Goal: Task Accomplishment & Management: Use online tool/utility

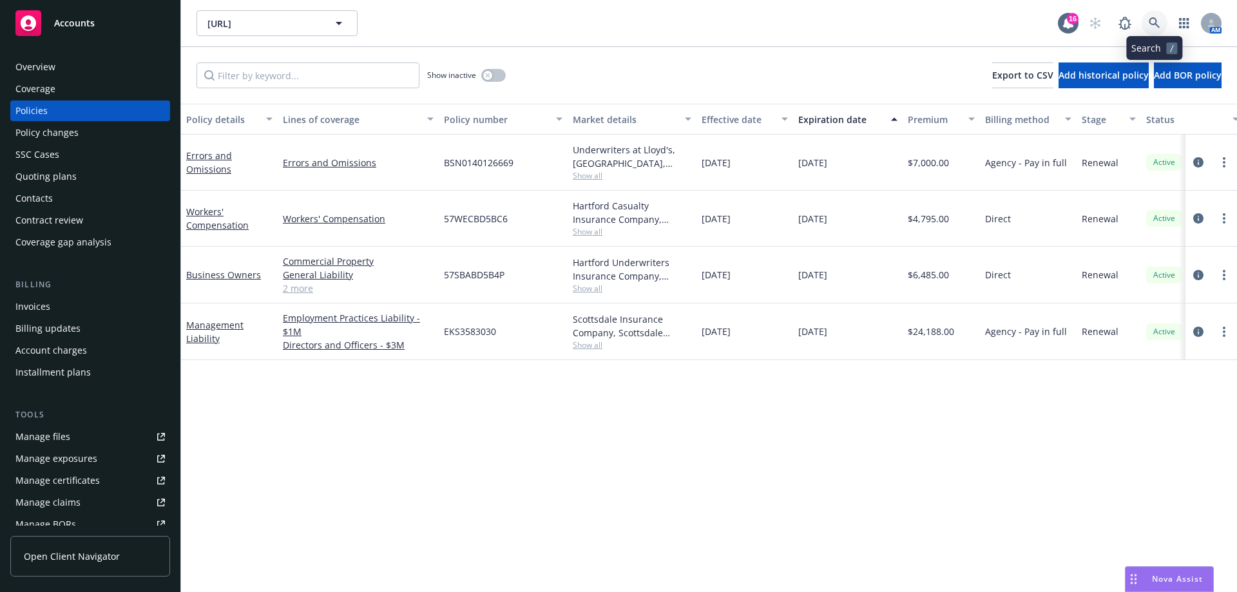
click at [1157, 22] on icon at bounding box center [1155, 23] width 12 height 12
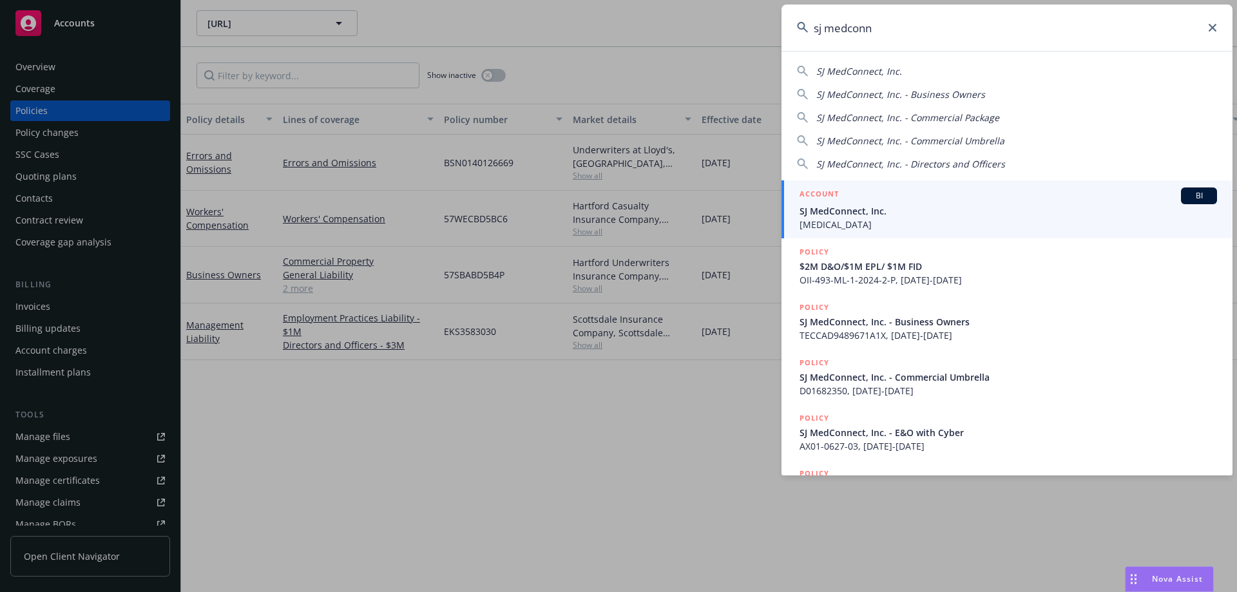
type input "sj medconn"
click at [894, 203] on div "ACCOUNT BI" at bounding box center [1007, 195] width 417 height 17
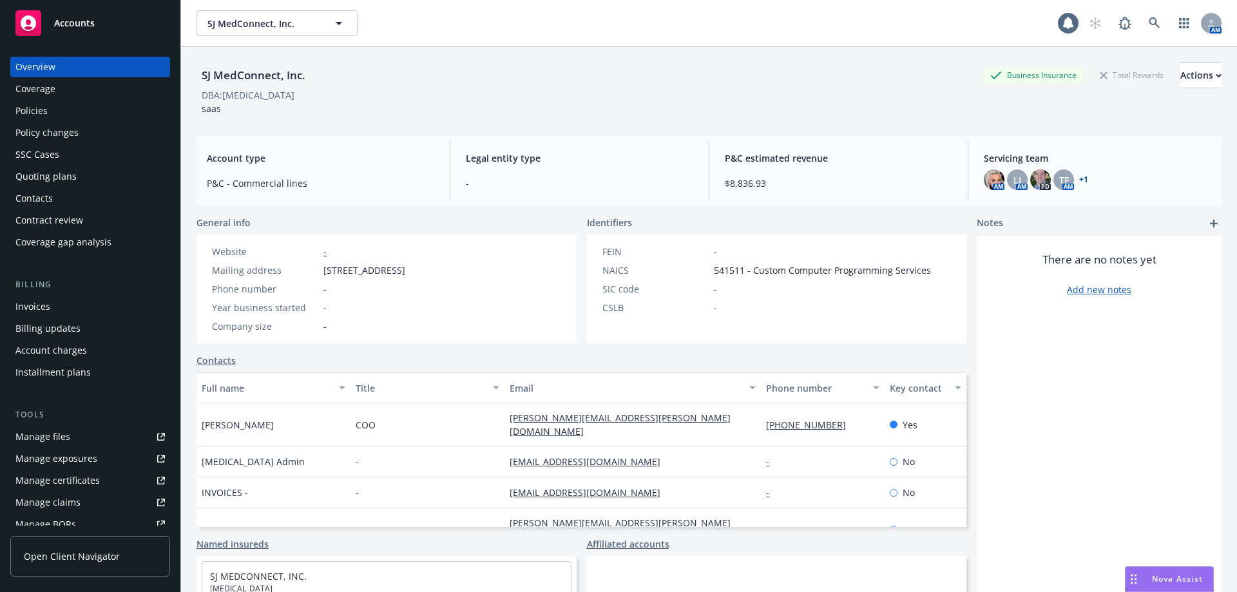
click at [106, 117] on div "Policies" at bounding box center [89, 110] width 149 height 21
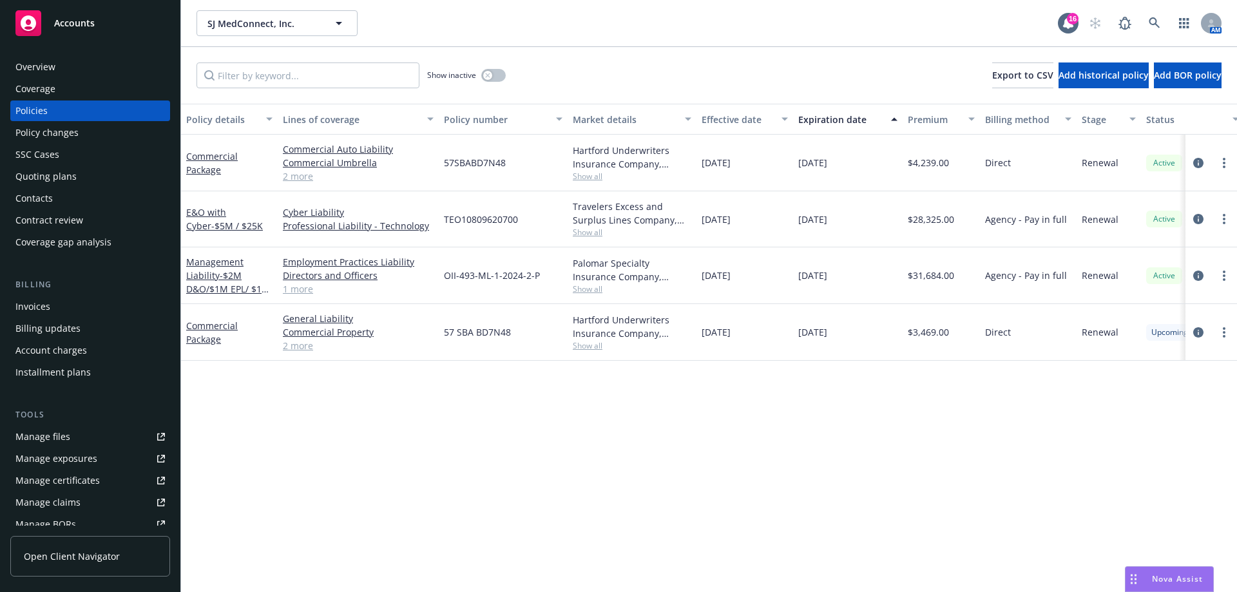
click at [68, 309] on div "Invoices" at bounding box center [89, 306] width 149 height 21
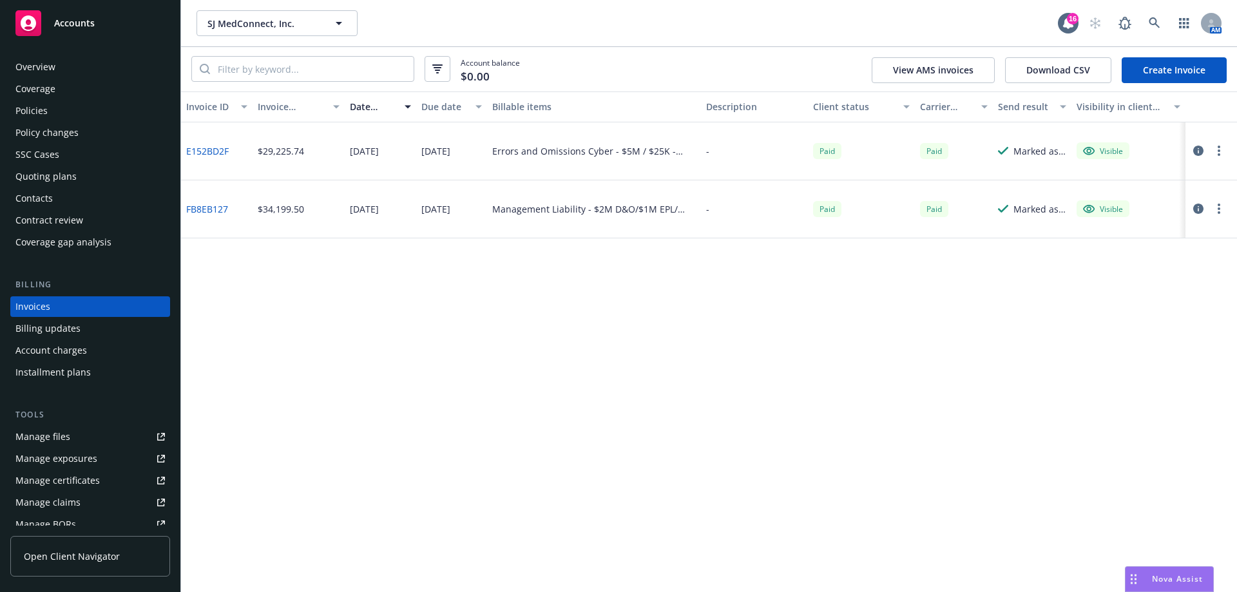
click at [1200, 211] on icon "button" at bounding box center [1198, 209] width 10 height 10
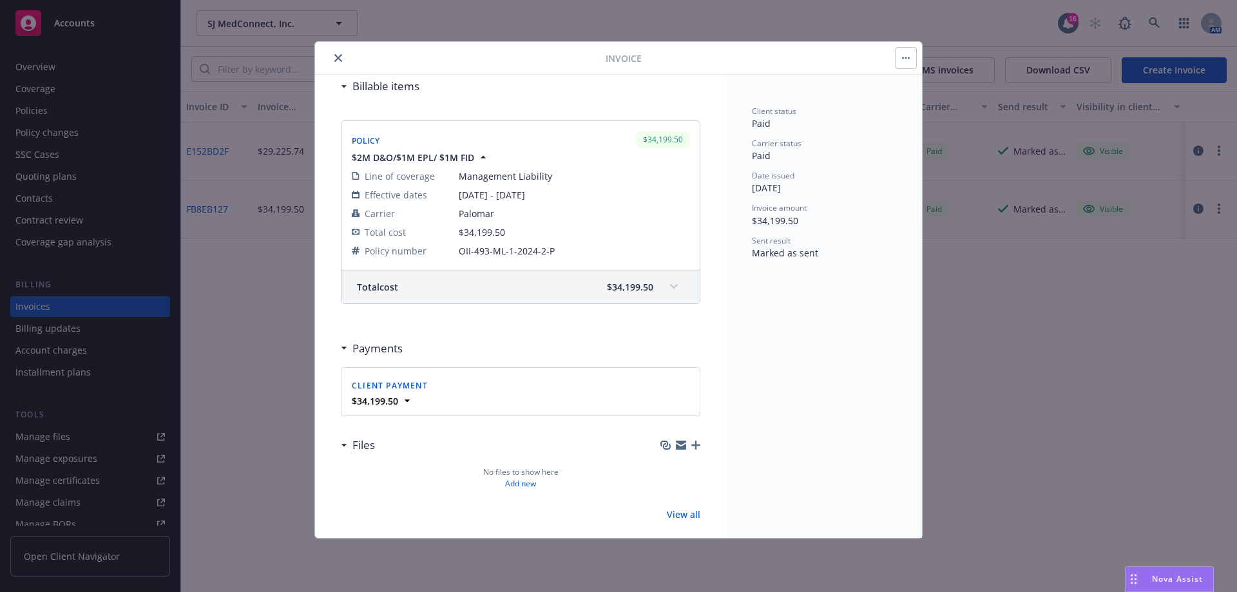
scroll to position [170, 0]
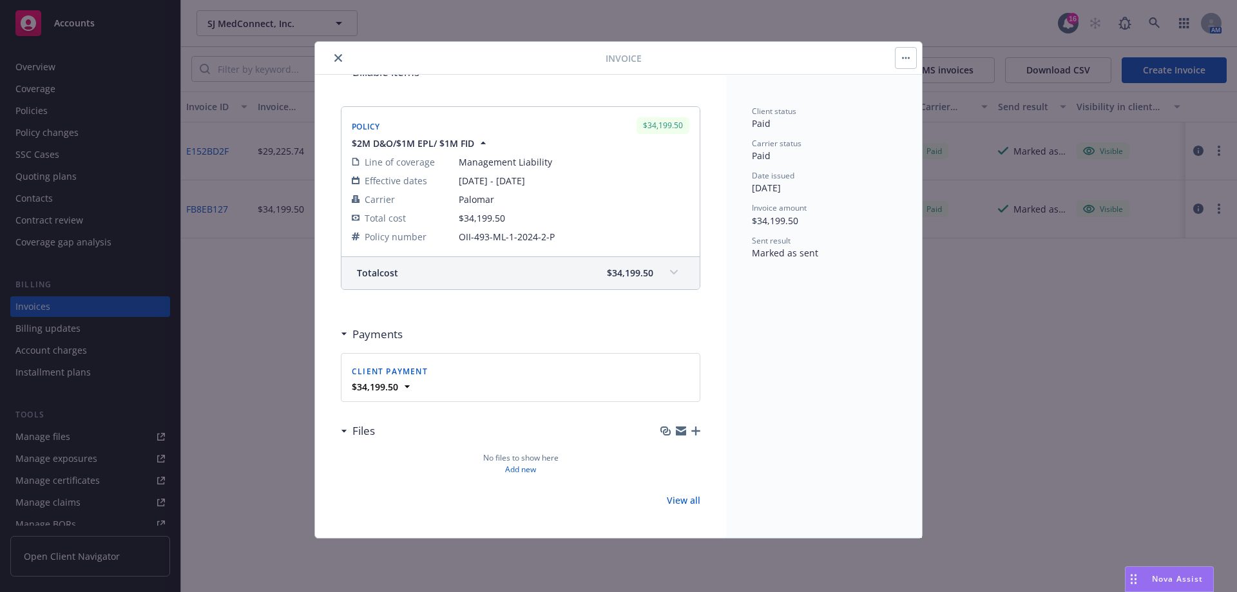
click at [663, 278] on span at bounding box center [673, 272] width 21 height 21
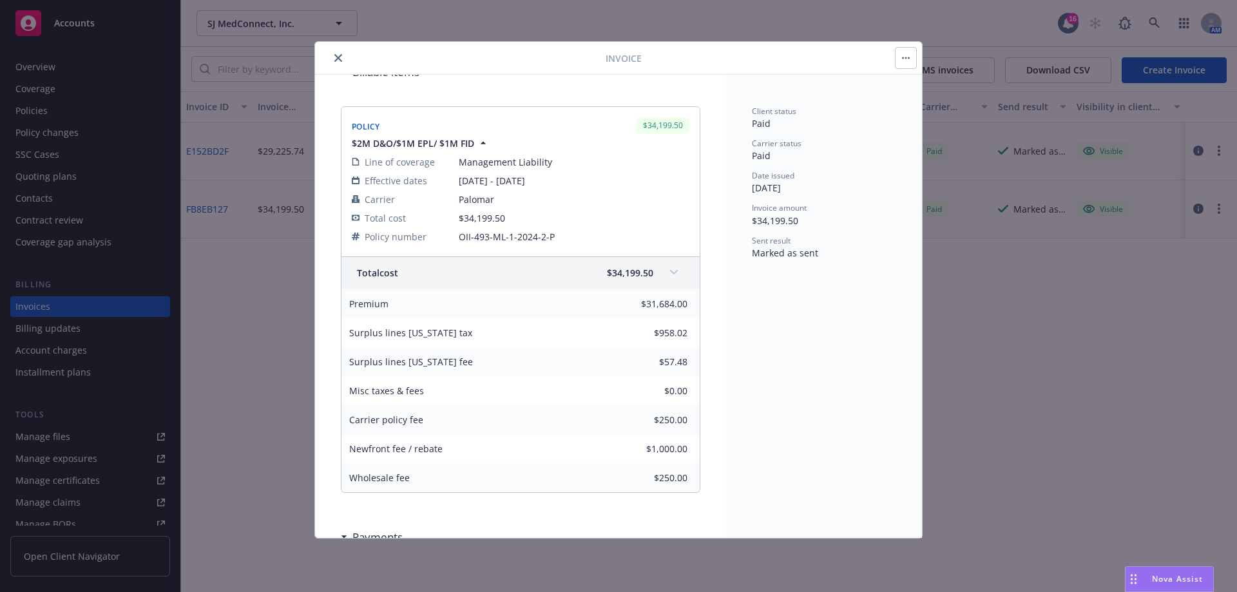
click at [334, 55] on button "close" at bounding box center [337, 57] width 15 height 15
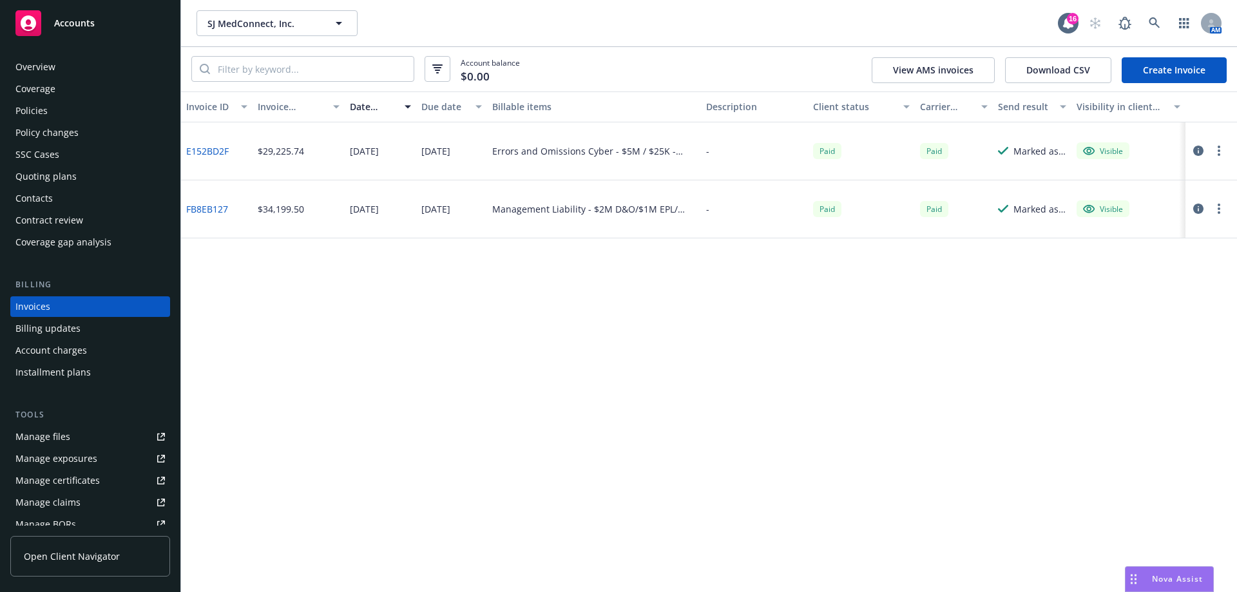
click at [334, 55] on div "Account balance $0.00 View AMS invoices Download CSV Create Invoice" at bounding box center [709, 69] width 1056 height 44
click at [31, 115] on div "Policies" at bounding box center [31, 110] width 32 height 21
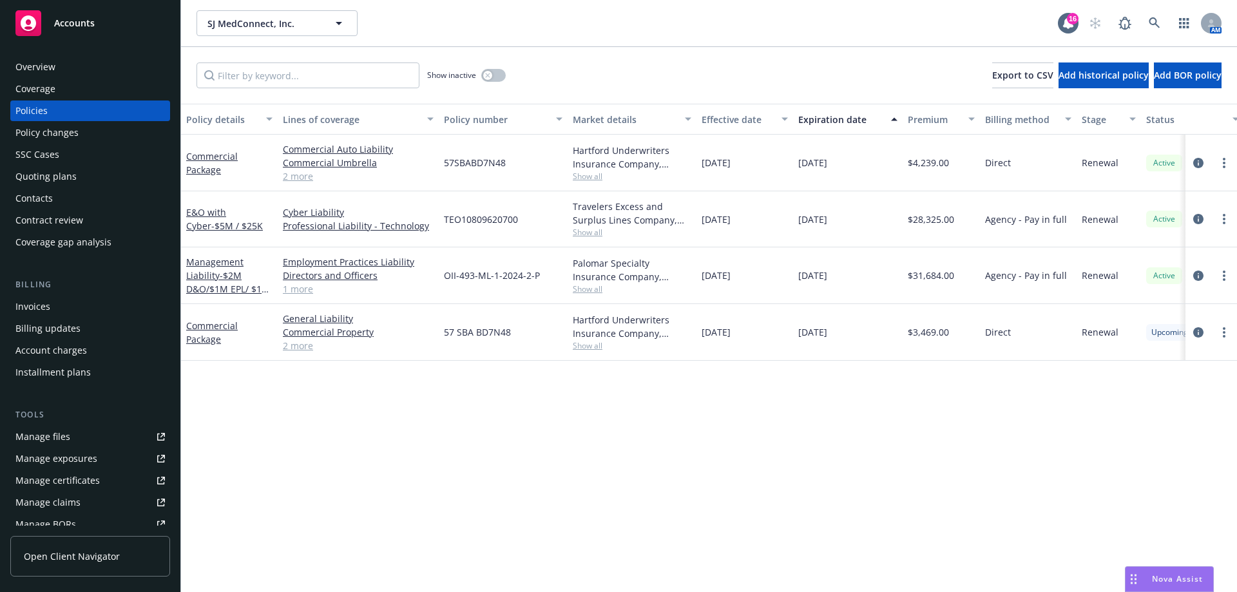
click at [28, 309] on div "Invoices" at bounding box center [32, 306] width 35 height 21
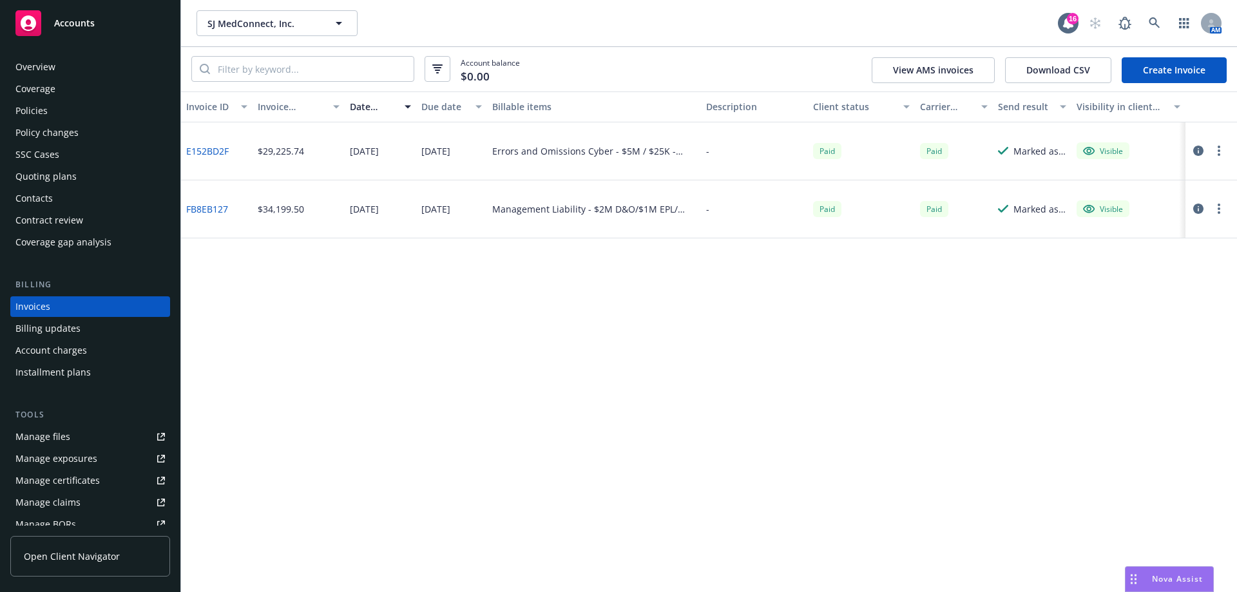
drag, startPoint x: 803, startPoint y: 297, endPoint x: 820, endPoint y: 293, distance: 17.2
click at [820, 293] on div "Invoice ID Invoice amount Date issued Due date Billable items Description Clien…" at bounding box center [709, 341] width 1056 height 500
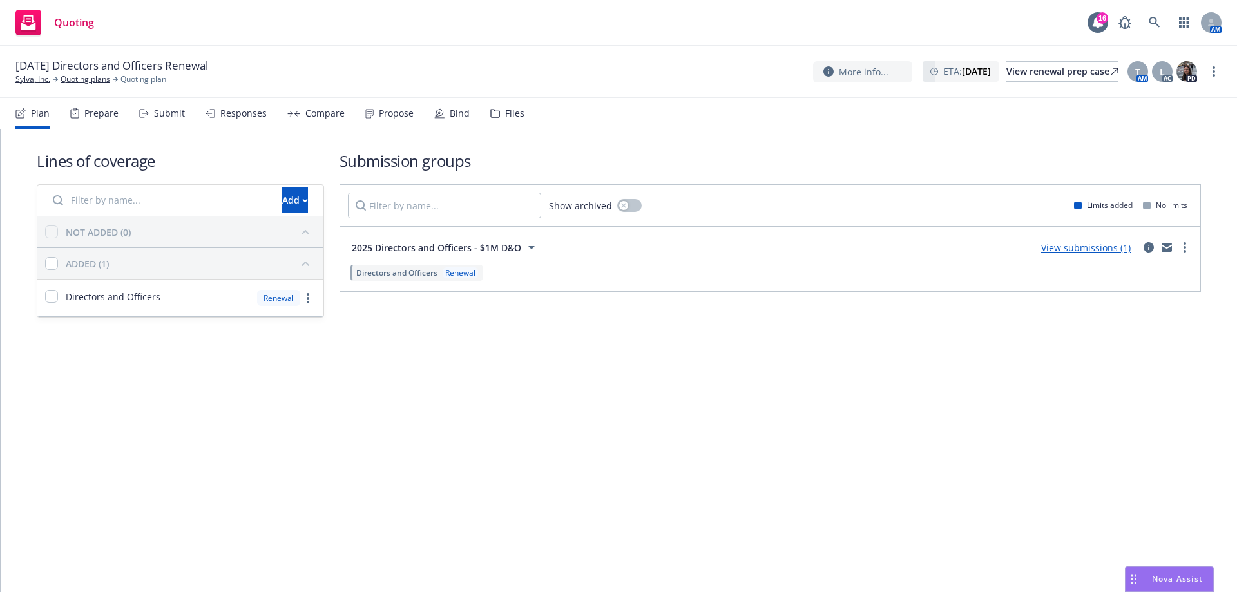
click at [169, 106] on div "Submit" at bounding box center [162, 113] width 46 height 31
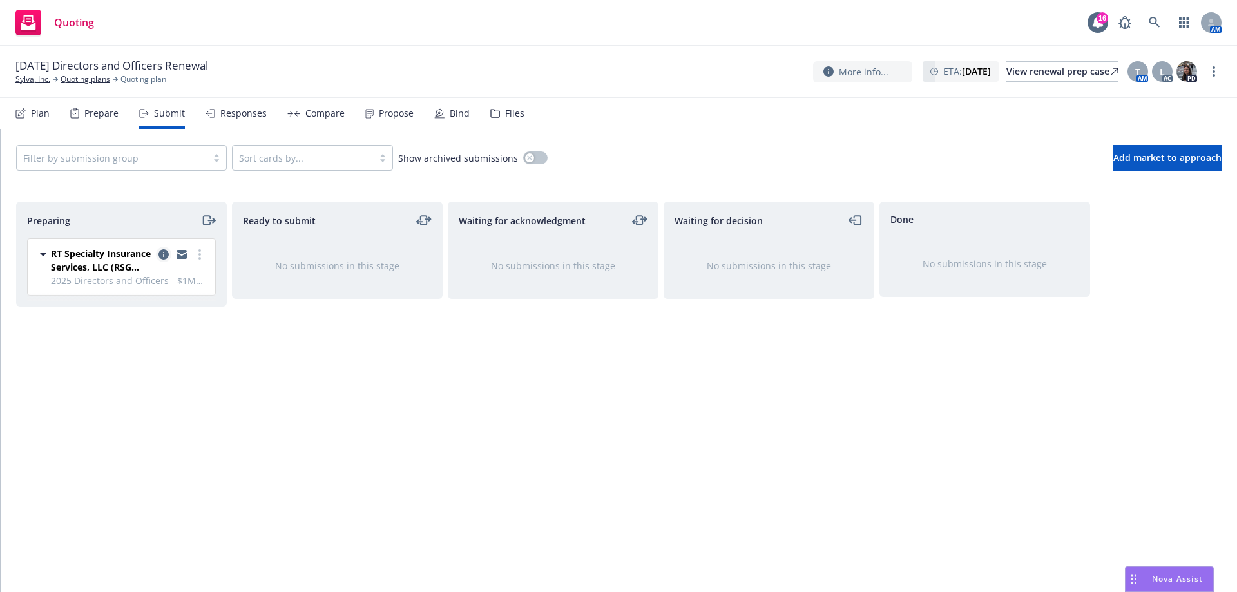
click at [159, 250] on icon "copy logging email" at bounding box center [163, 254] width 10 height 10
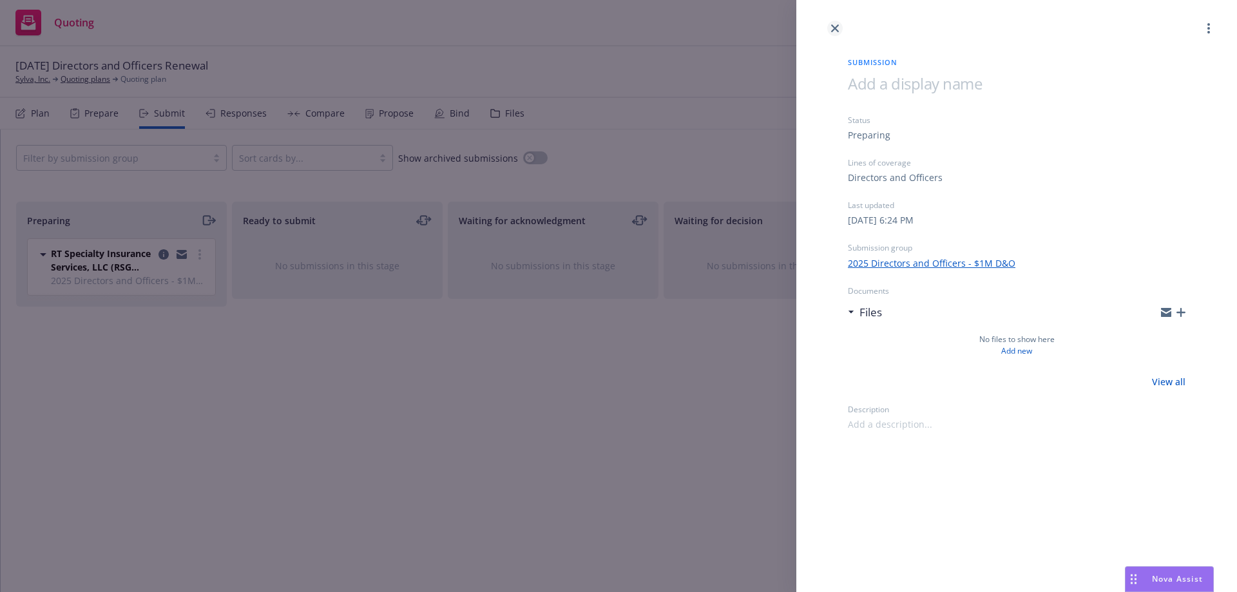
click at [829, 23] on link "close" at bounding box center [834, 28] width 15 height 15
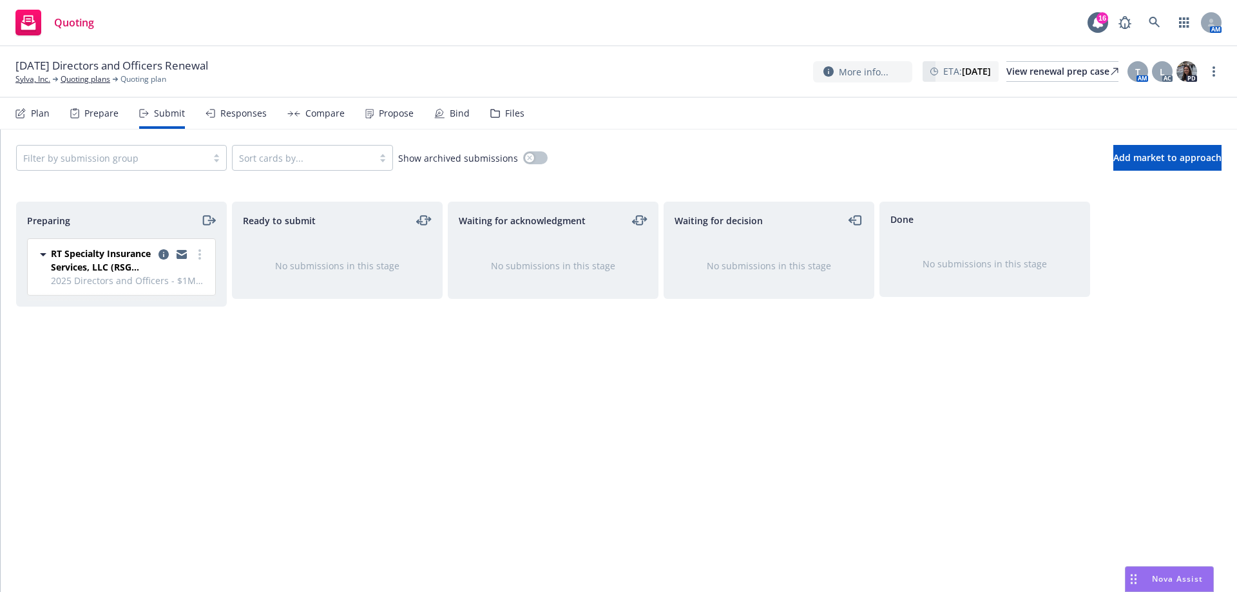
click at [178, 283] on span "2025 Directors and Officers - $1M D&O" at bounding box center [129, 281] width 157 height 14
click at [158, 254] on icon "copy logging email" at bounding box center [163, 254] width 10 height 10
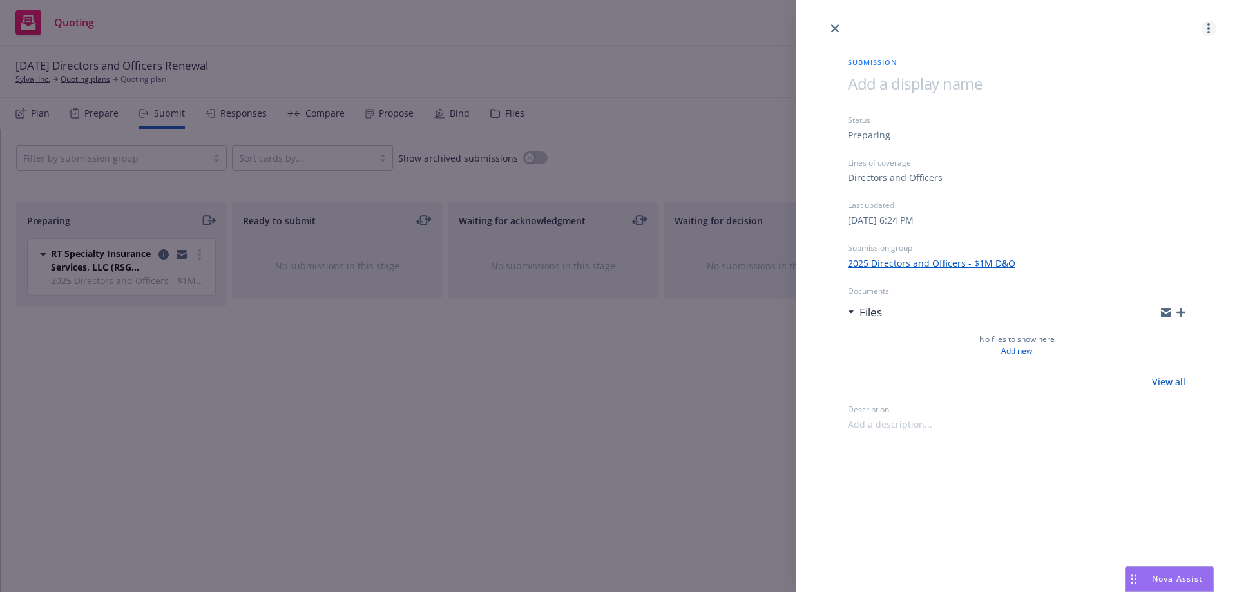
click at [1213, 28] on link "more" at bounding box center [1208, 28] width 15 height 15
click at [1165, 80] on span "Archive submission" at bounding box center [1157, 85] width 115 height 12
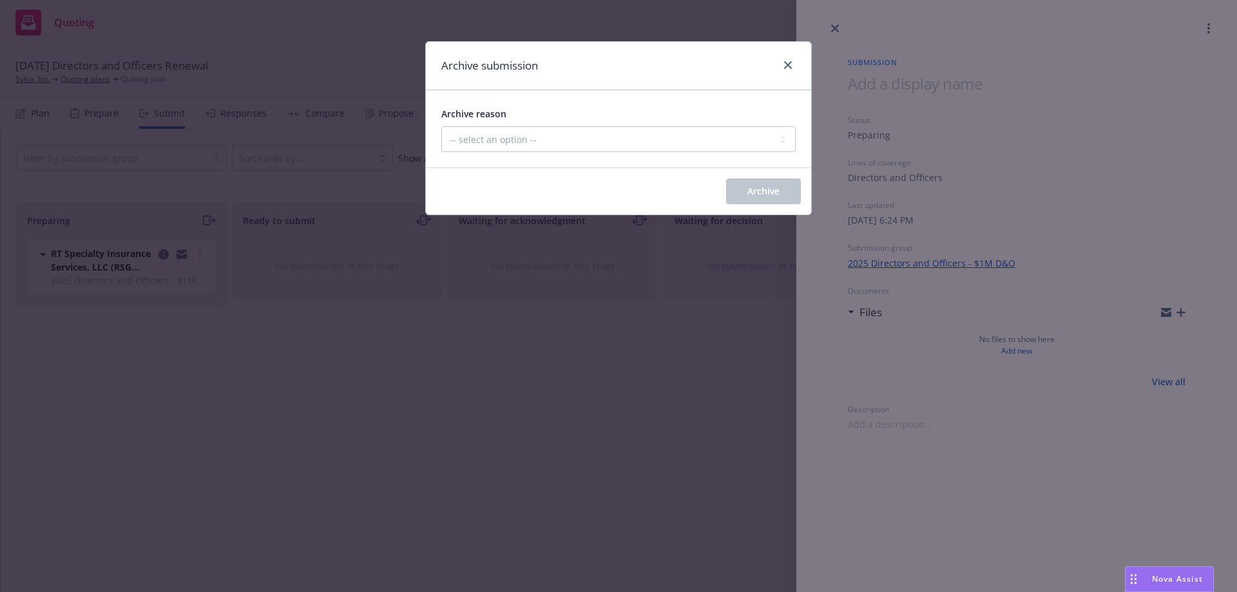
click at [664, 160] on div "Archive reason -- select an option -- Carrier unresponsive Client decided not t…" at bounding box center [618, 128] width 385 height 77
drag, startPoint x: 668, startPoint y: 144, endPoint x: 661, endPoint y: 149, distance: 8.4
click at [668, 144] on select "-- select an option -- Carrier unresponsive Client decided not to proceed with …" at bounding box center [618, 139] width 354 height 26
select select "MADE_BY_MISTAKE"
click at [441, 126] on select "-- select an option -- Carrier unresponsive Client decided not to proceed with …" at bounding box center [618, 139] width 354 height 26
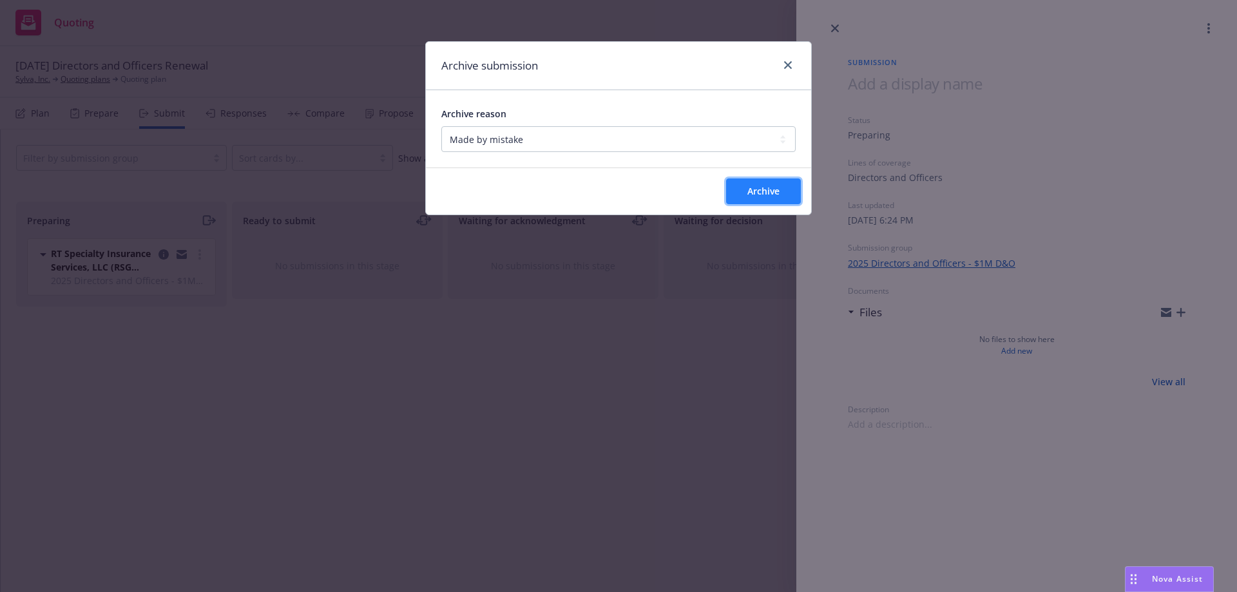
click at [760, 193] on span "Archive" at bounding box center [763, 191] width 32 height 12
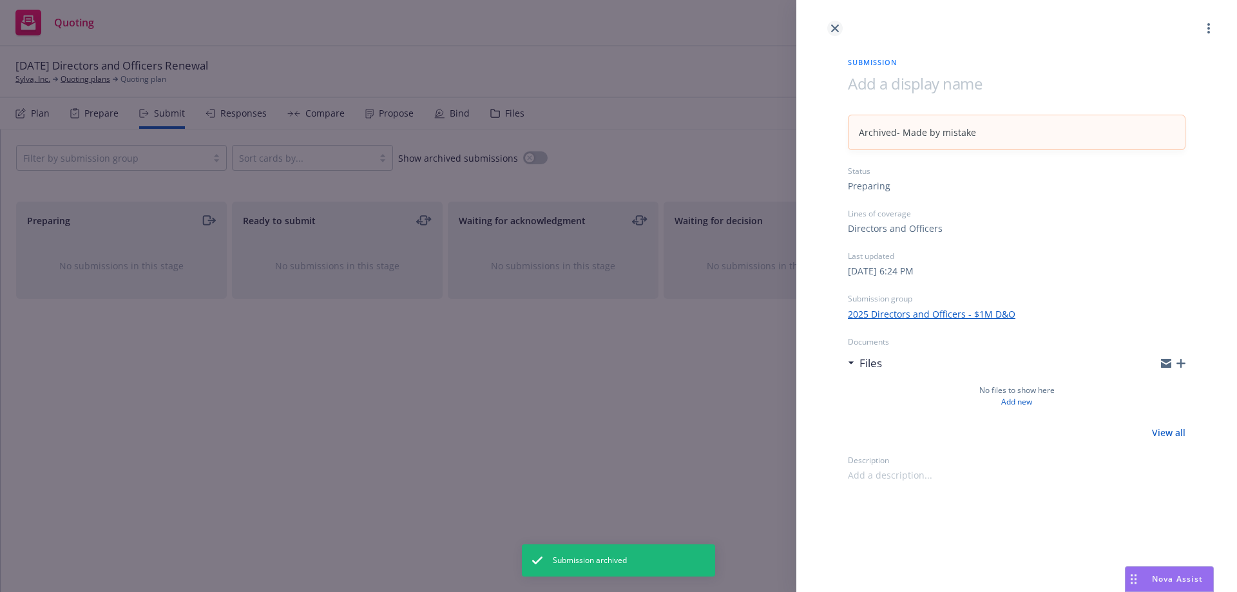
click at [839, 30] on link "close" at bounding box center [834, 28] width 15 height 15
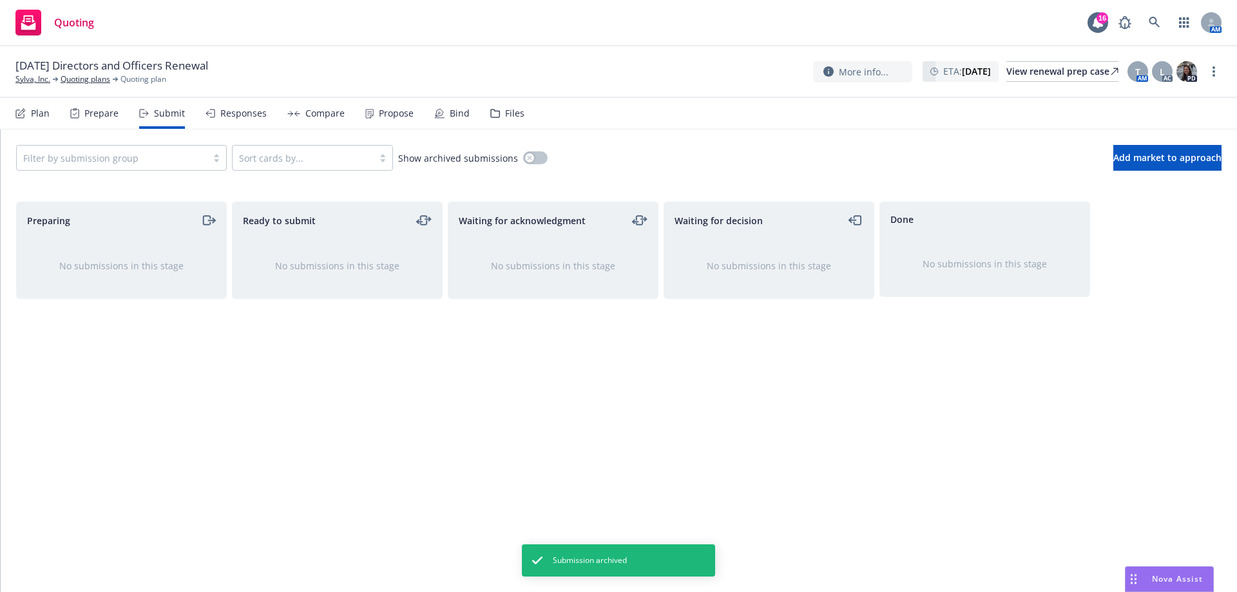
click at [108, 115] on div "Prepare" at bounding box center [101, 113] width 34 height 10
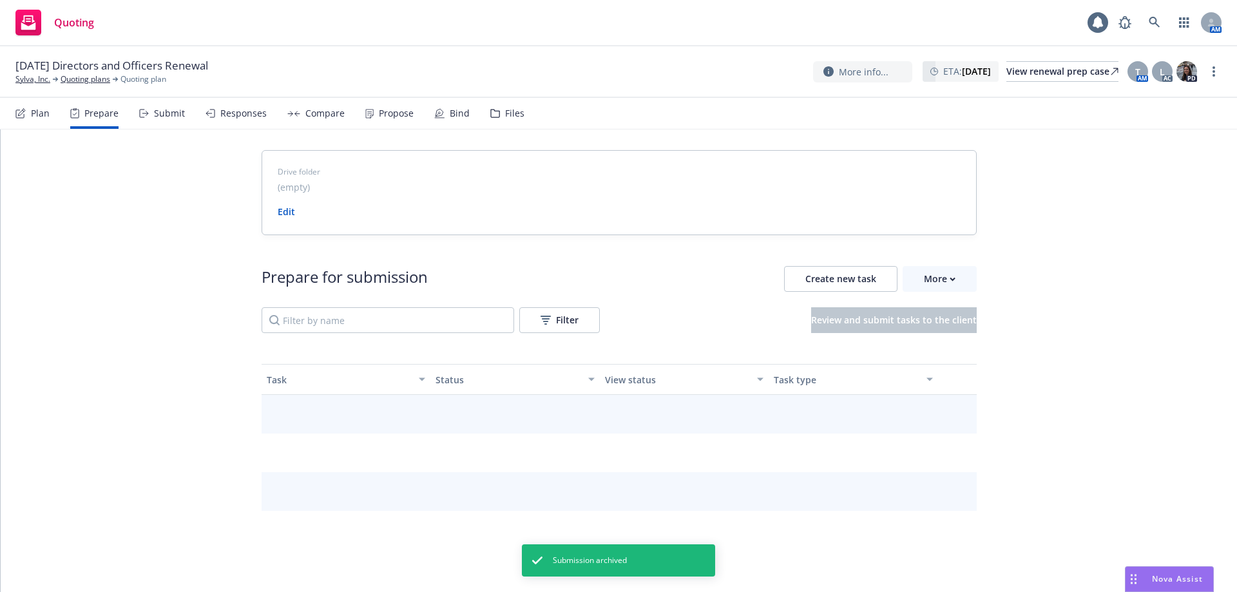
click at [29, 113] on div "Plan" at bounding box center [32, 113] width 34 height 31
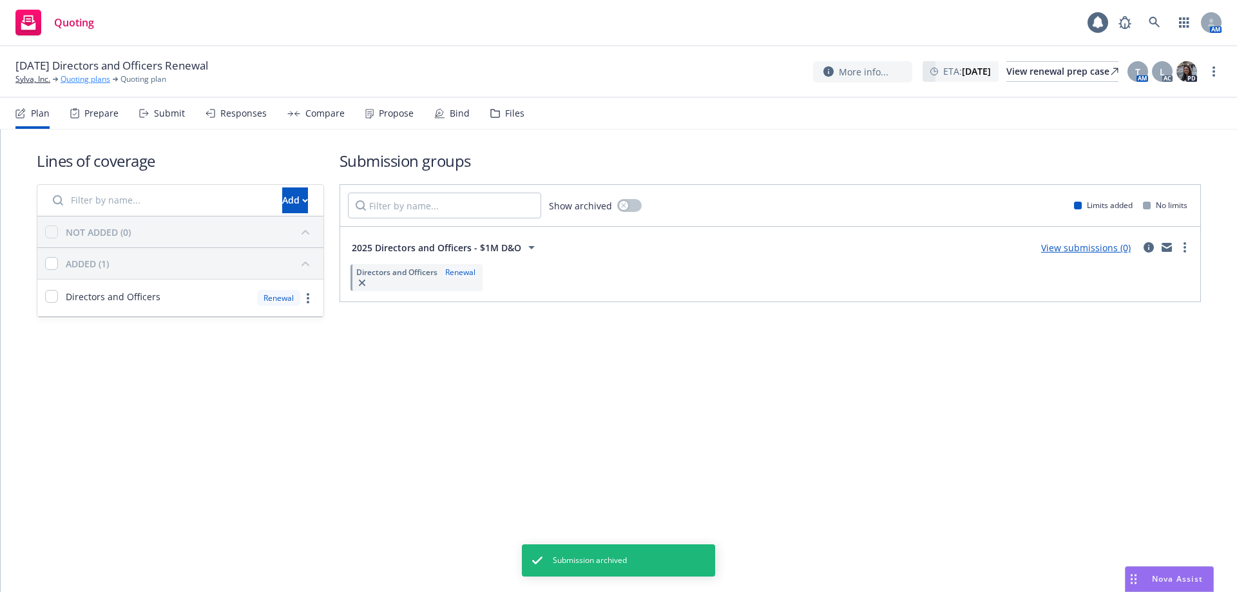
click at [96, 80] on link "Quoting plans" at bounding box center [86, 79] width 50 height 12
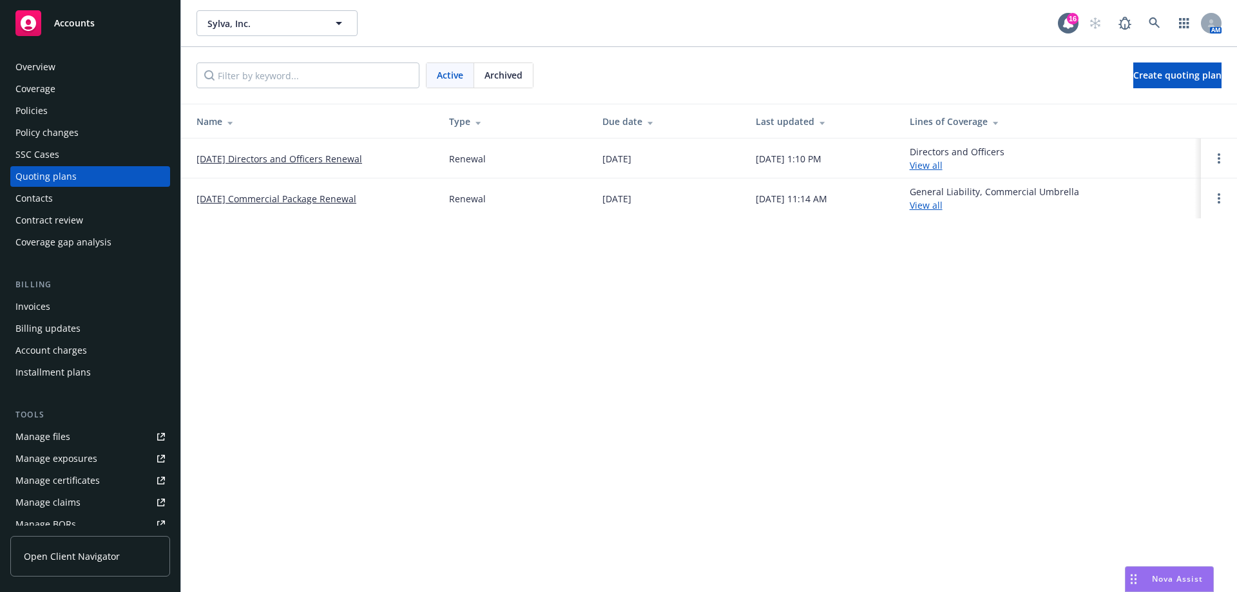
click at [316, 162] on link "[DATE] Directors and Officers Renewal" at bounding box center [279, 159] width 166 height 14
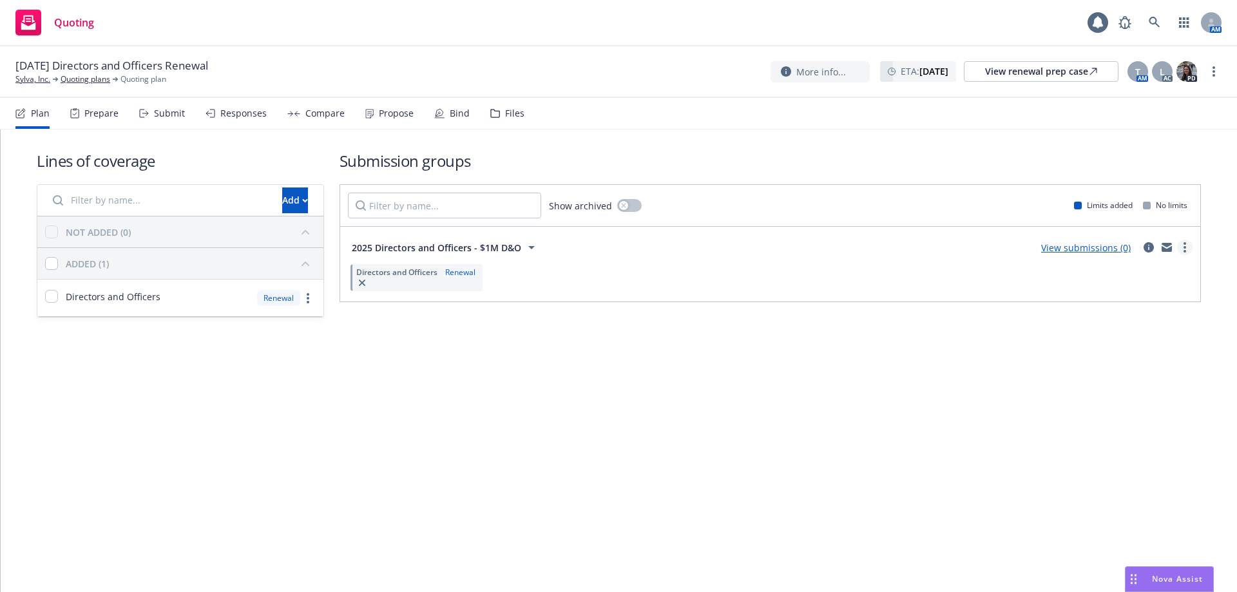
click at [1186, 244] on link "more" at bounding box center [1184, 247] width 15 height 15
click at [1135, 377] on link "Archive" at bounding box center [1124, 382] width 136 height 26
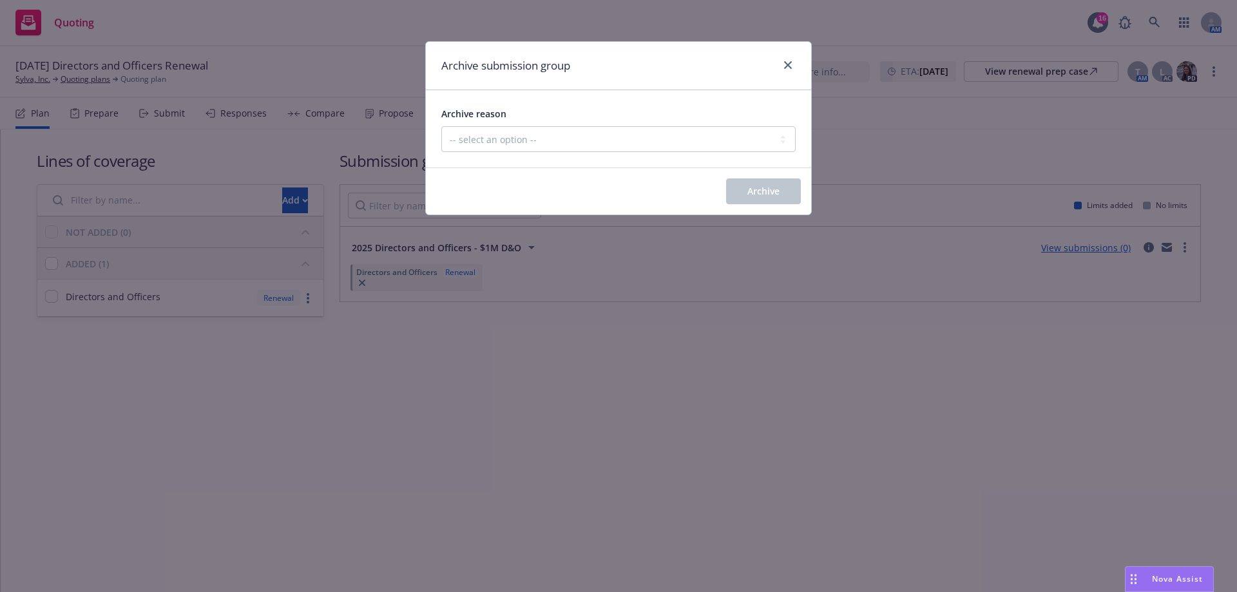
click at [622, 123] on div "Archive reason -- select an option -- Customer no longer needs this coverage Du…" at bounding box center [618, 129] width 354 height 46
click at [609, 137] on select "-- select an option -- Customer no longer needs this coverage Duplicate Histori…" at bounding box center [618, 139] width 354 height 26
select select "DUPLICATE"
click at [441, 126] on select "-- select an option -- Customer no longer needs this coverage Duplicate Histori…" at bounding box center [618, 139] width 354 height 26
click at [732, 191] on button "Archive" at bounding box center [763, 191] width 75 height 26
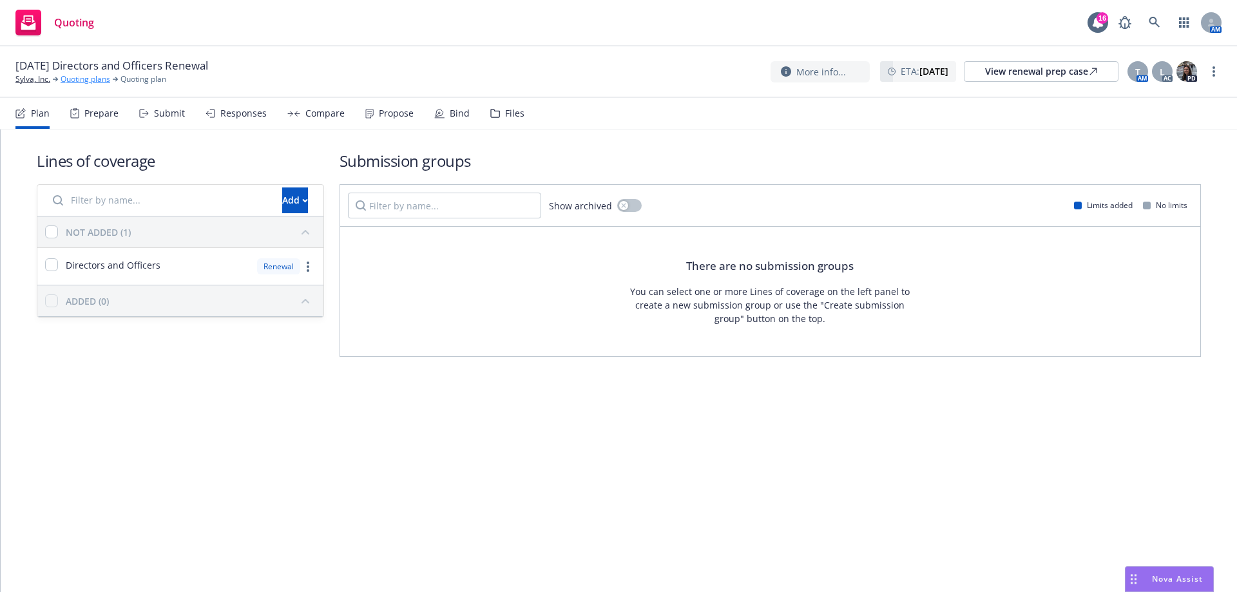
click at [102, 79] on link "Quoting plans" at bounding box center [86, 79] width 50 height 12
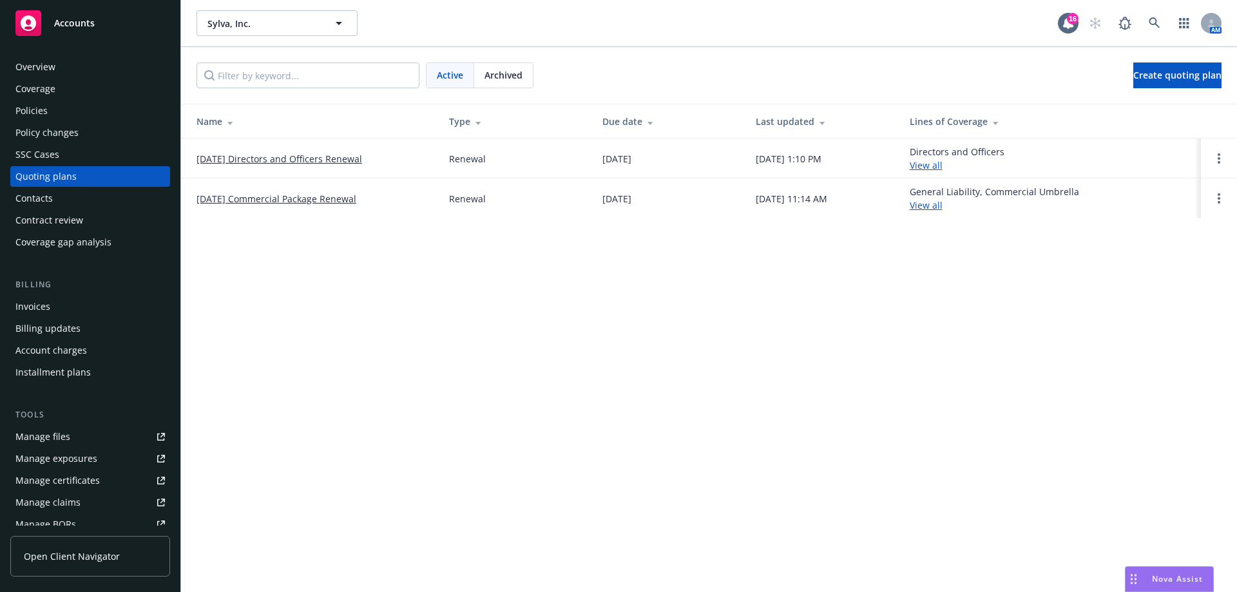
click at [1210, 160] on td at bounding box center [1219, 158] width 36 height 40
click at [1215, 159] on link "Open options" at bounding box center [1218, 158] width 15 height 15
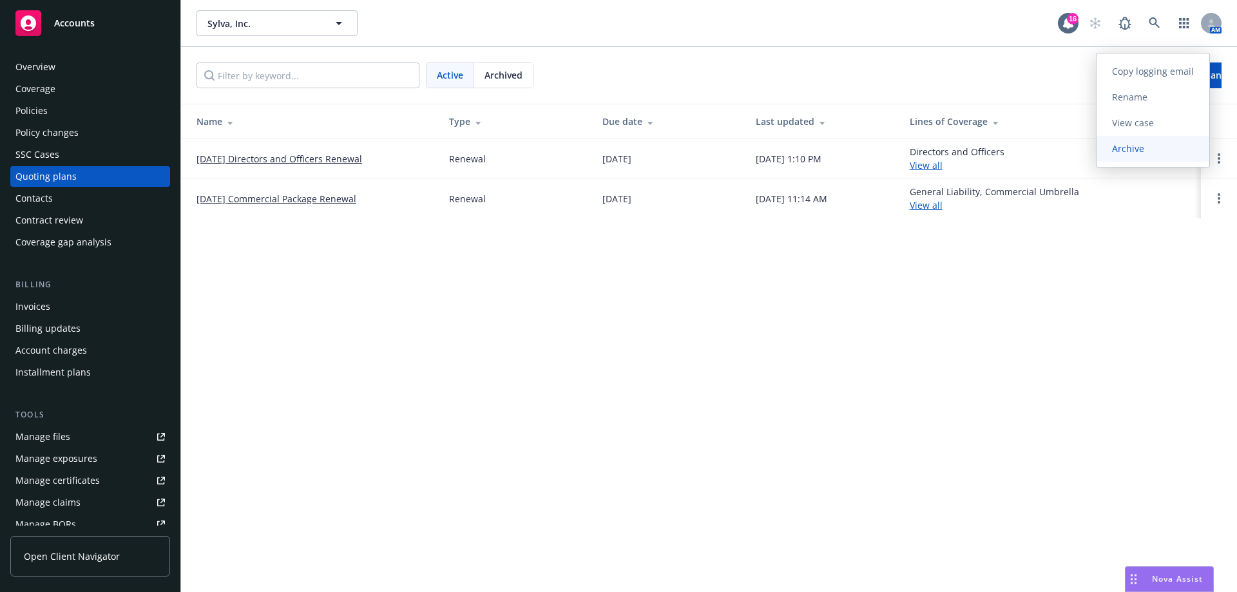
click at [1146, 147] on span "Archive" at bounding box center [1127, 148] width 63 height 12
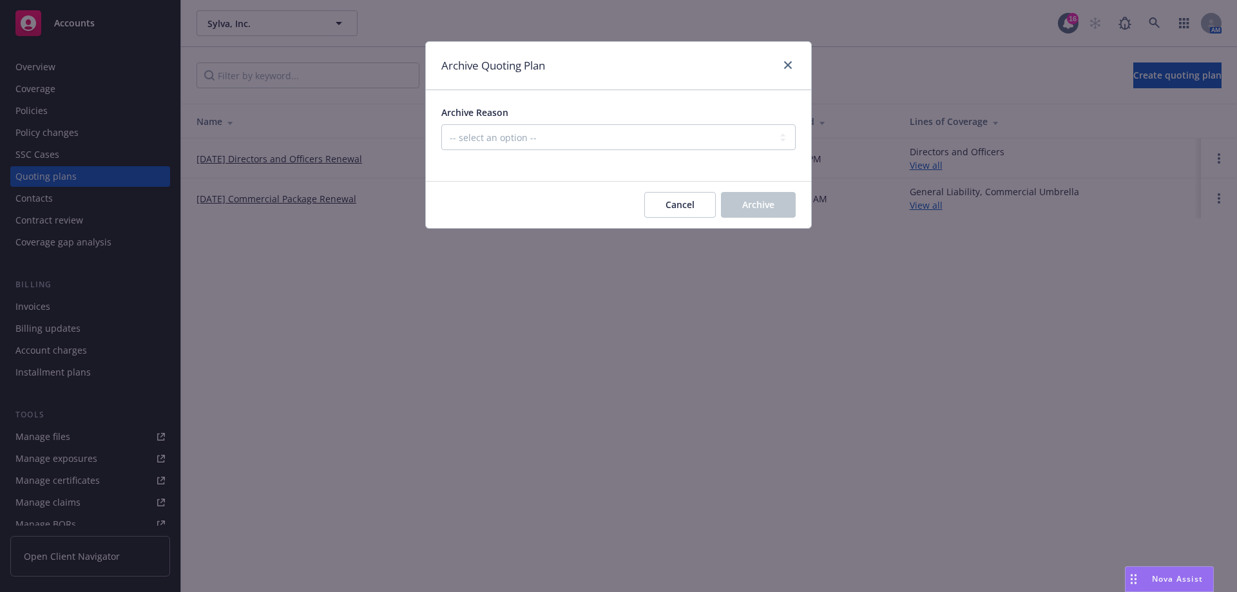
click at [690, 120] on div "Archive Reason -- select an option -- All policies in this renewal plan are aut…" at bounding box center [618, 128] width 354 height 44
drag, startPoint x: 678, startPoint y: 130, endPoint x: 674, endPoint y: 135, distance: 6.8
click at [678, 130] on select "-- select an option -- All policies in this renewal plan are auto-renewed Creat…" at bounding box center [618, 137] width 354 height 26
select select "ARCHIVED_DUPLICATE"
click at [441, 124] on select "-- select an option -- All policies in this renewal plan are auto-renewed Creat…" at bounding box center [618, 137] width 354 height 26
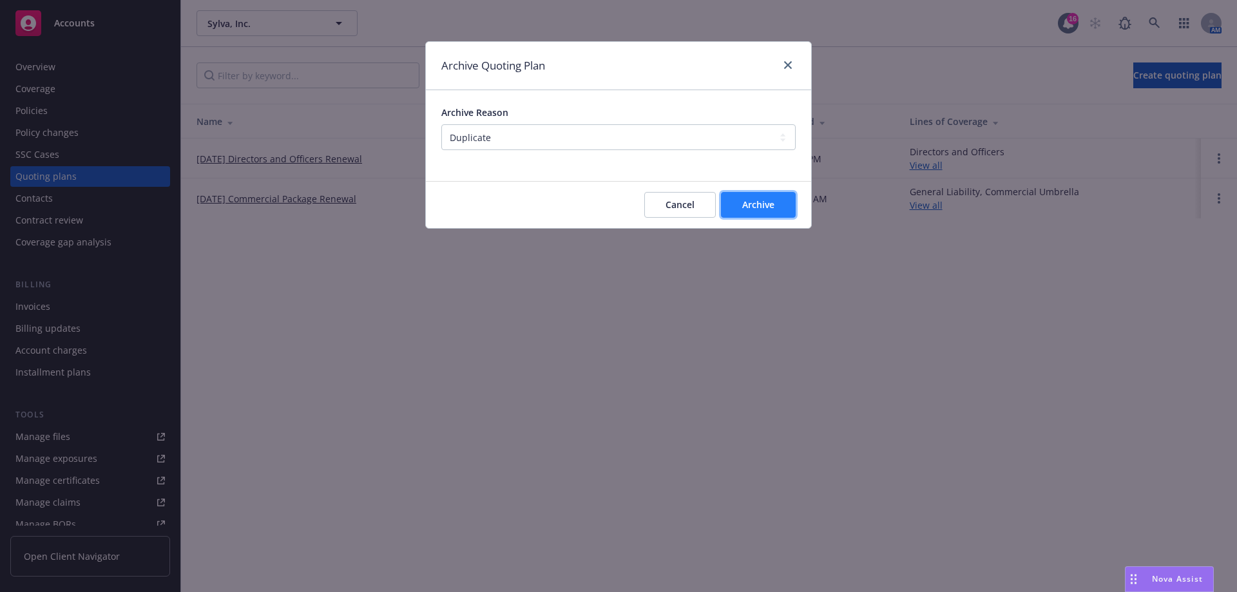
click at [759, 202] on span "Archive" at bounding box center [758, 204] width 32 height 12
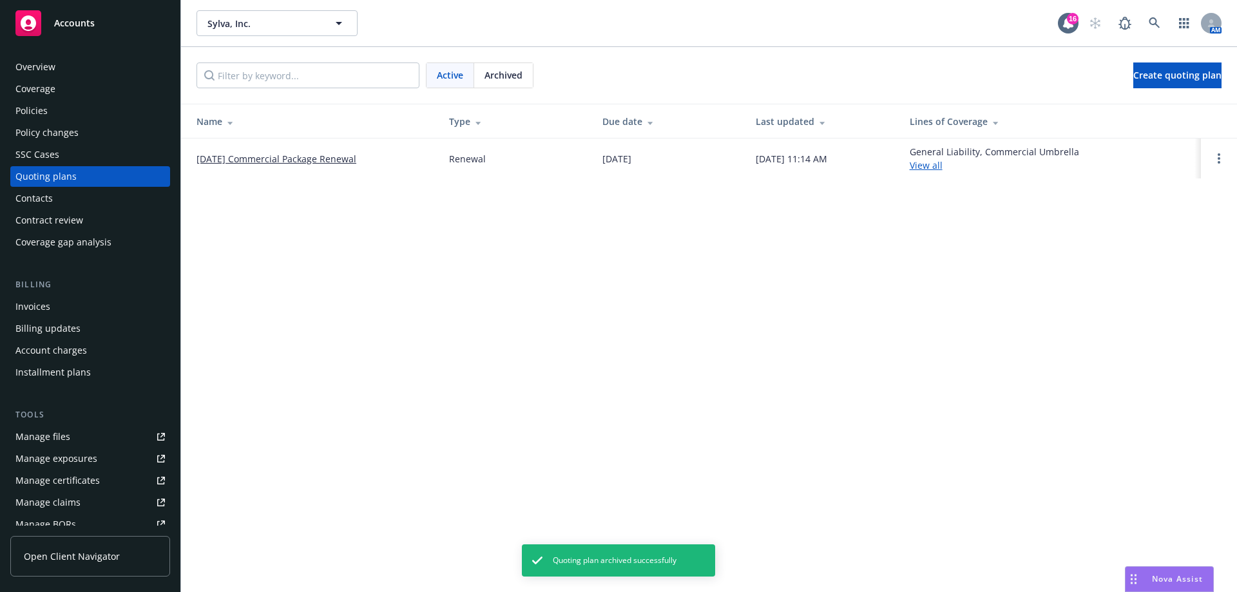
click at [333, 196] on div "Sylva, Inc. Sylva, Inc. 16 AM Active Archived Create quoting plan Name Type Due…" at bounding box center [709, 296] width 1056 height 592
click at [328, 160] on link "[DATE] Commercial Package Renewal" at bounding box center [276, 159] width 160 height 14
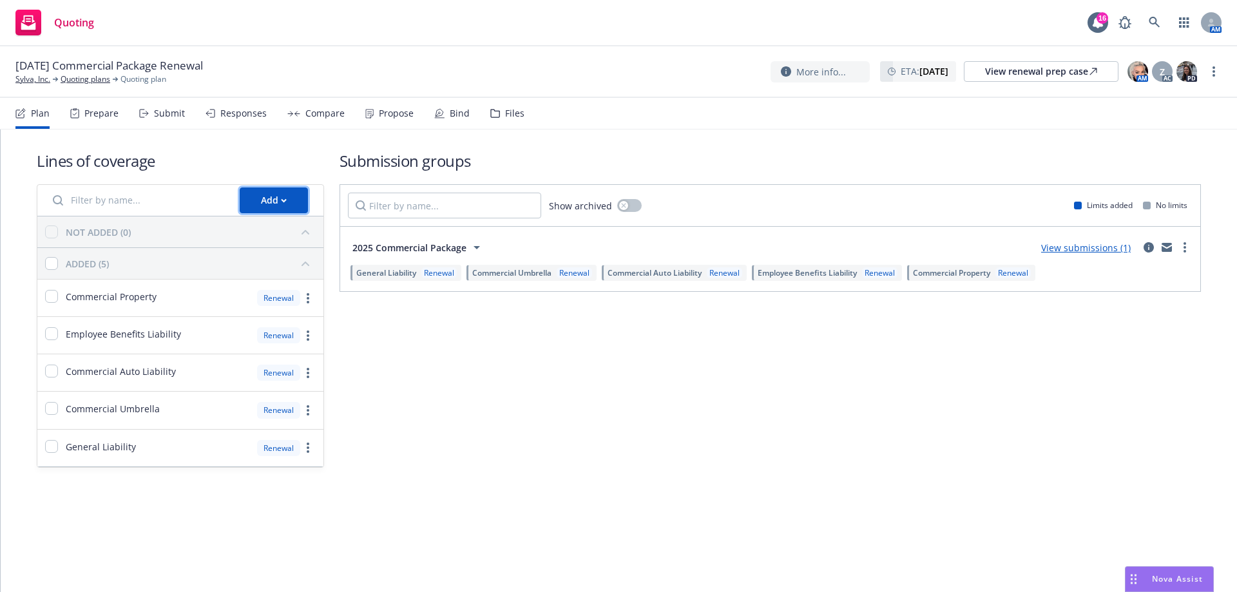
click at [285, 213] on div "Add" at bounding box center [180, 201] width 286 height 32
click at [285, 200] on icon "button" at bounding box center [283, 200] width 5 height 3
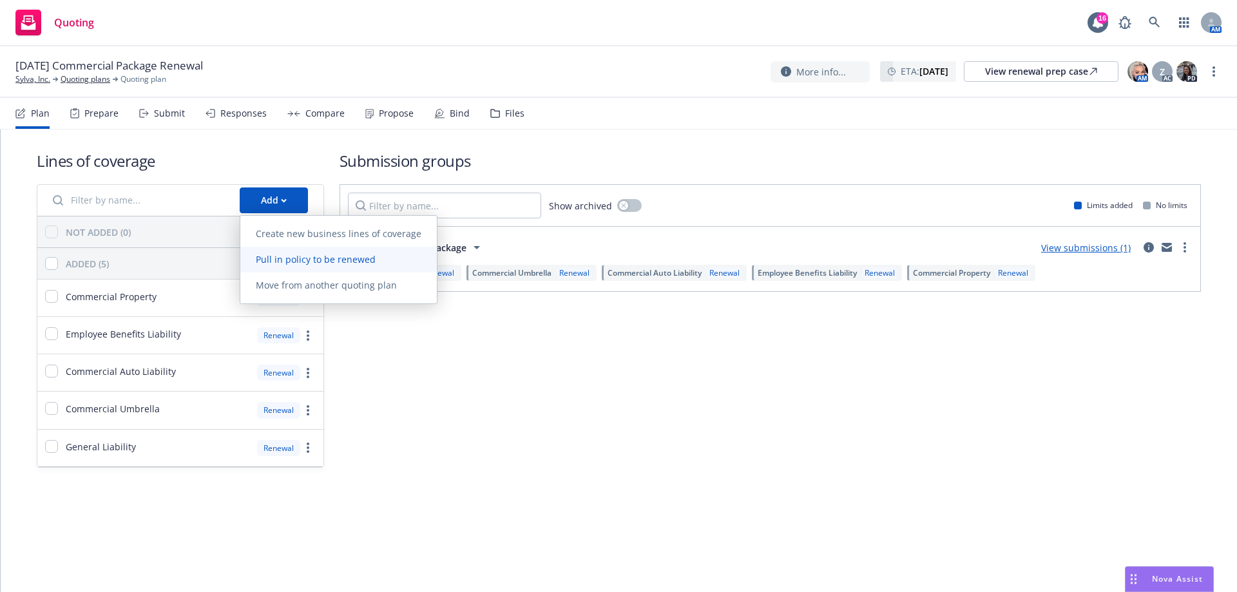
click at [286, 258] on span "Pull in policy to be renewed" at bounding box center [315, 259] width 151 height 12
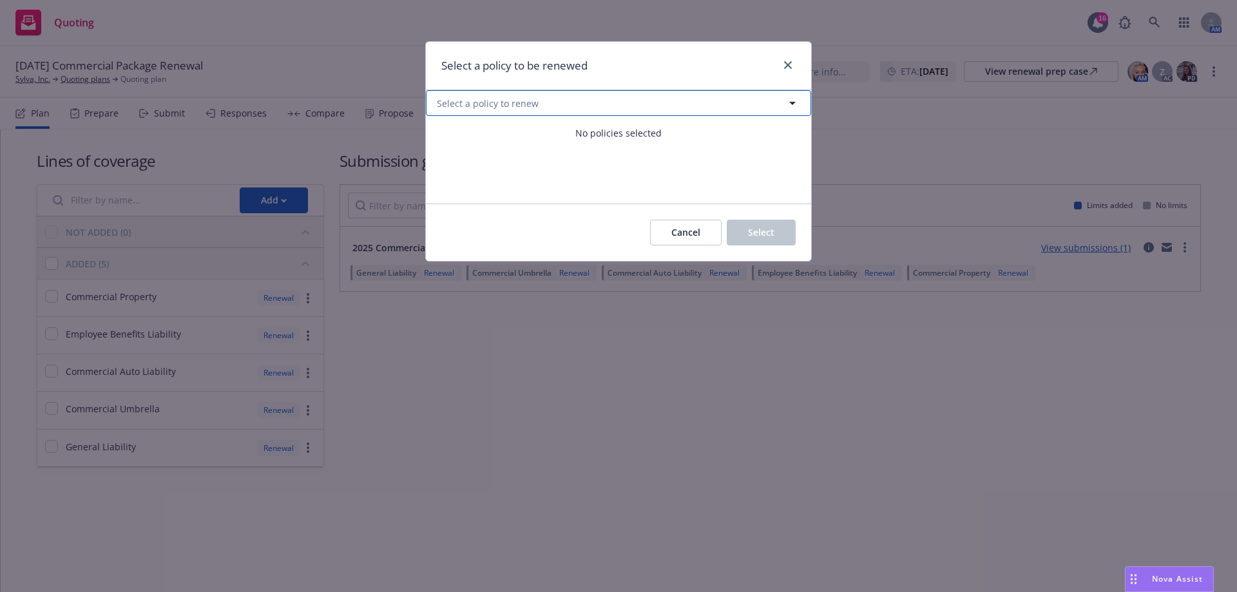
click at [636, 102] on button "Select a policy to renew" at bounding box center [618, 103] width 385 height 26
select select "ACTIVE"
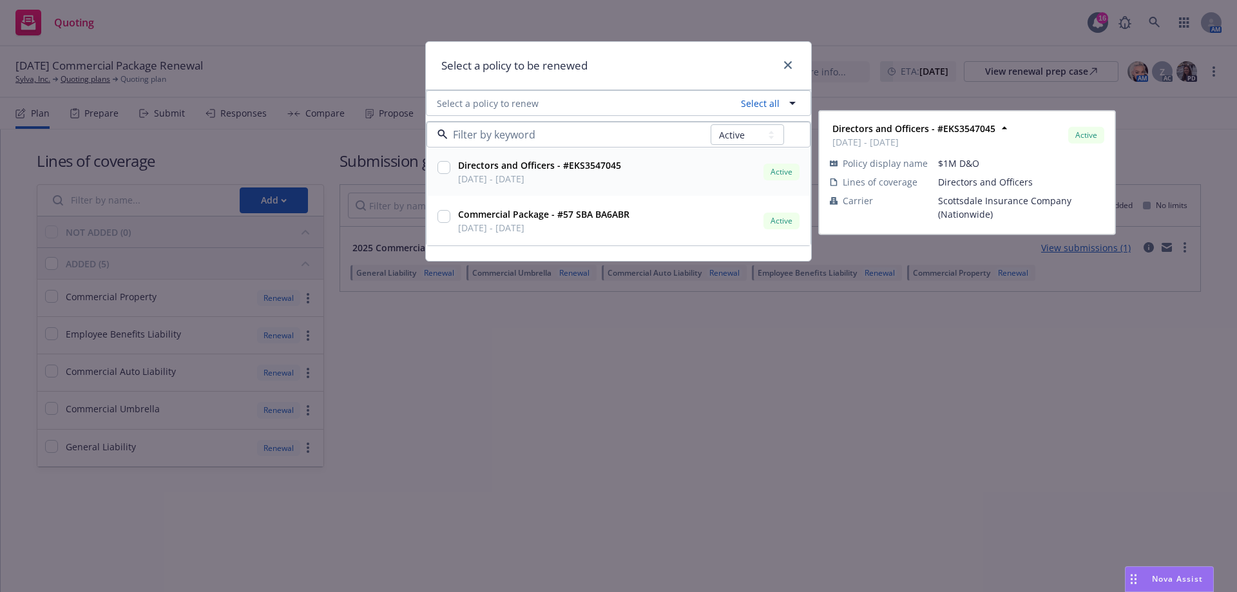
click at [440, 167] on input "checkbox" at bounding box center [443, 167] width 13 height 13
checkbox input "true"
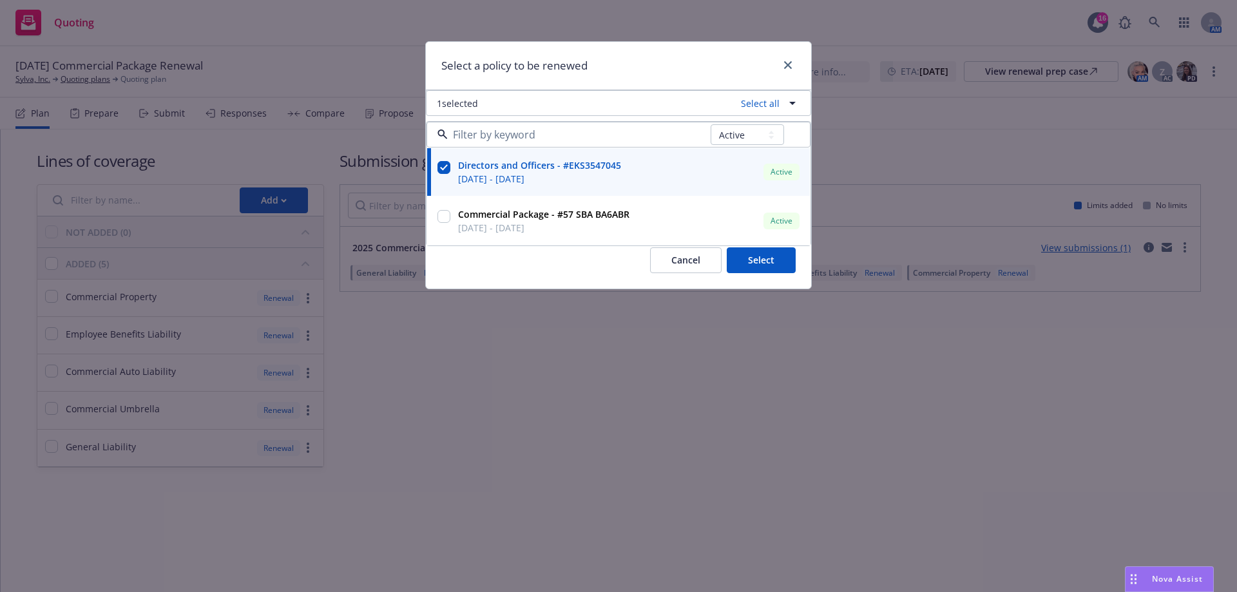
click at [630, 68] on div "Select a policy to be renewed" at bounding box center [618, 66] width 385 height 48
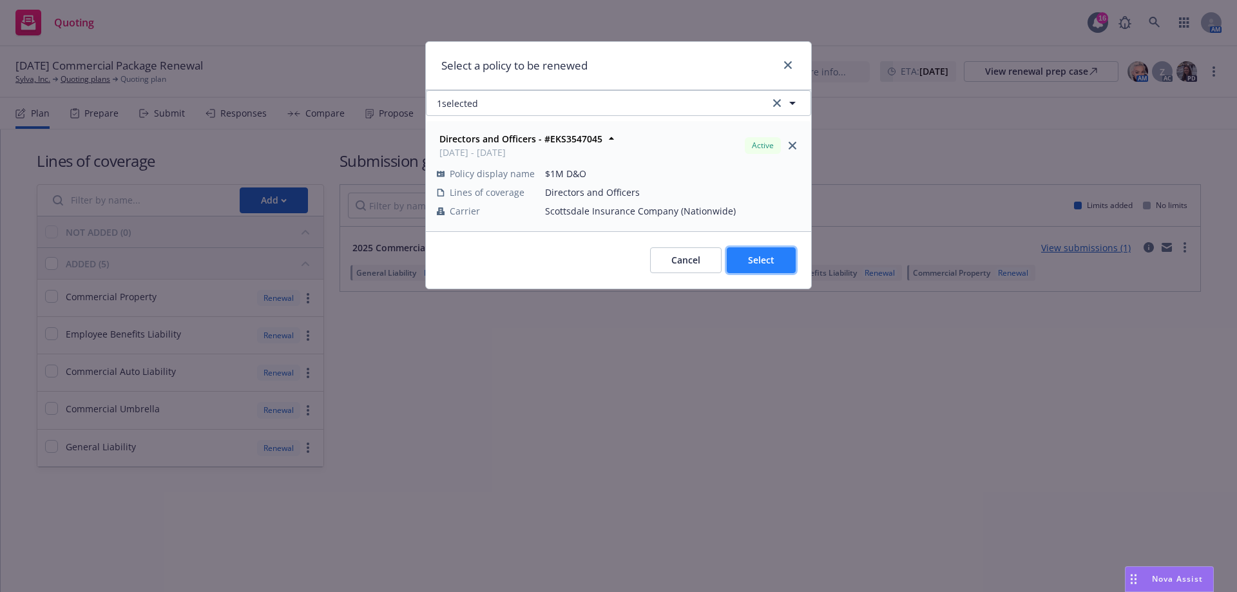
click at [761, 271] on button "Select" at bounding box center [761, 260] width 69 height 26
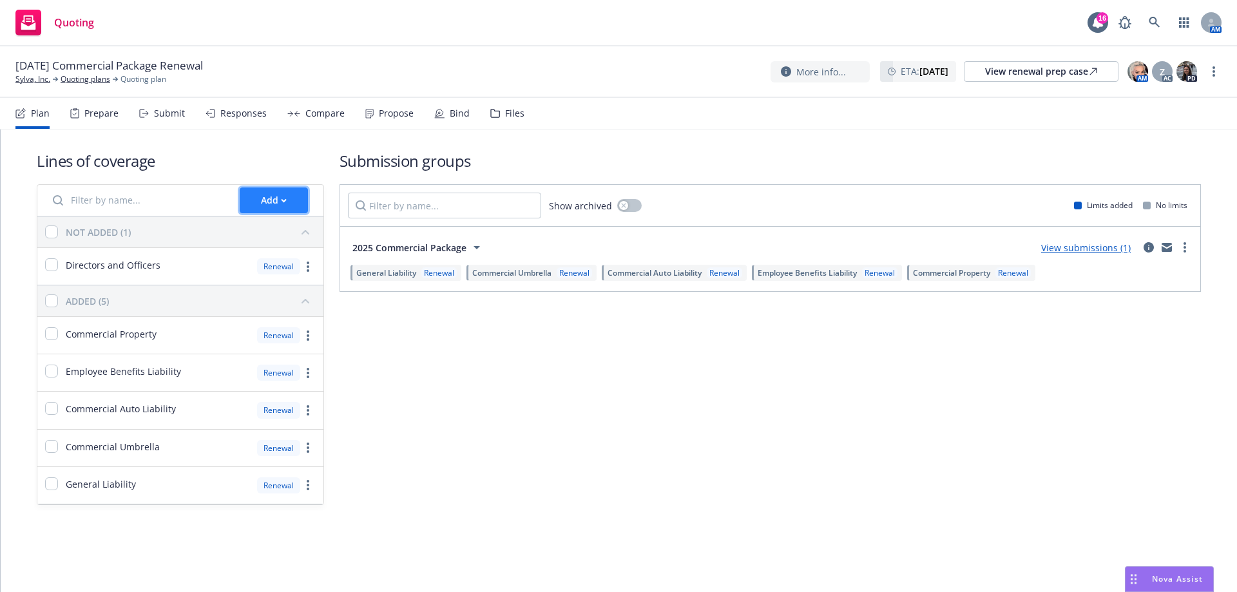
click at [257, 210] on button "Add" at bounding box center [274, 200] width 68 height 26
click at [158, 133] on div "Lines of coverage Add NOT ADDED (1) Directors and Officers Renewal ADDED (5) Co…" at bounding box center [619, 327] width 1164 height 396
click at [55, 265] on input "checkbox" at bounding box center [51, 264] width 13 height 13
checkbox input "true"
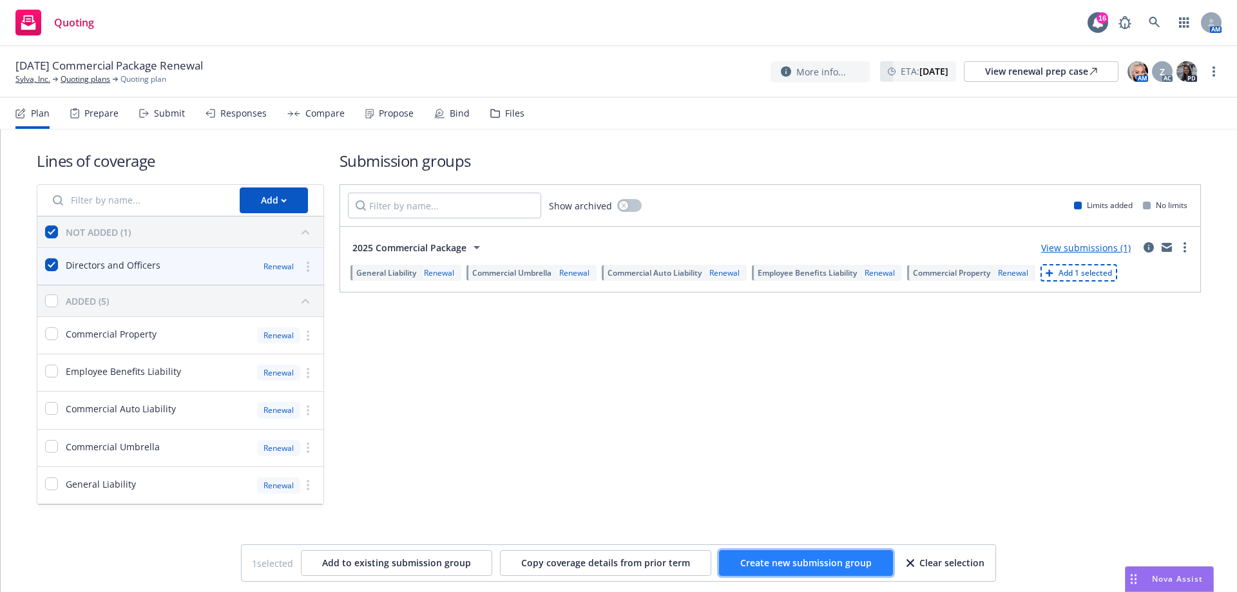
click at [774, 573] on button "Create new submission group" at bounding box center [806, 563] width 174 height 26
checkbox input "false"
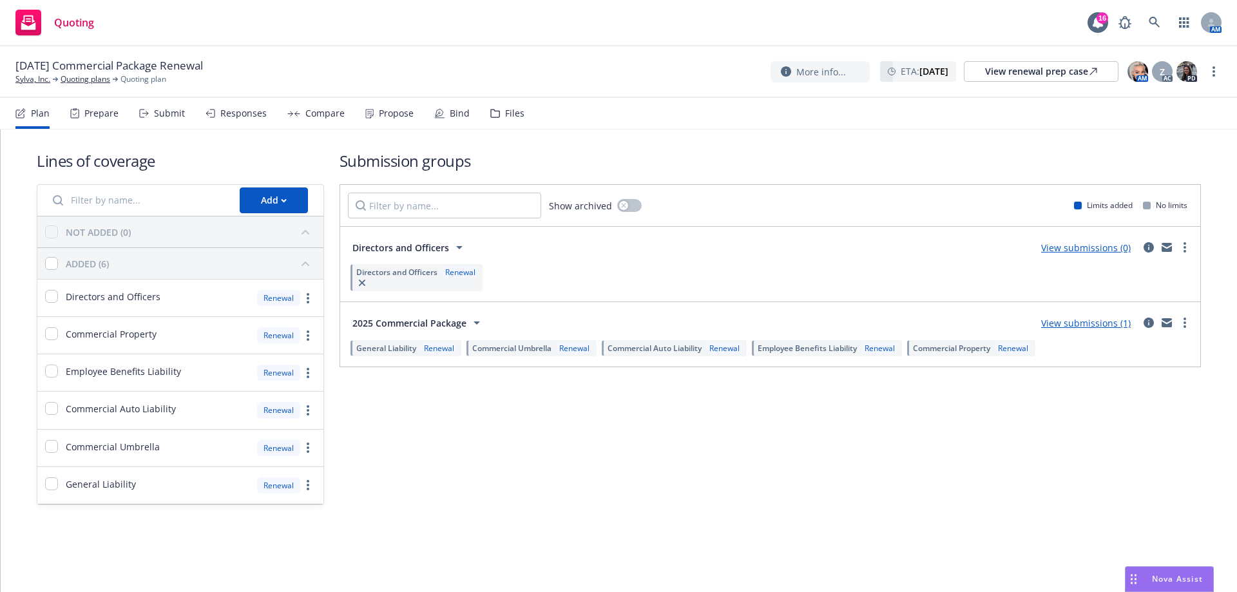
click at [160, 110] on div "Submit" at bounding box center [169, 113] width 31 height 10
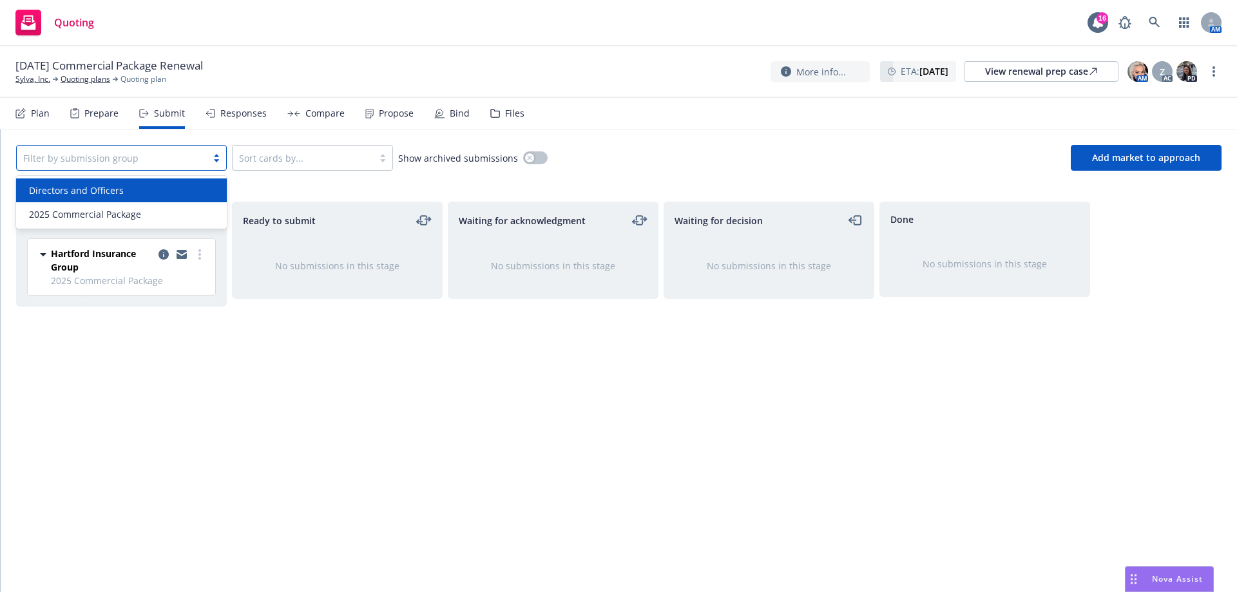
click at [176, 166] on div "Filter by submission group" at bounding box center [112, 158] width 190 height 21
click at [1131, 162] on span "Add market to approach" at bounding box center [1146, 157] width 108 height 12
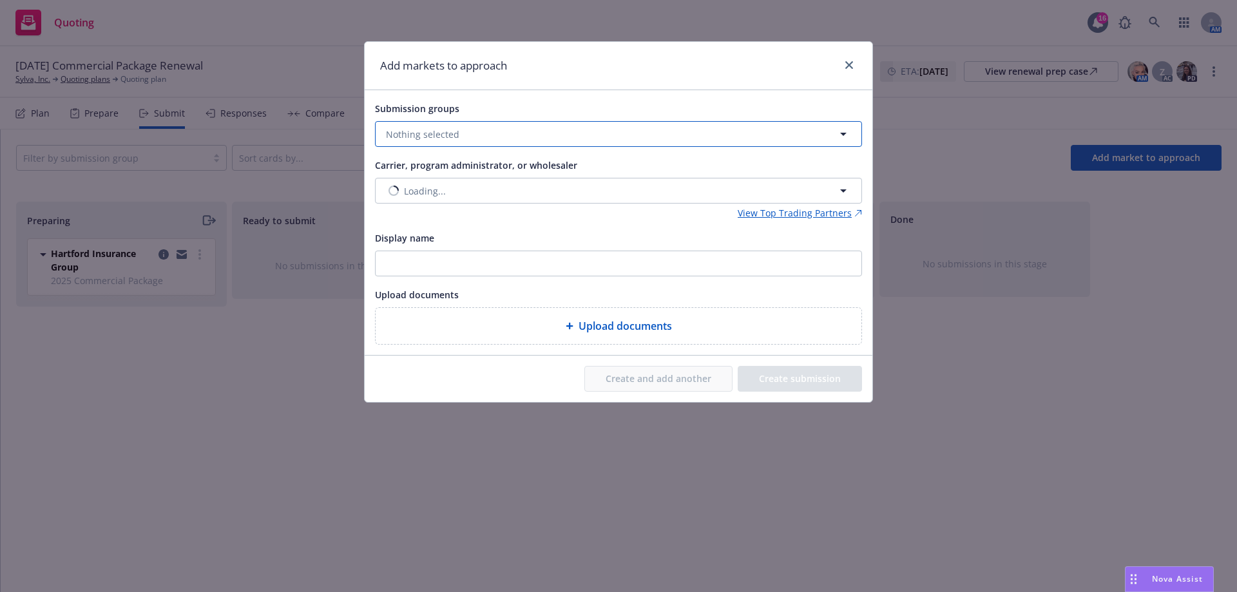
click at [589, 131] on button "Nothing selected" at bounding box center [618, 134] width 487 height 26
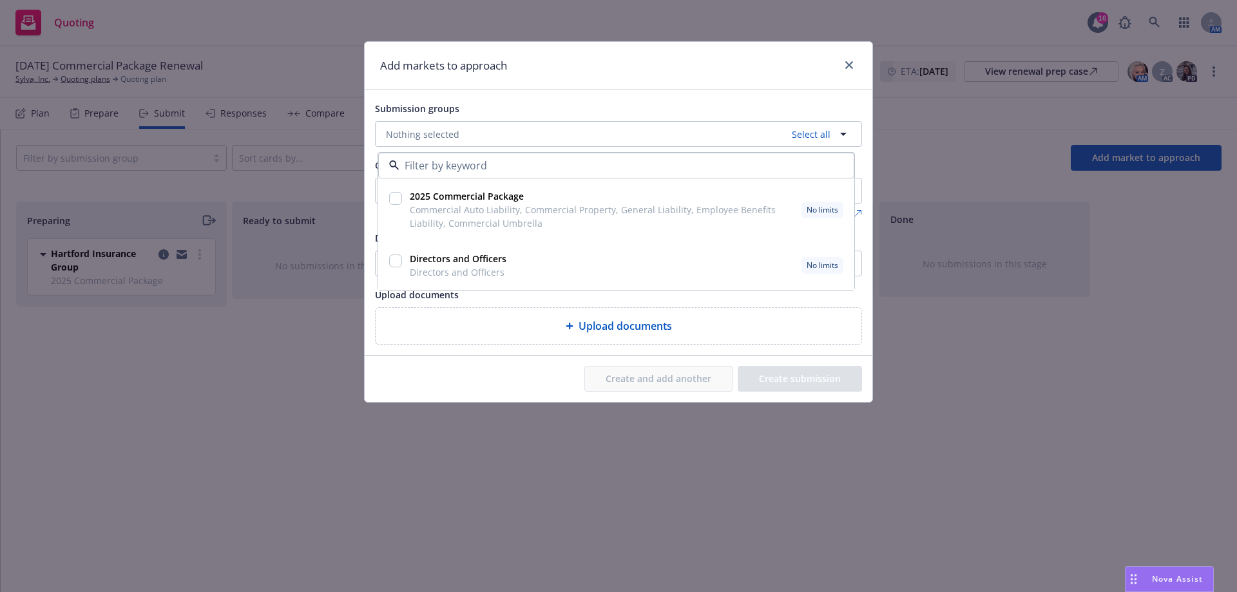
click at [394, 259] on input "checkbox" at bounding box center [395, 260] width 13 height 13
checkbox input "true"
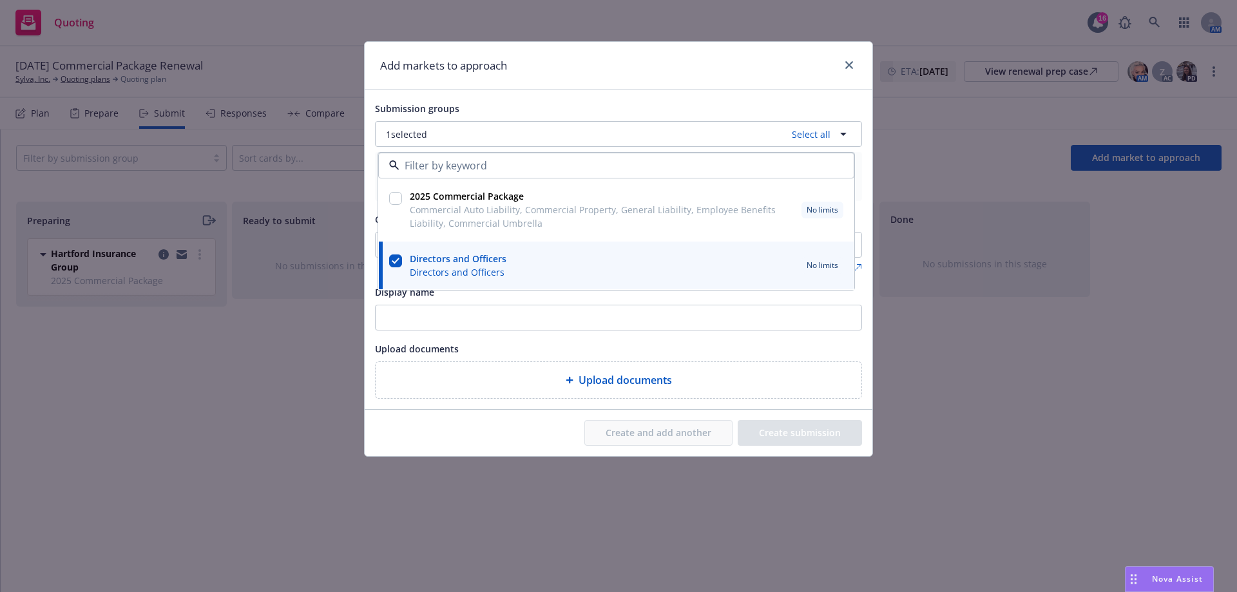
click at [474, 304] on div "Display name" at bounding box center [618, 307] width 487 height 46
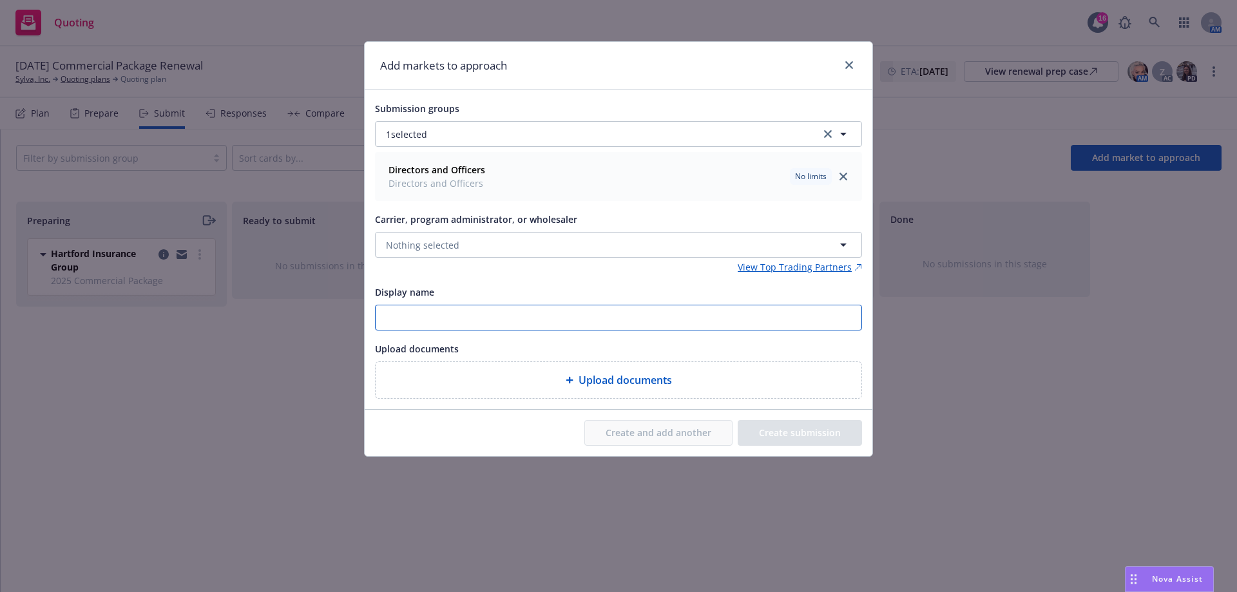
click at [469, 312] on input "Display name" at bounding box center [619, 317] width 486 height 24
type input "$1M D&O"
click at [444, 249] on span "Nothing selected" at bounding box center [422, 245] width 73 height 14
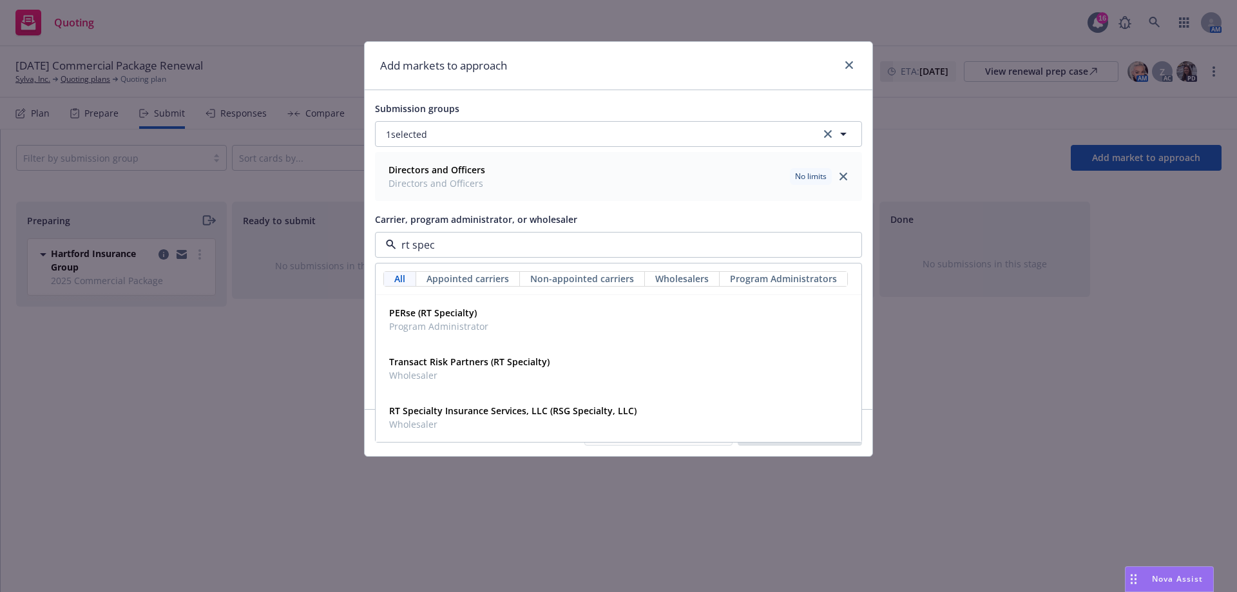
type input "rt speci"
click at [429, 415] on strong "RT Specialty Insurance Services, LLC (RSG Specialty, LLC)" at bounding box center [512, 411] width 247 height 12
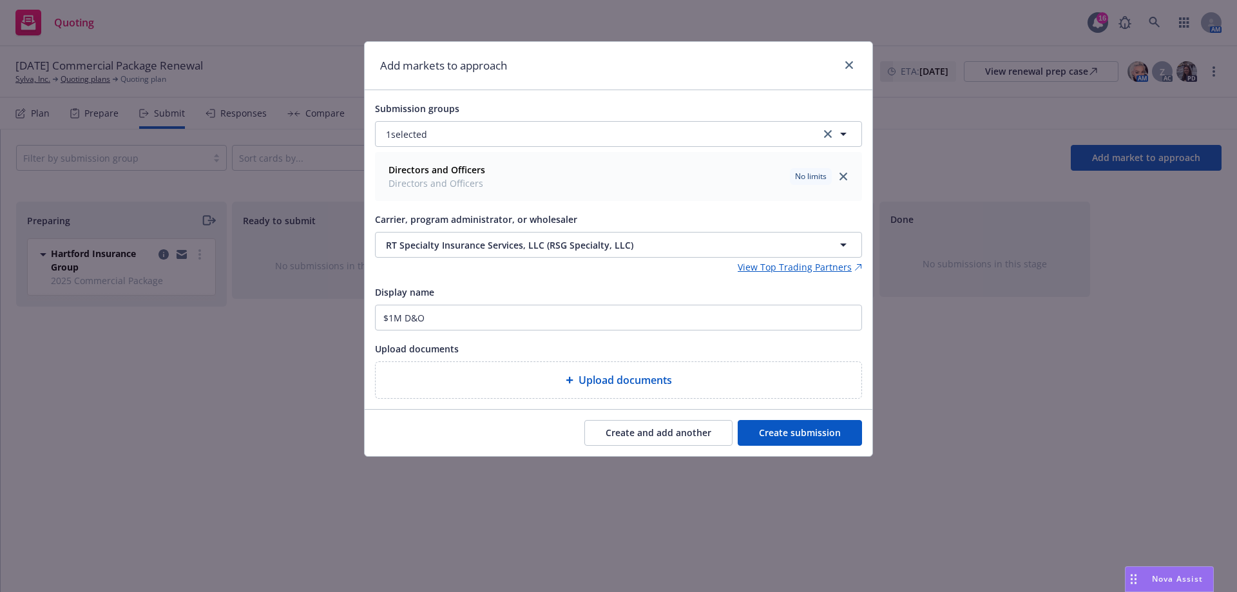
click at [790, 422] on button "Create submission" at bounding box center [800, 433] width 124 height 26
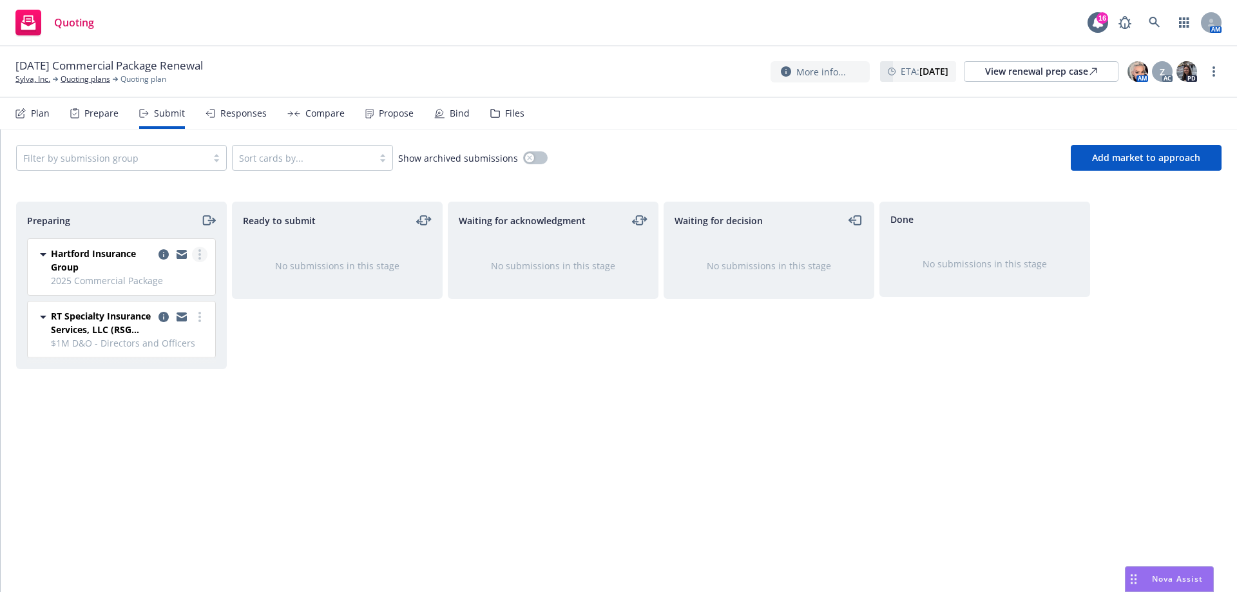
click at [197, 256] on link "more" at bounding box center [199, 254] width 15 height 15
click at [161, 255] on icon "copy logging email" at bounding box center [163, 254] width 10 height 10
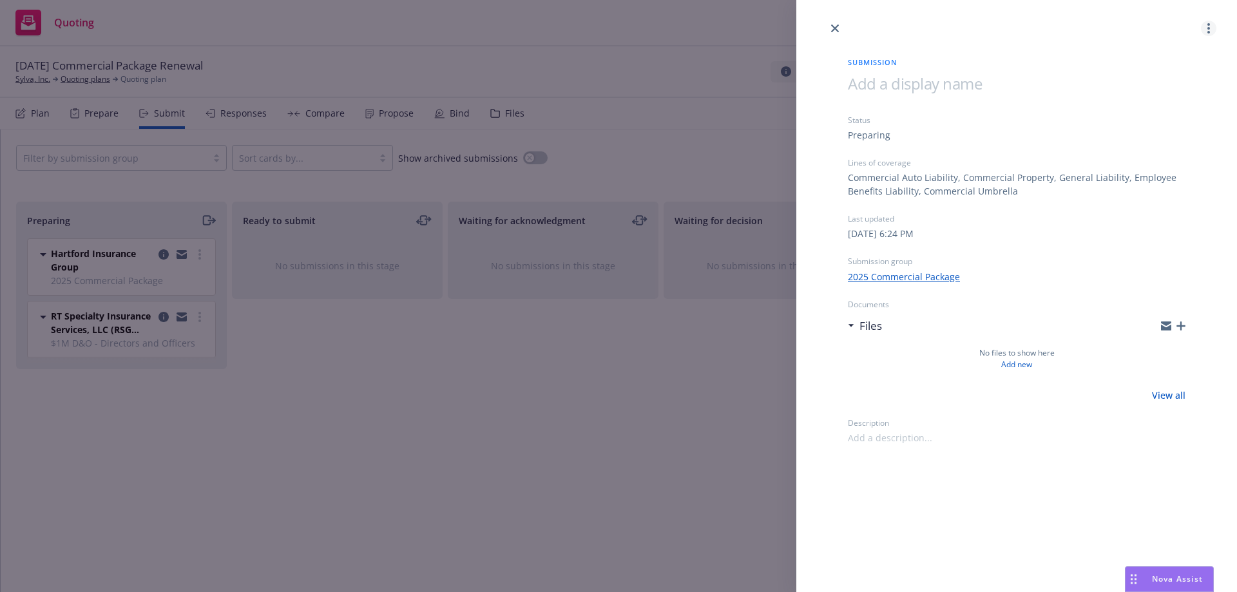
click at [1206, 32] on link "more" at bounding box center [1208, 28] width 15 height 15
click at [1175, 87] on span "Archive submission" at bounding box center [1157, 85] width 115 height 12
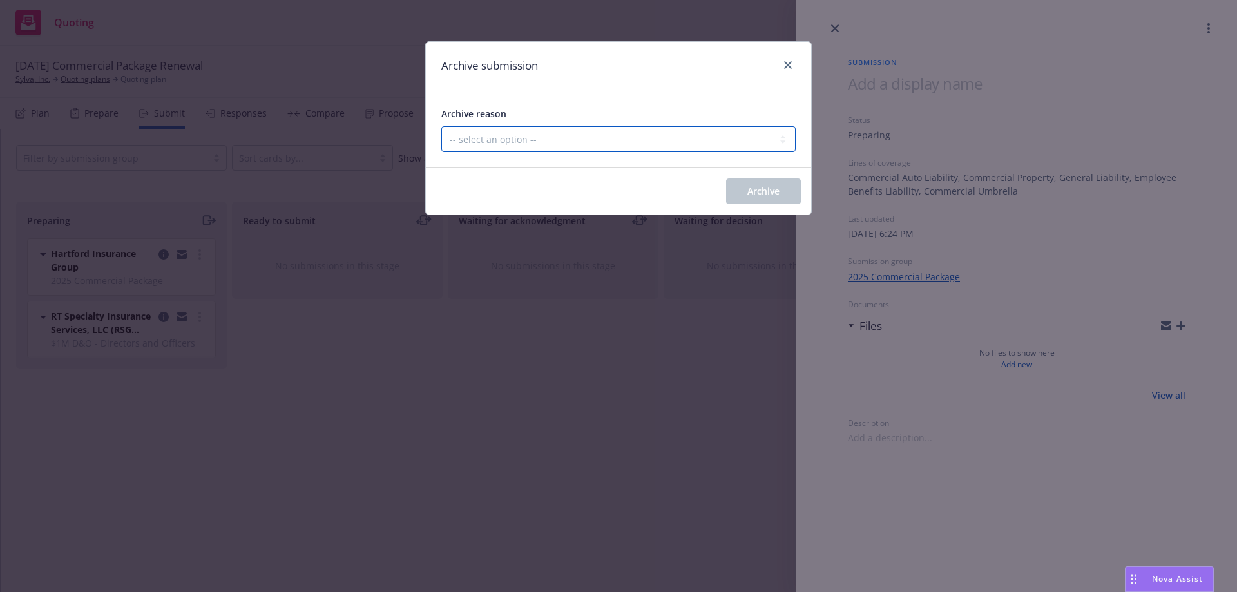
click at [712, 148] on select "-- select an option -- Carrier unresponsive Client decided not to proceed with …" at bounding box center [618, 139] width 354 height 26
select select "MADE_BY_MISTAKE"
click at [441, 126] on select "-- select an option -- Carrier unresponsive Client decided not to proceed with …" at bounding box center [618, 139] width 354 height 26
click at [762, 187] on span "Archive" at bounding box center [763, 191] width 32 height 12
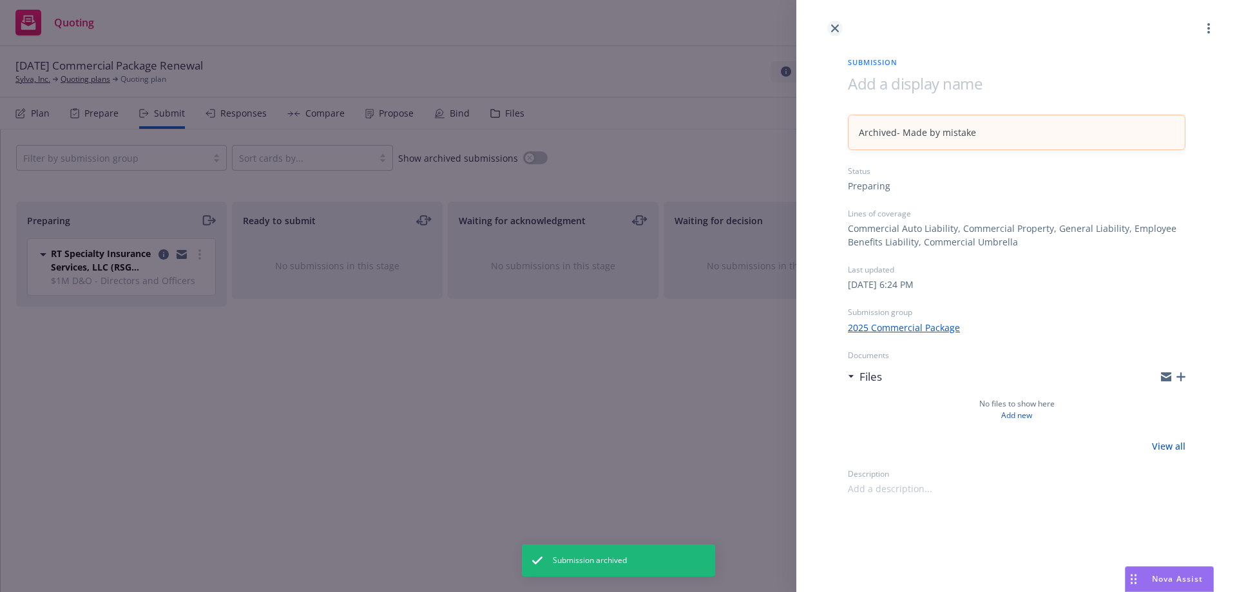
click at [835, 30] on icon "close" at bounding box center [835, 28] width 8 height 8
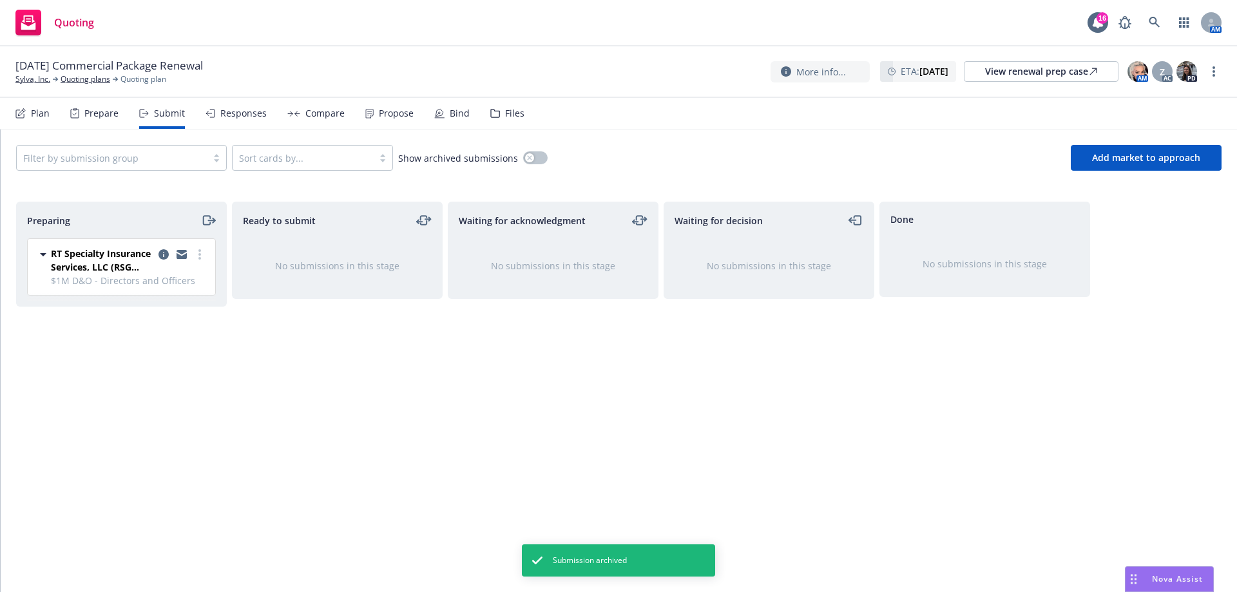
click at [44, 121] on div "Plan" at bounding box center [32, 113] width 34 height 31
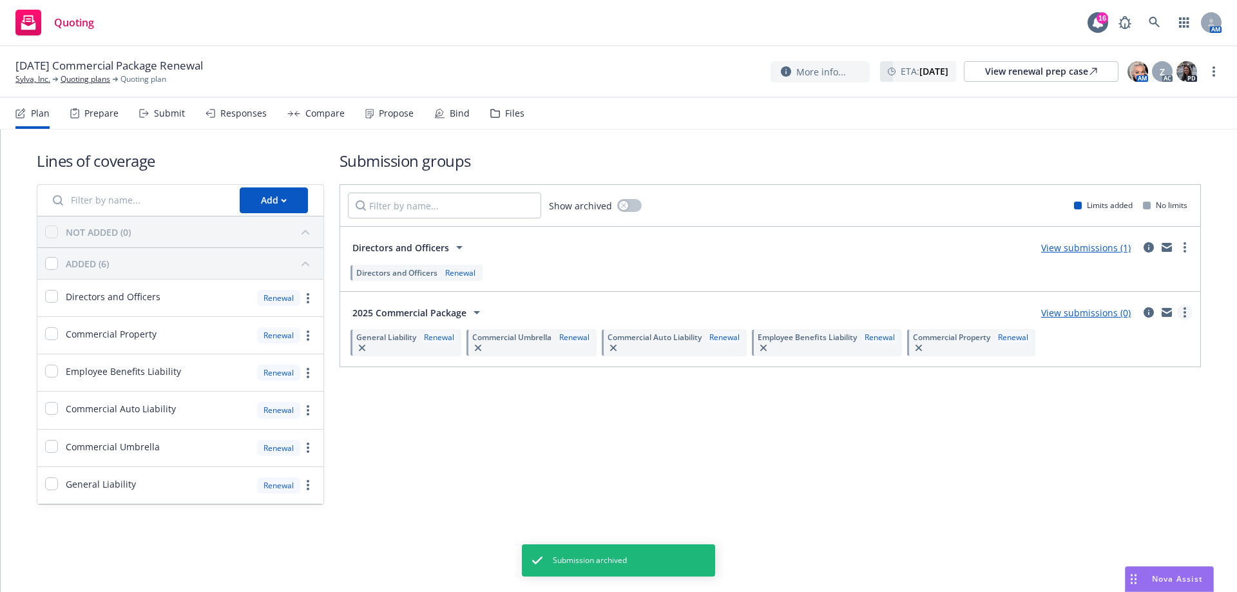
click at [1189, 314] on link "more" at bounding box center [1184, 312] width 15 height 15
click at [1129, 448] on link "Archive" at bounding box center [1124, 447] width 136 height 26
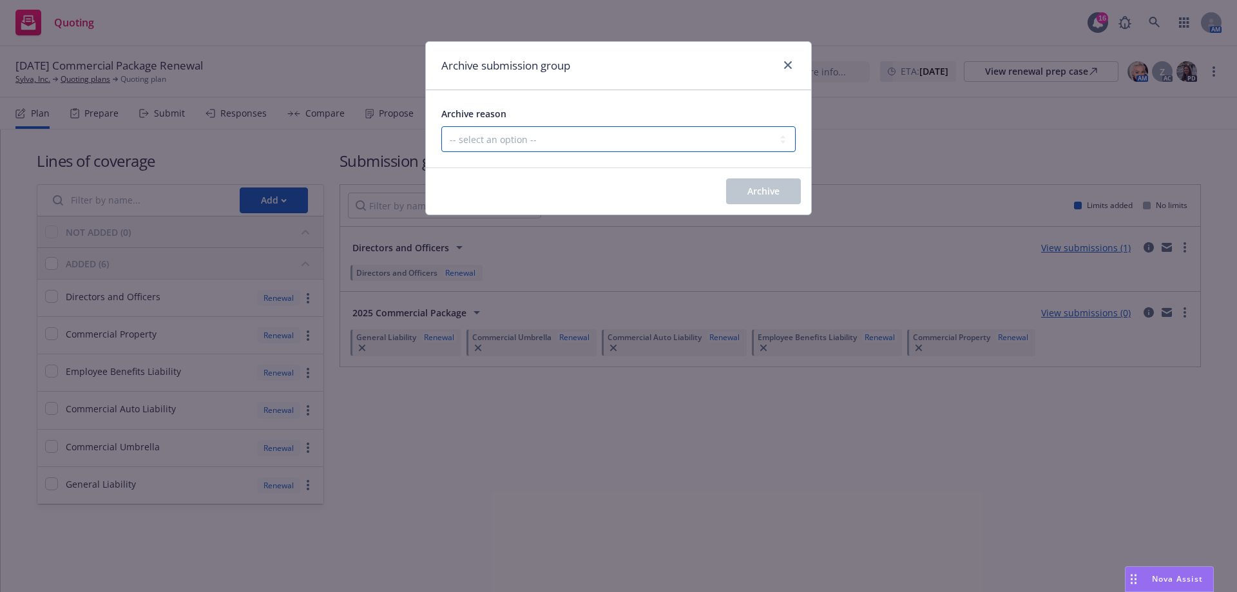
click at [649, 142] on select "-- select an option -- Customer no longer needs this coverage Duplicate Histori…" at bounding box center [618, 139] width 354 height 26
select select "POLICY_WILL_BE_AUTO_RENEWED"
click at [441, 126] on select "-- select an option -- Customer no longer needs this coverage Duplicate Histori…" at bounding box center [618, 139] width 354 height 26
click at [776, 195] on span "Archive" at bounding box center [763, 191] width 32 height 12
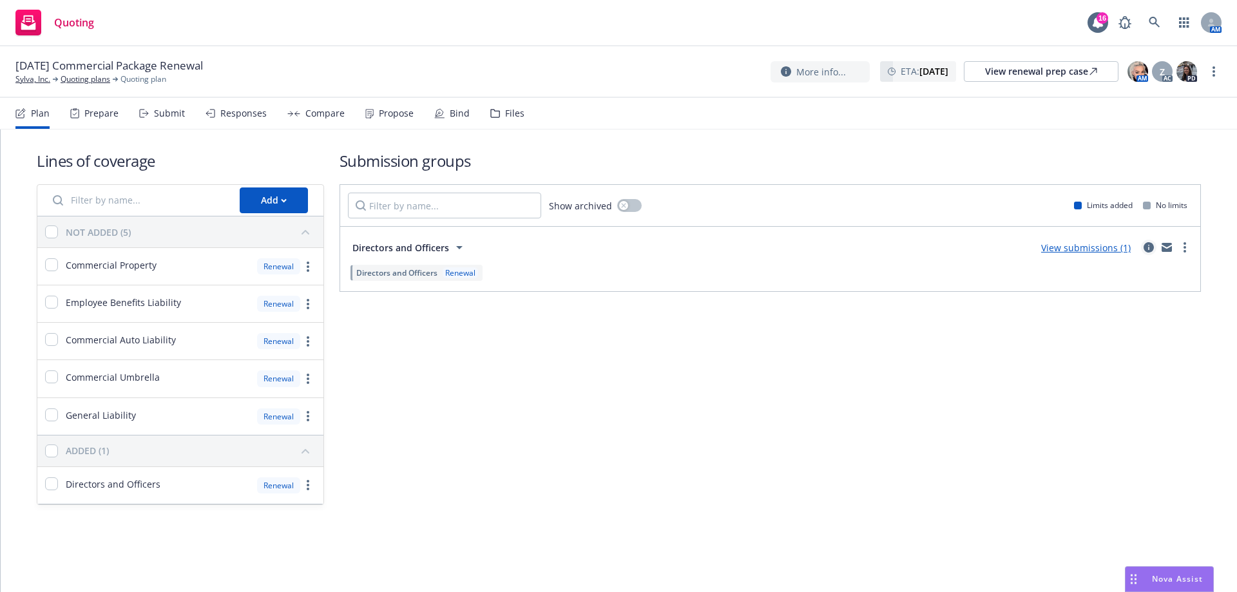
click at [1147, 245] on icon "circleInformation" at bounding box center [1148, 247] width 10 height 10
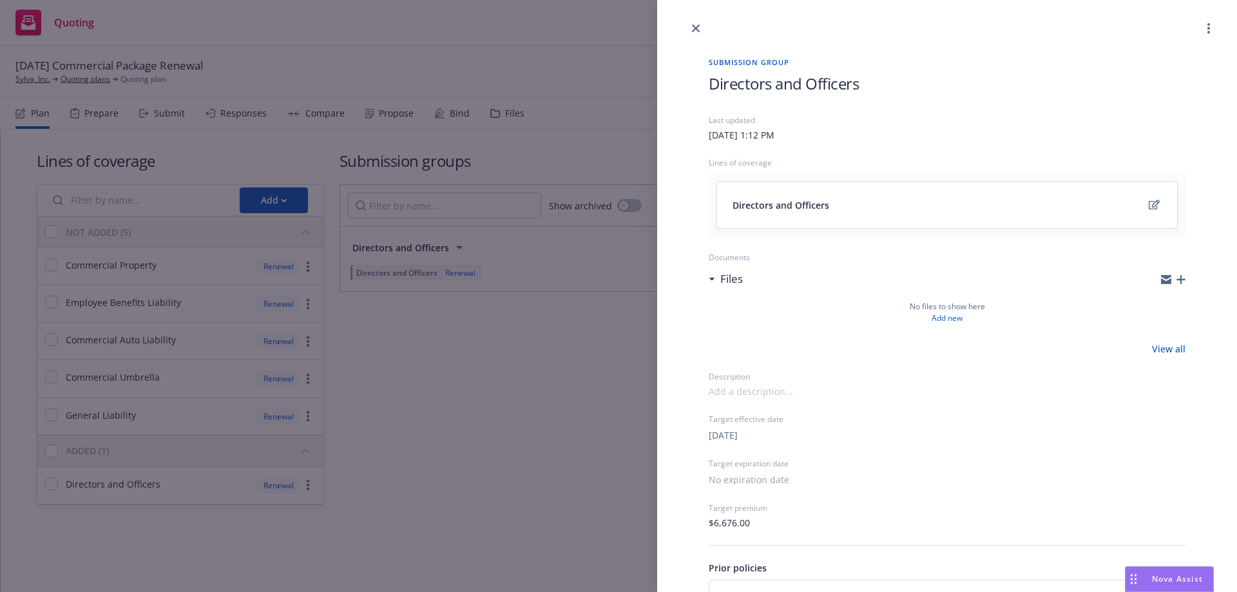
click at [772, 85] on span "Directors and Officers" at bounding box center [784, 83] width 150 height 21
click at [694, 29] on icon "close" at bounding box center [696, 28] width 8 height 8
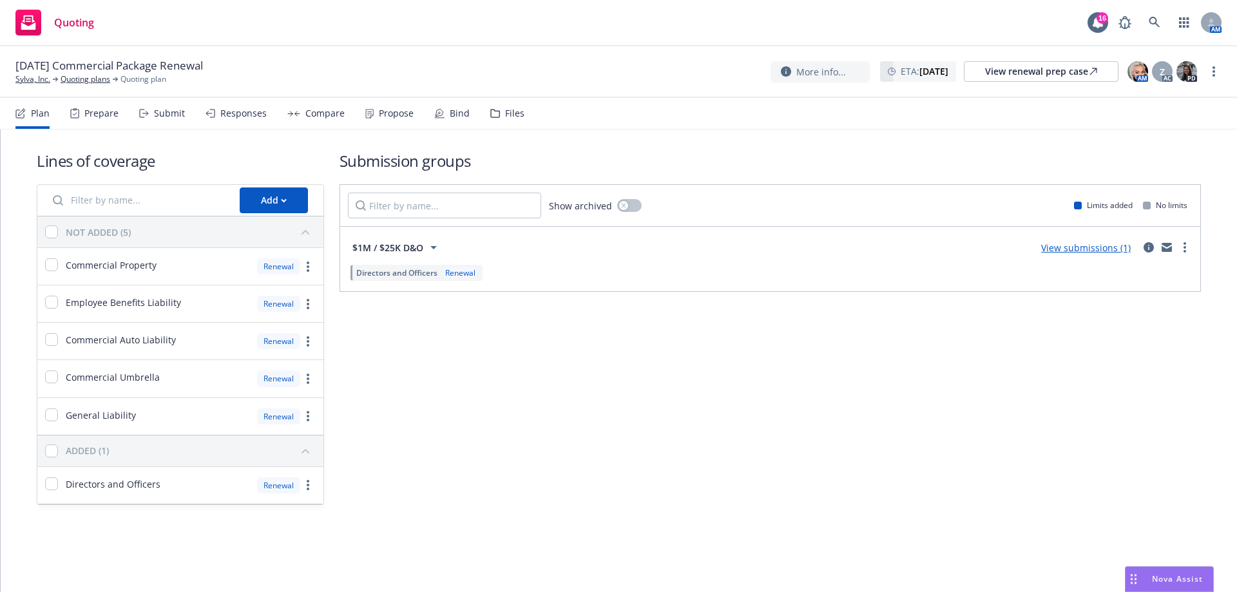
click at [522, 124] on nav "Plan Prepare Submit Responses Compare Propose Bind Files" at bounding box center [618, 113] width 1206 height 31
click at [514, 117] on div "Files" at bounding box center [514, 113] width 19 height 10
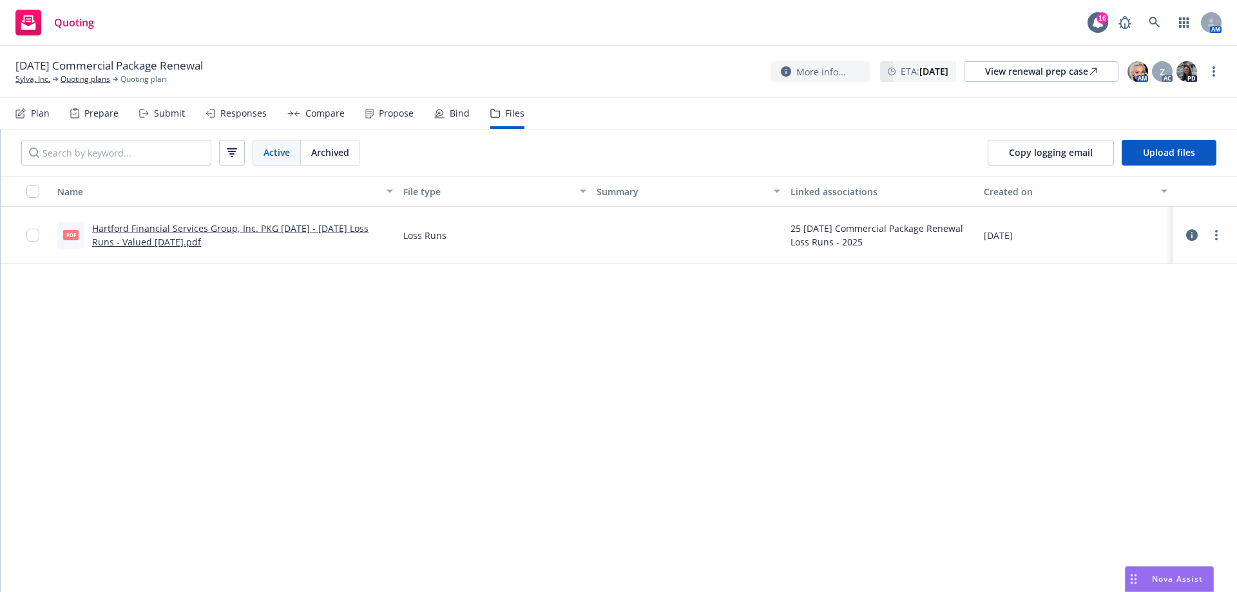
click at [1189, 233] on icon at bounding box center [1192, 235] width 12 height 12
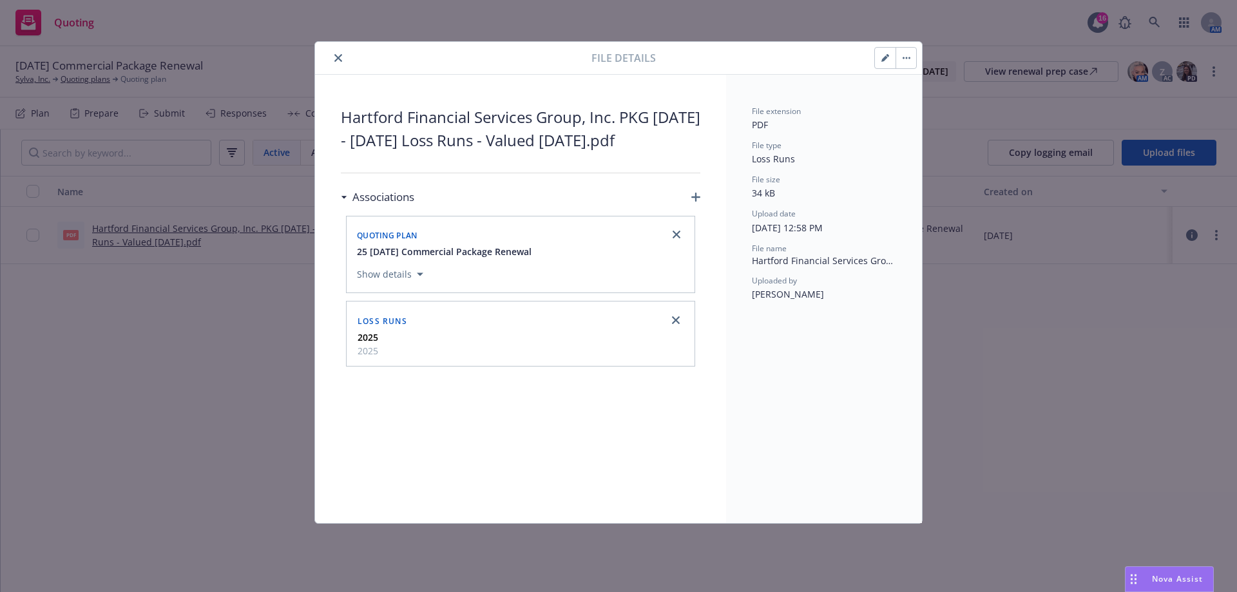
click at [338, 55] on icon "close" at bounding box center [338, 58] width 8 height 8
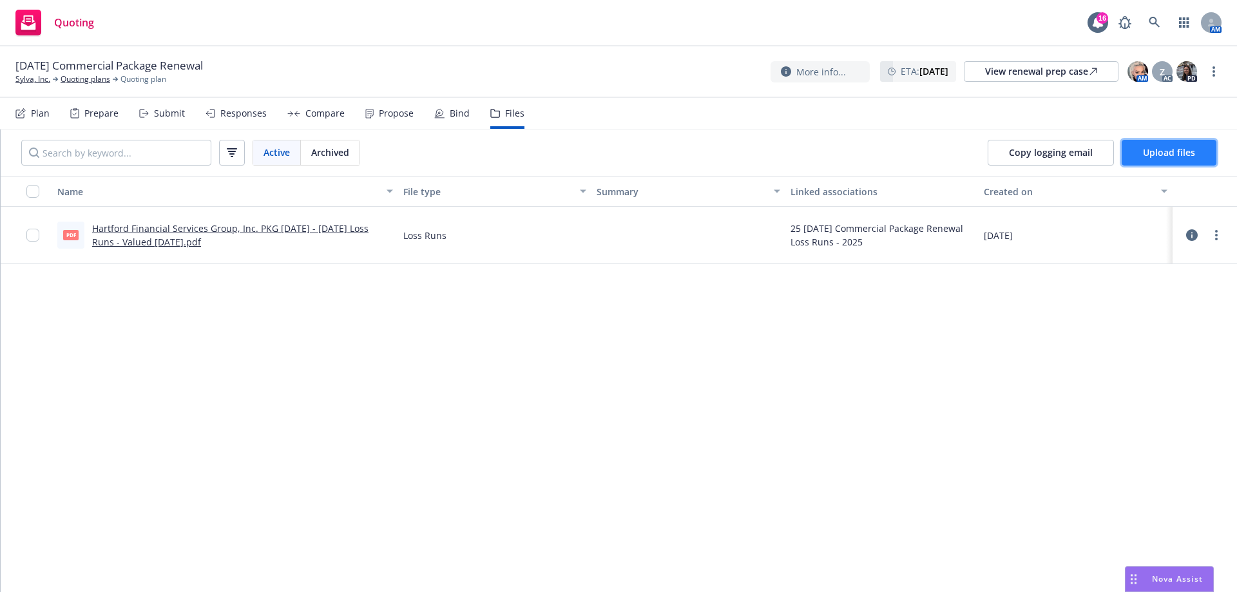
click at [1134, 156] on button "Upload files" at bounding box center [1168, 153] width 95 height 26
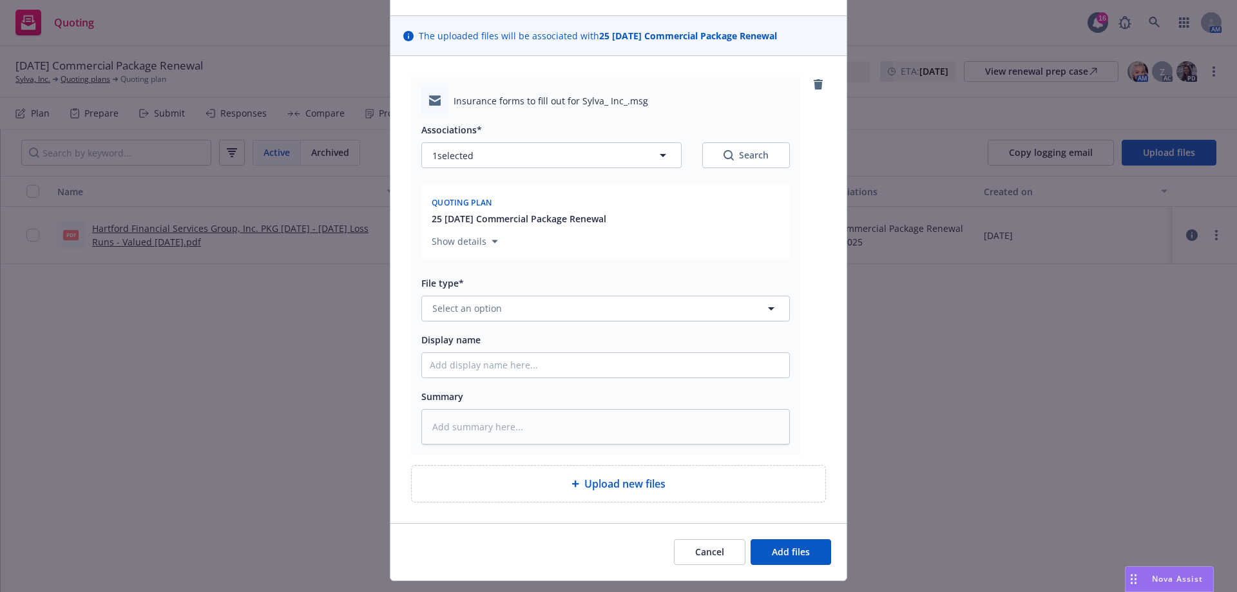
scroll to position [104, 0]
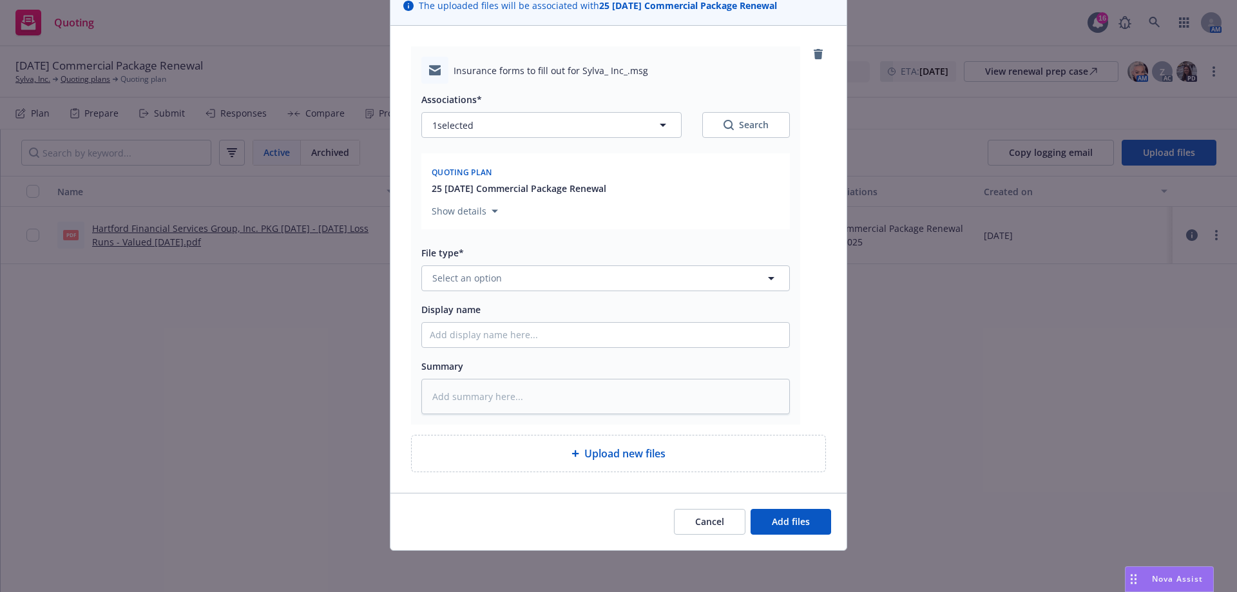
type textarea "x"
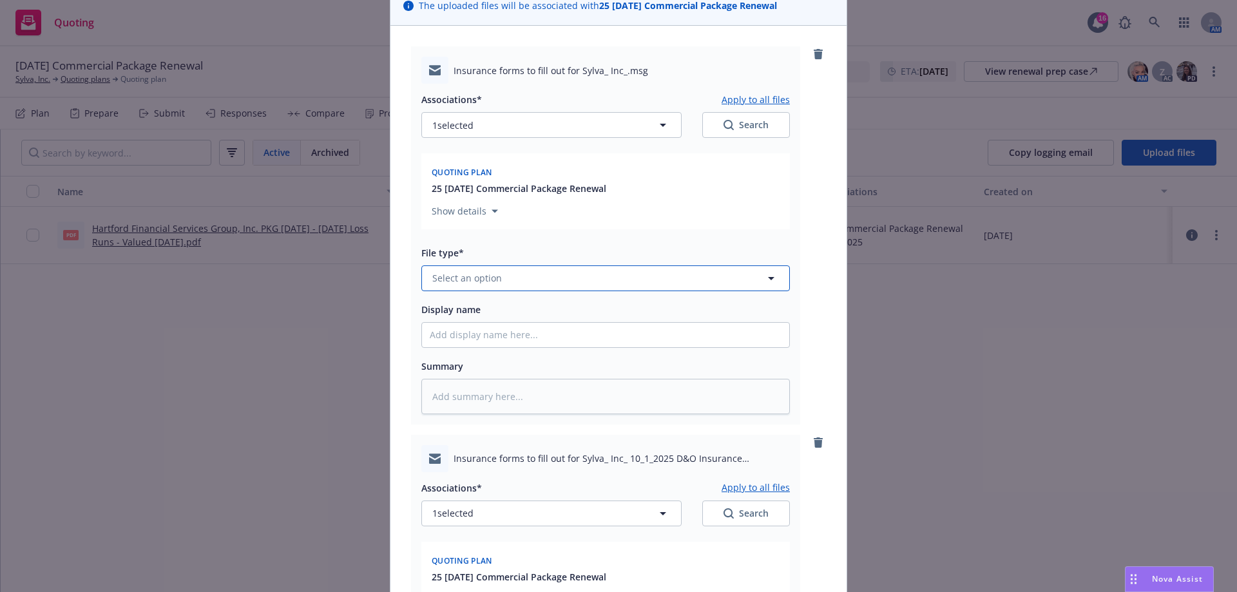
click at [481, 272] on span "Select an option" at bounding box center [467, 278] width 70 height 14
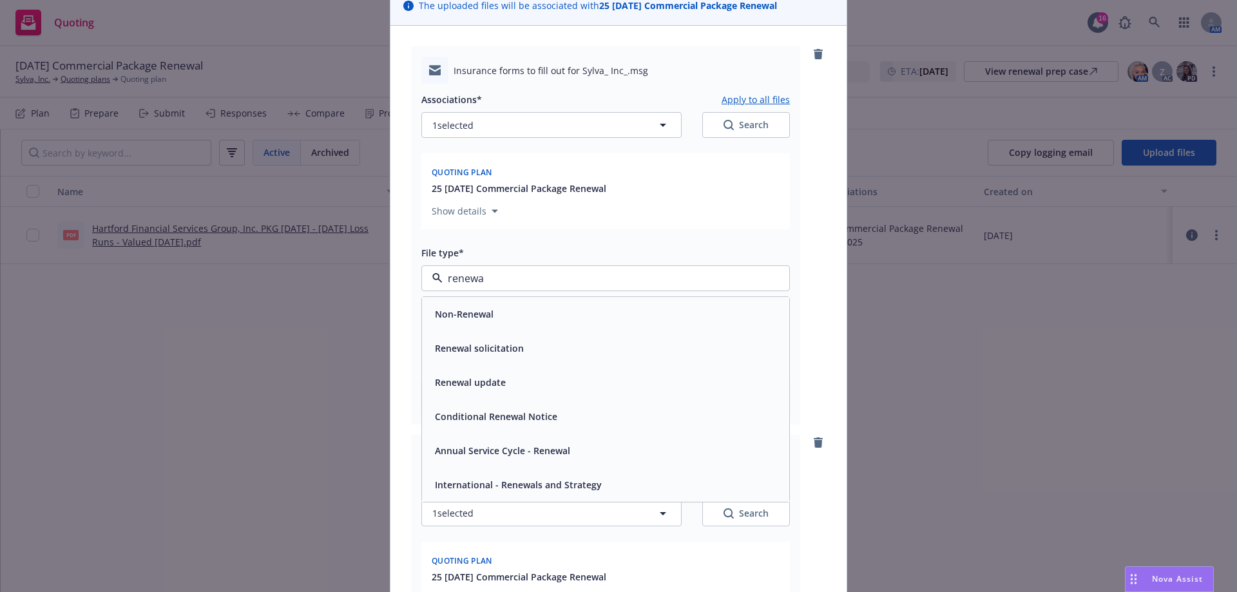
type input "renewal"
click at [506, 350] on span "Renewal solicitation" at bounding box center [479, 348] width 89 height 14
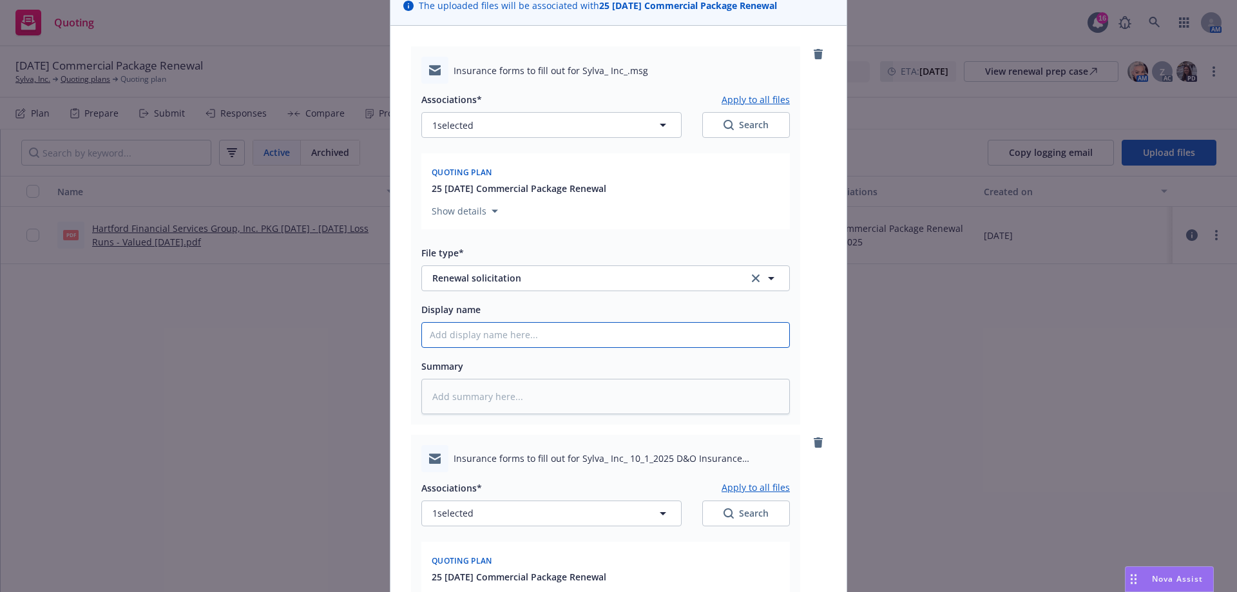
click at [517, 338] on input "Display name" at bounding box center [605, 335] width 367 height 24
type textarea "x"
type input "1"
type textarea "x"
type input "10"
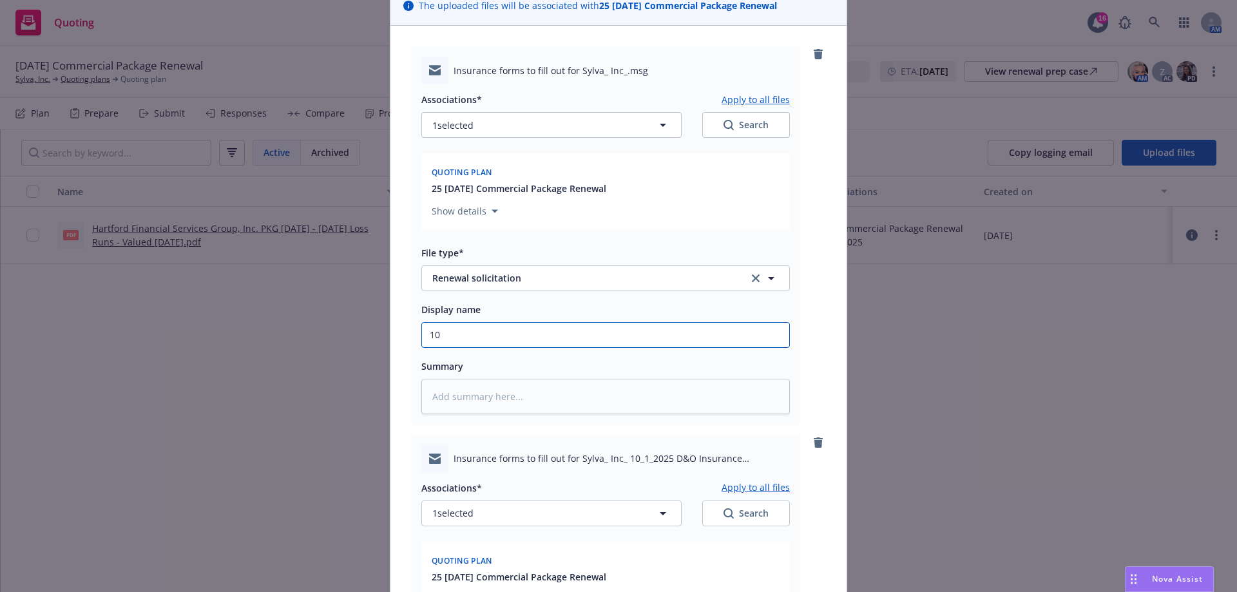
type textarea "x"
type input "10/"
type textarea "x"
type input "10/1"
type textarea "x"
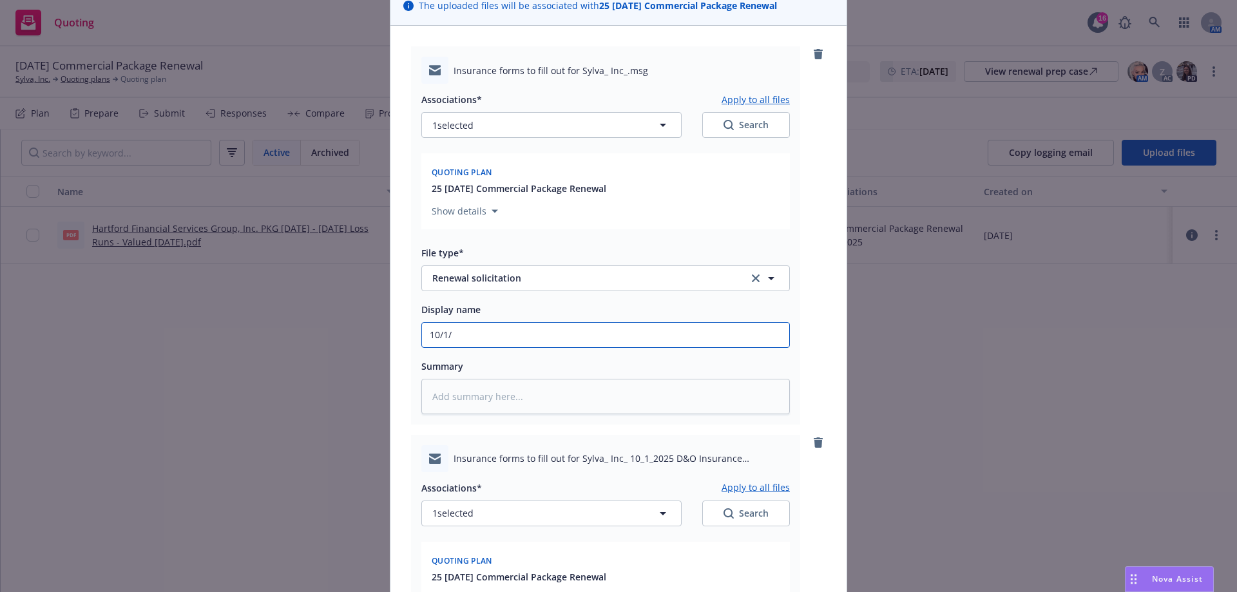
type input "10/1/2"
type textarea "x"
type input "10/1/21"
type textarea "x"
type input "10/1/215"
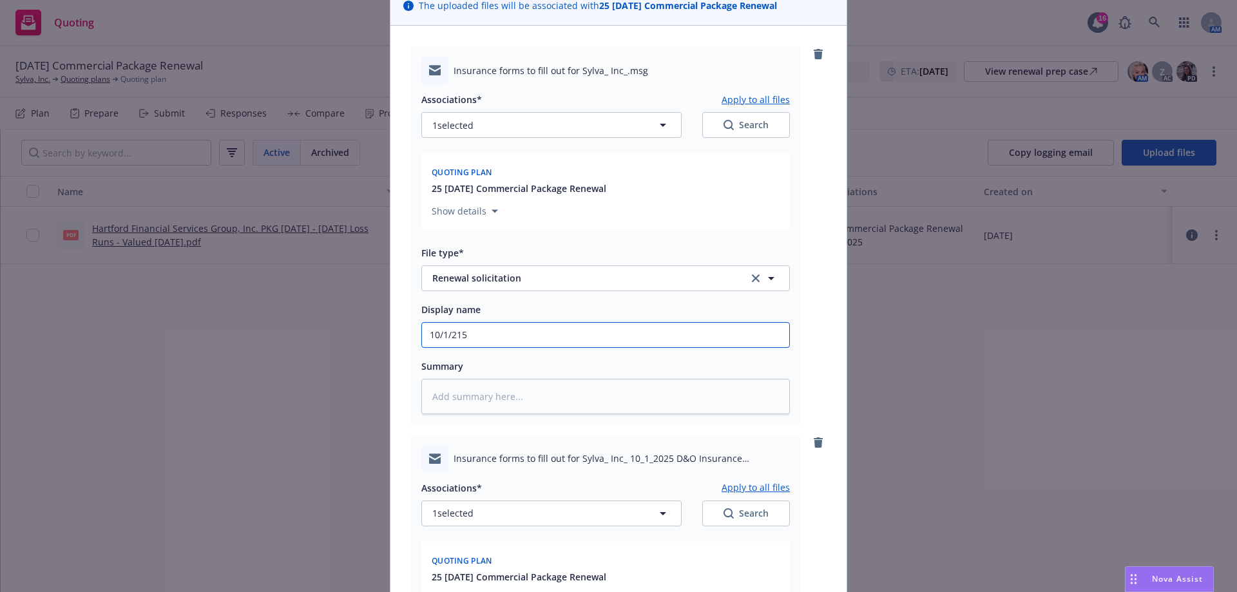
type textarea "x"
type input "10/1/21"
type textarea "x"
type input "10/1/2"
type textarea "x"
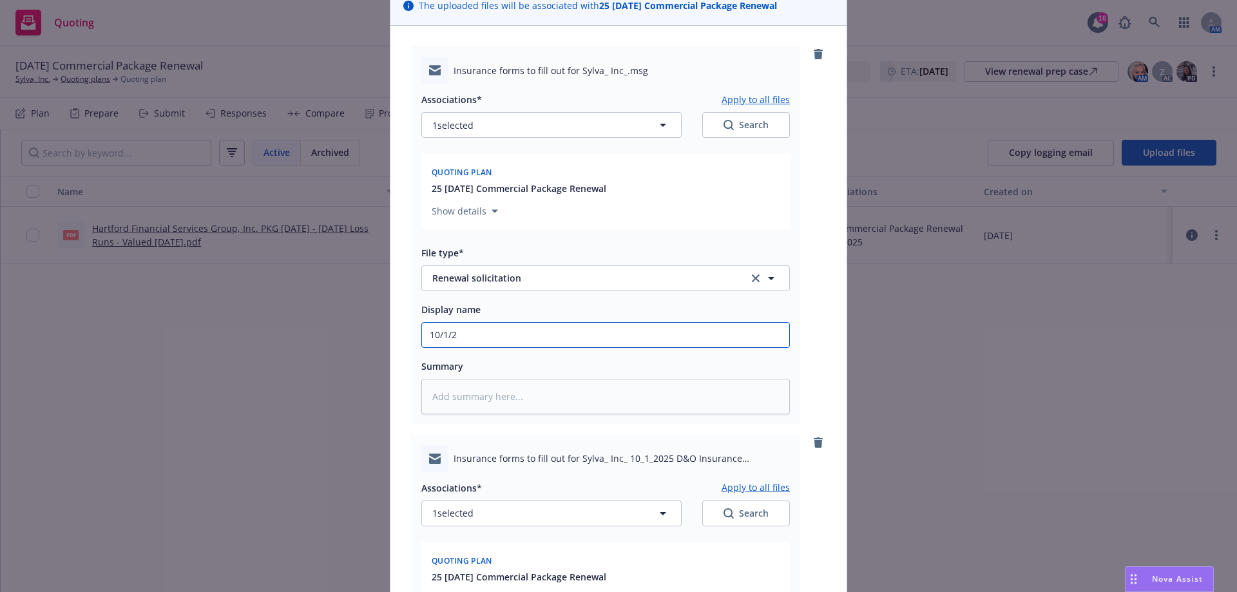
type input "10/1/25"
type textarea "x"
type input "10/1/25"
type textarea "x"
type input "10/1/25 P"
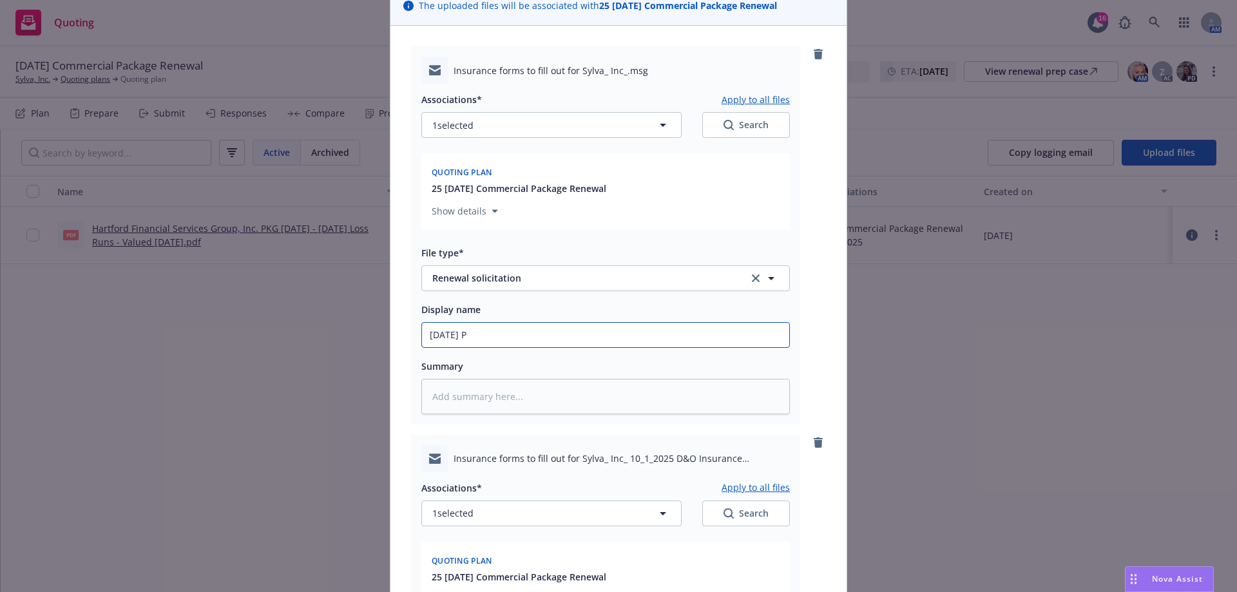
type textarea "x"
type input "10/1/25 P&"
type textarea "x"
type input "10/1/25 P&C"
type textarea "x"
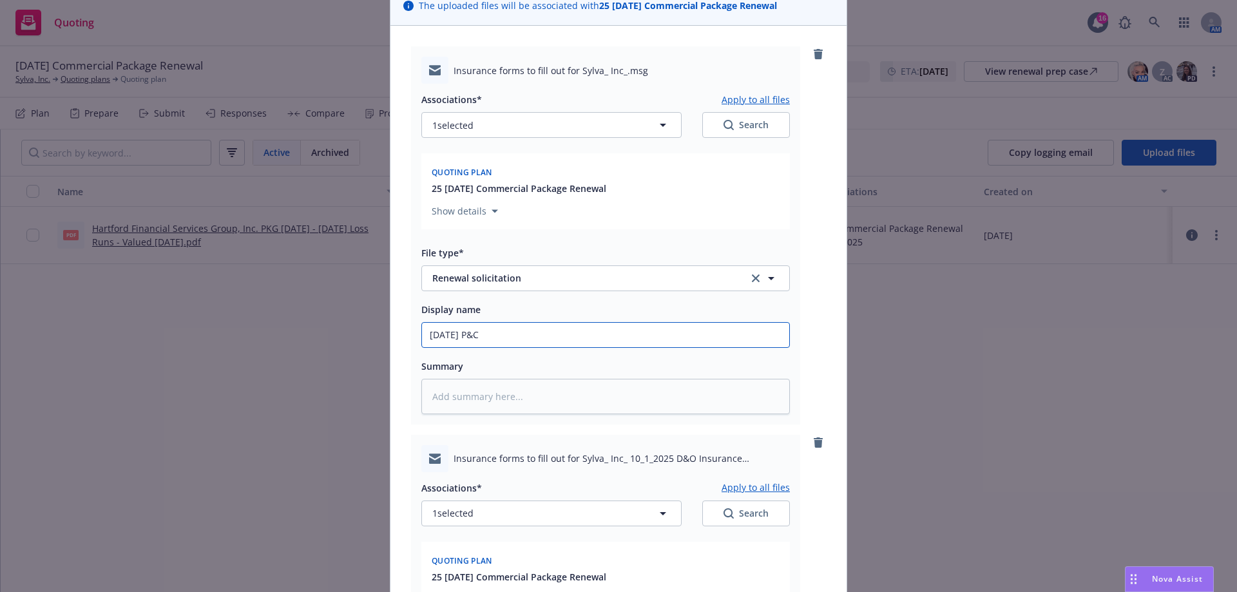
type input "10/1/25 P&C"
type textarea "x"
type input "10/1/25 P&C R"
type textarea "x"
type input "10/1/25 P&C Re"
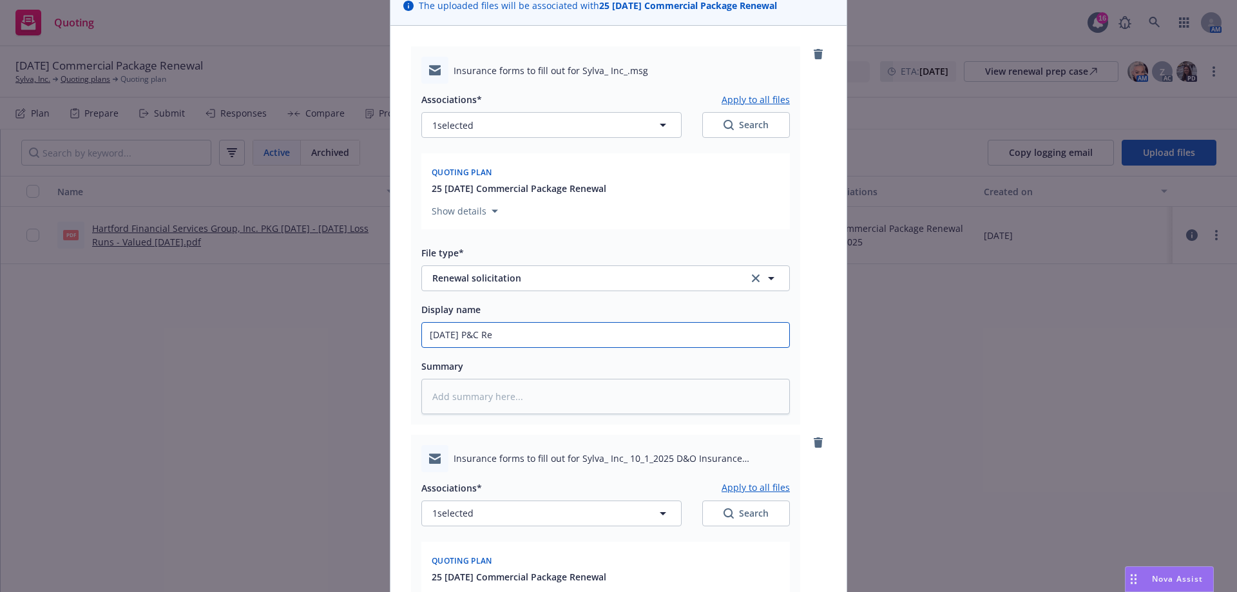
type textarea "x"
type input "10/1/25 P&C Ren"
type textarea "x"
type input "10/1/25 P&C Rene"
type textarea "x"
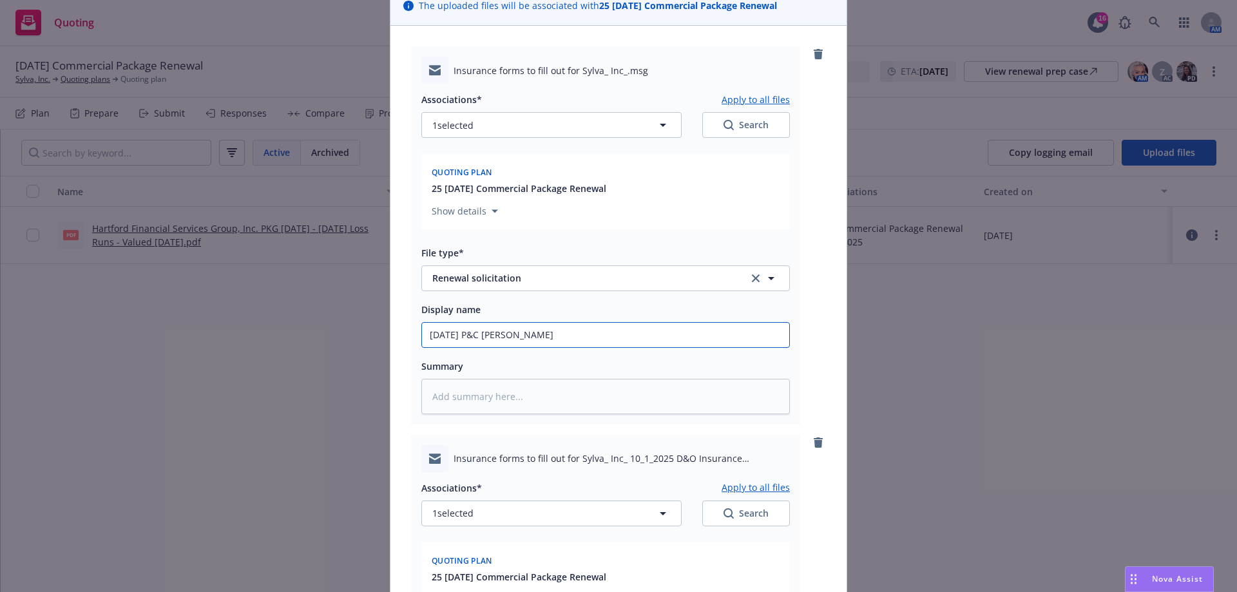
type input "10/1/25 P&C Renew"
type textarea "x"
type input "10/1/25 P&C Renewa"
type textarea "x"
type input "10/1/25 P&C Renewal"
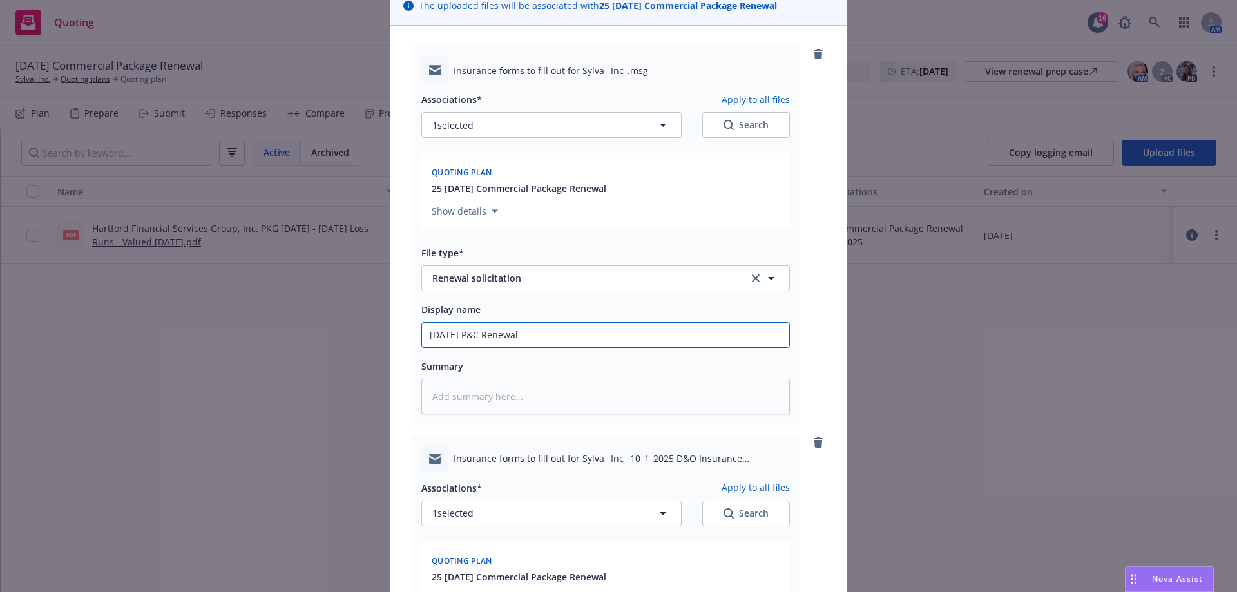
type textarea "x"
type input "10/1/25 P&C Renewal"
type textarea "x"
type input "10/1/25 P&C Renewal S"
type textarea "x"
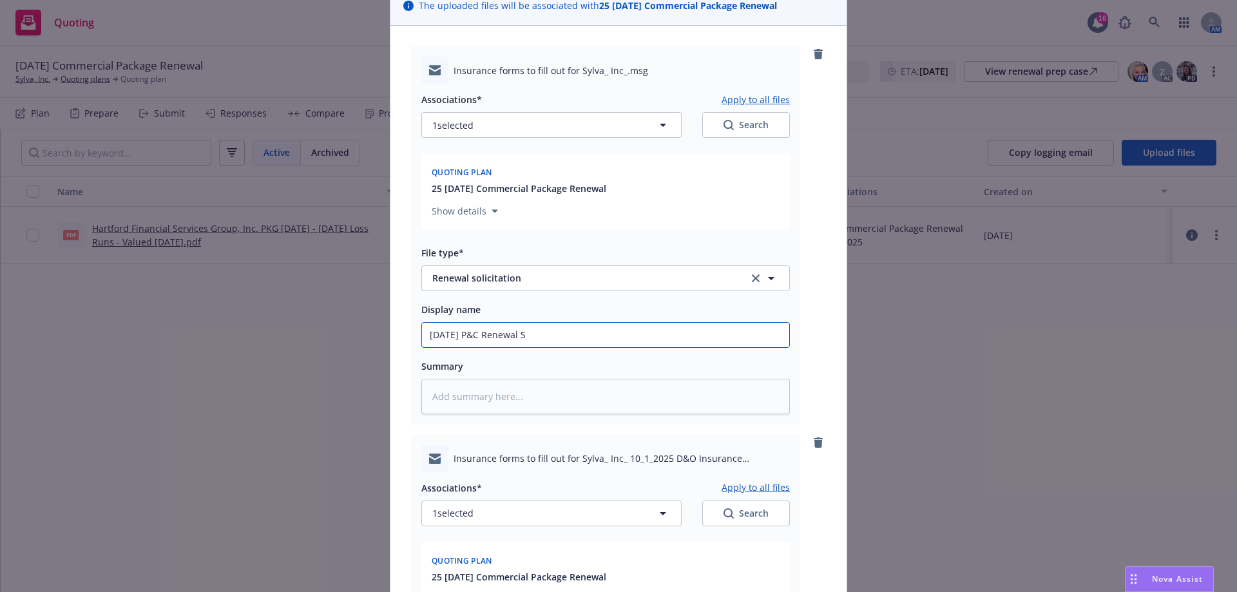
type input "10/1/25 P&C Renewal SO"
type textarea "x"
type input "10/1/25 P&C Renewal SOl"
type textarea "x"
type input "10/1/25 P&C Renewal SO"
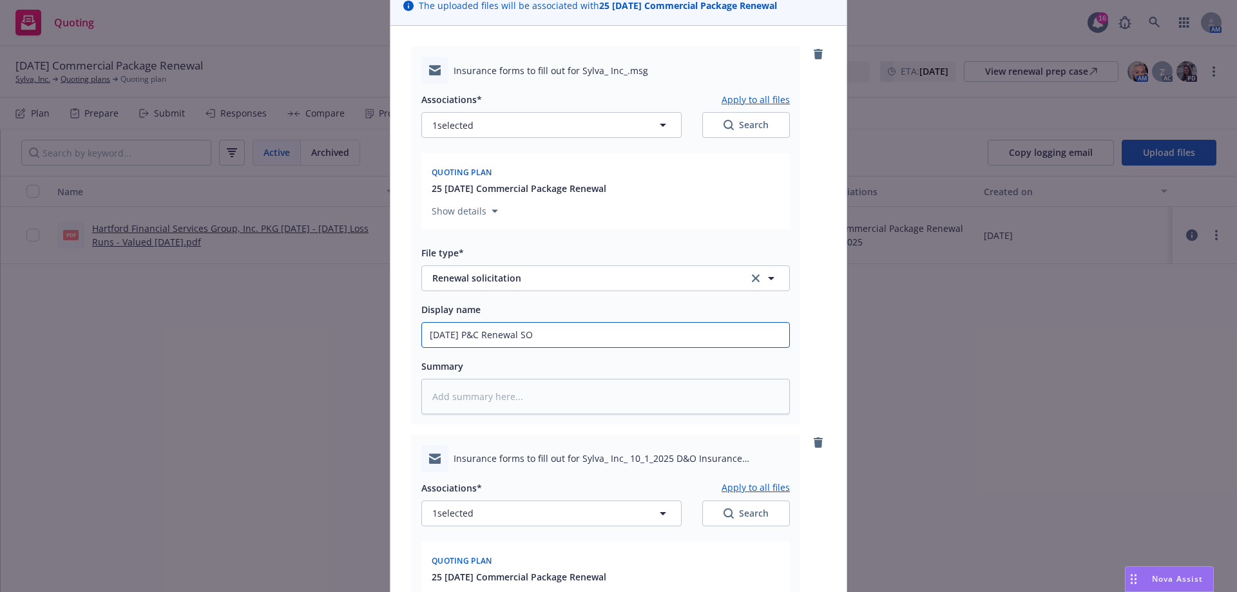
type textarea "x"
type input "10/1/25 P&C Renewal S"
type textarea "x"
type input "10/1/25 P&C Renewal So"
type textarea "x"
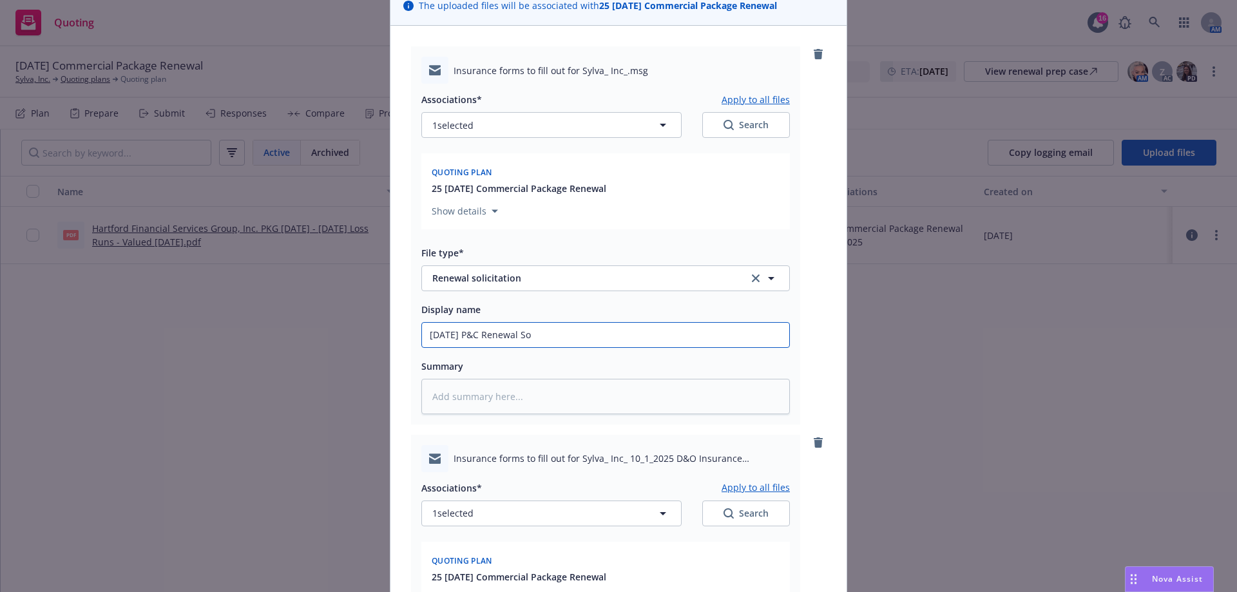
type input "10/1/25 P&C Renewal Sol"
type textarea "x"
type input "10/1/25 P&C Renewal Soli"
type textarea "x"
type input "10/1/25 P&C Renewal Solic"
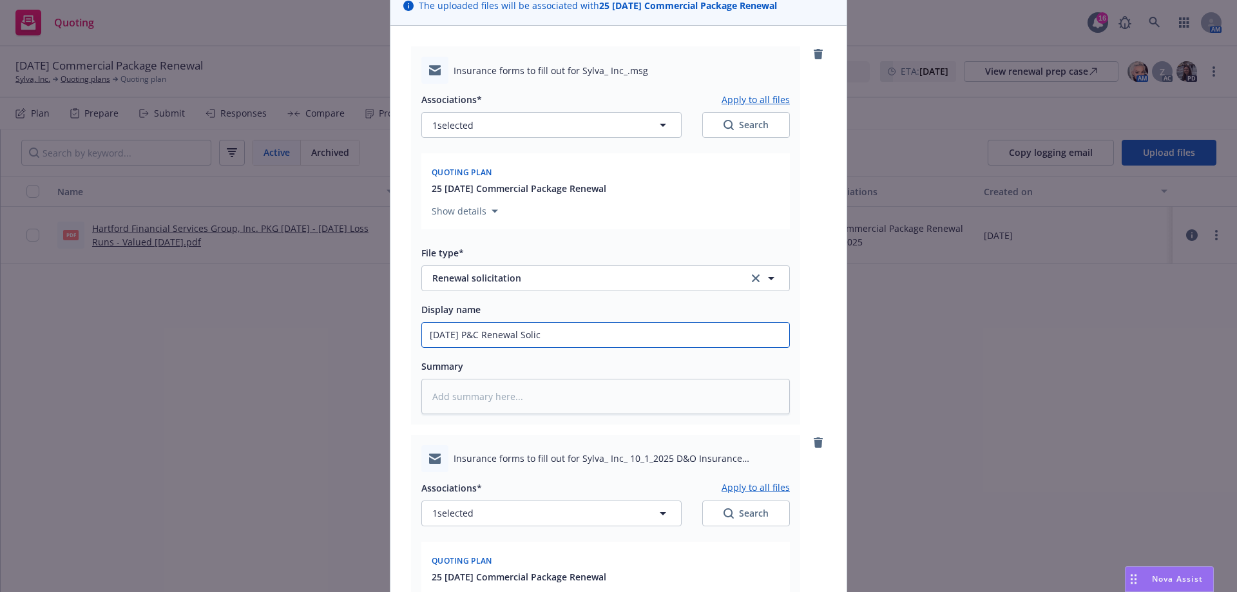
type textarea "x"
type input "10/1/25 P&C Renewal Solici"
type textarea "x"
type input "10/1/25 P&C Renewal Solicit"
type textarea "x"
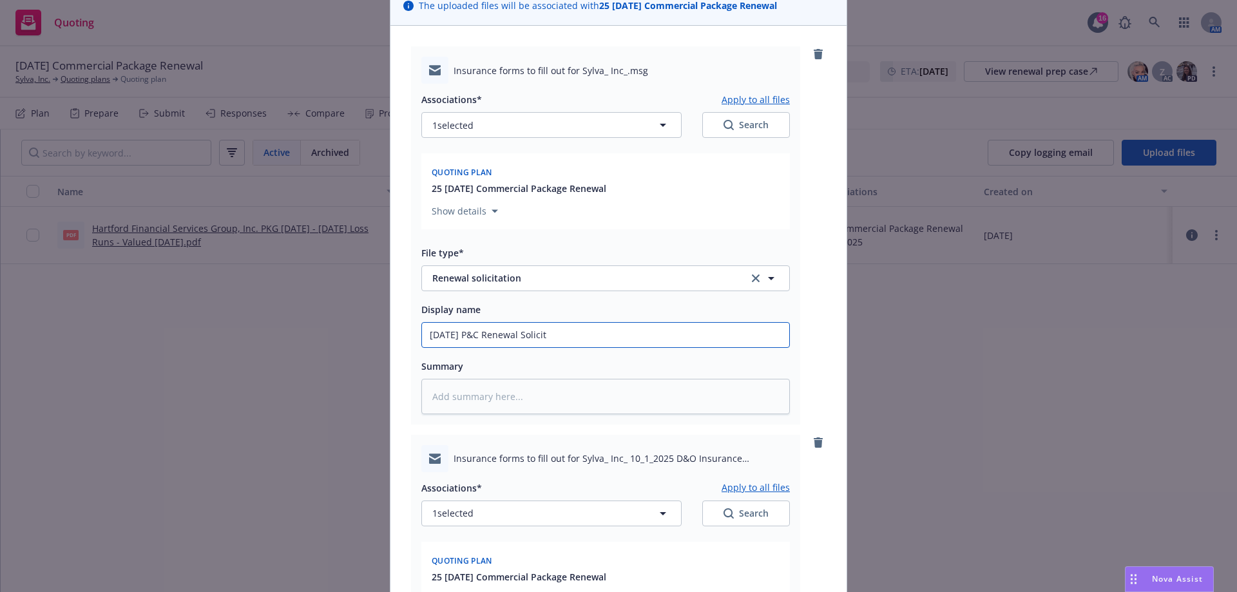
type input "10/1/25 P&C Renewal Solicit"
type textarea "x"
type input "10/1/25 P&C Renewal Solicit E"
type textarea "x"
type input "10/1/25 P&C Renewal Solicit EM"
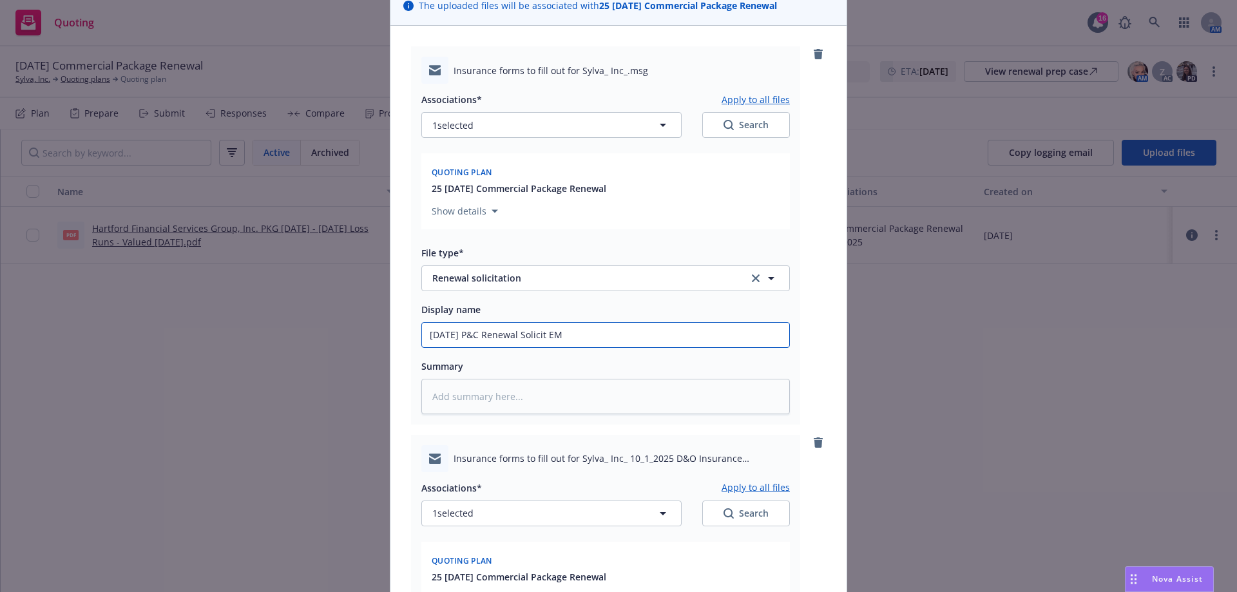
type textarea "x"
type input "10/1/25 P&C Renewal Solicit EM"
type textarea "x"
type input "10/1/25 P&C Renewal Solicit EM t"
type textarea "x"
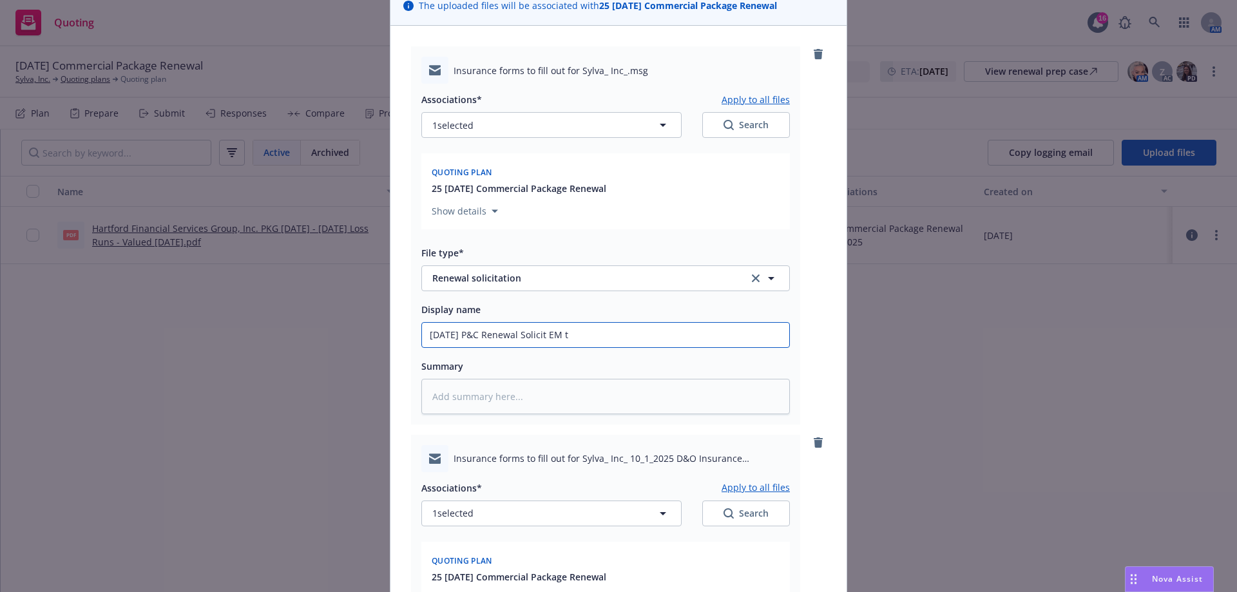
type input "10/1/25 P&C Renewal Solicit EM to"
type textarea "x"
type input "10/1/25 P&C Renewal Solicit EM to"
type textarea "x"
type input "10/1/25 P&C Renewal Solicit EM to I"
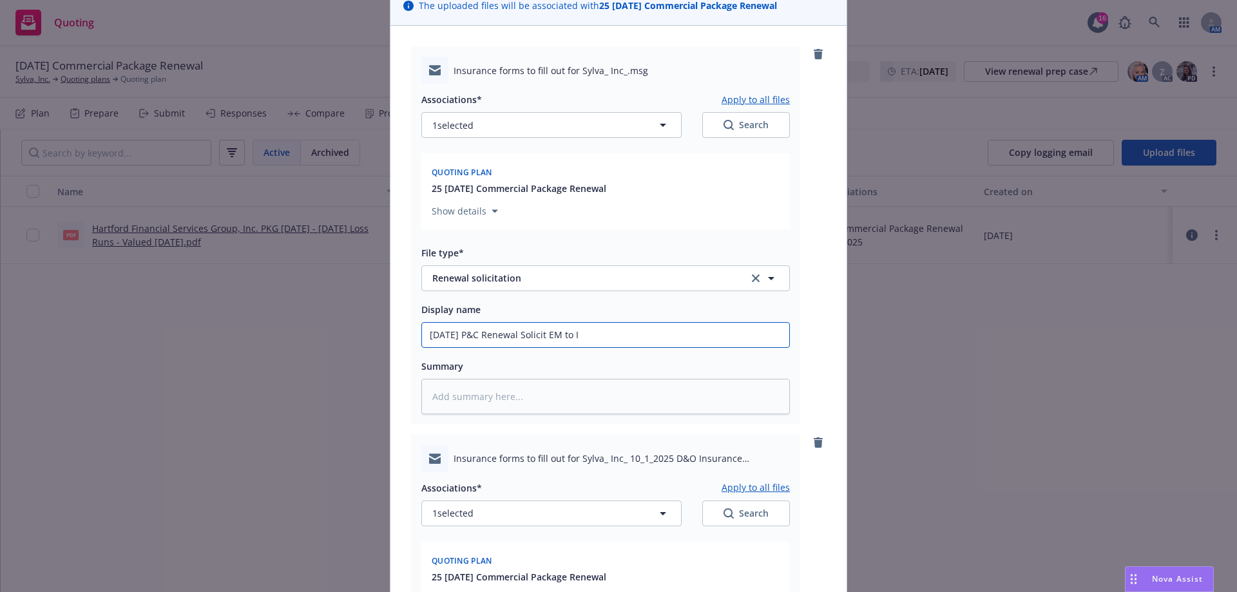
type textarea "x"
type input "10/1/25 P&C Renewal Solicit EM to IN"
type textarea "x"
type input "10/1/25 P&C Renewal Solicit EM to INS"
type textarea "x"
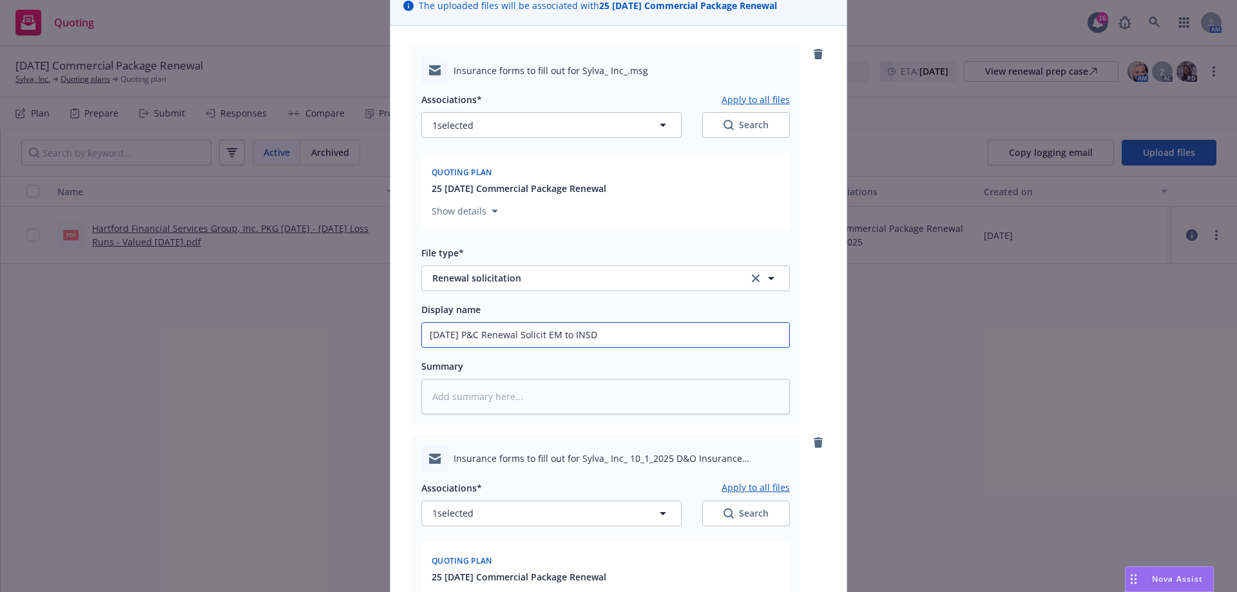
scroll to position [298, 0]
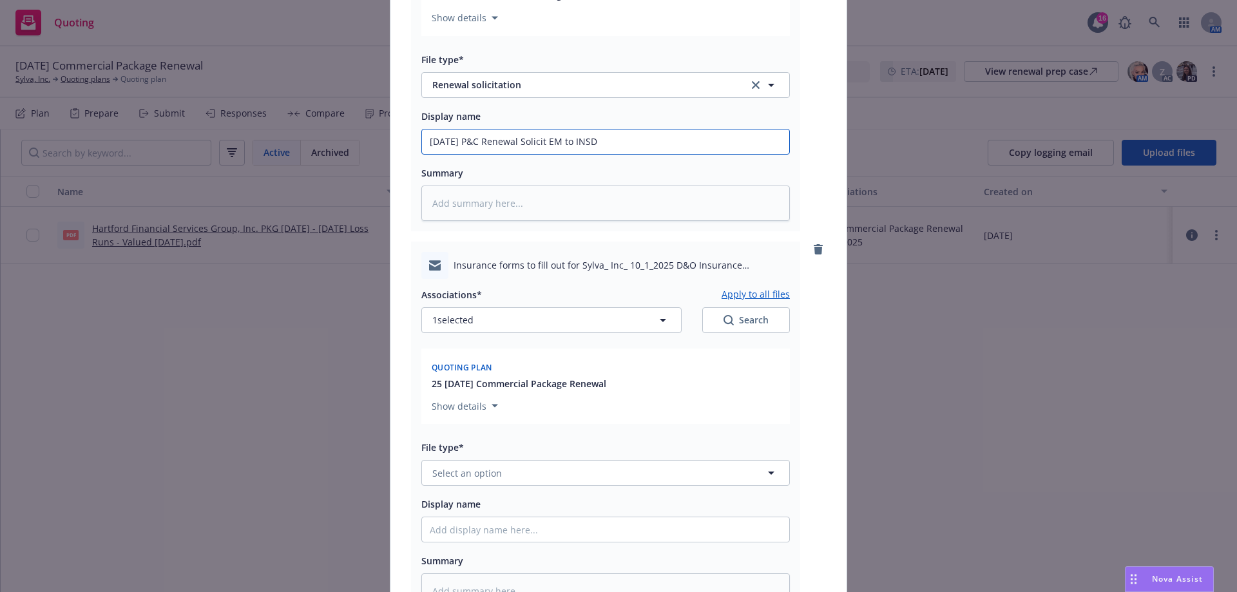
type input "10/1/25 P&C Renewal Solicit EM to INSD"
click at [543, 464] on button "Select an option" at bounding box center [605, 473] width 368 height 26
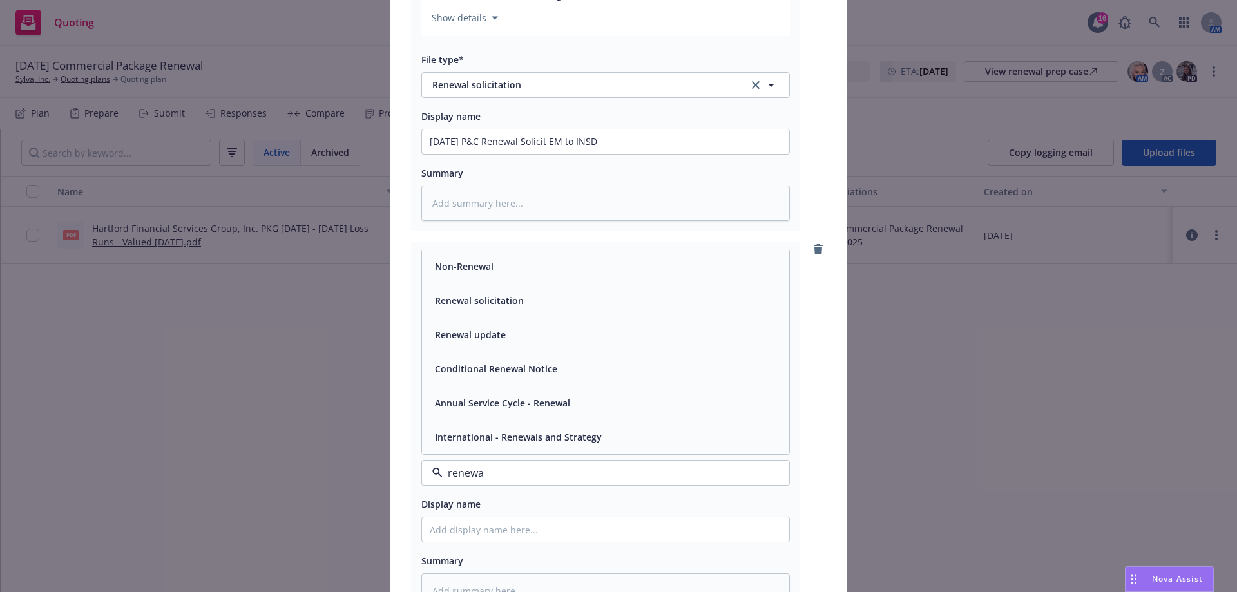
type input "renewal"
click at [539, 303] on div "Renewal solicitation" at bounding box center [606, 300] width 352 height 19
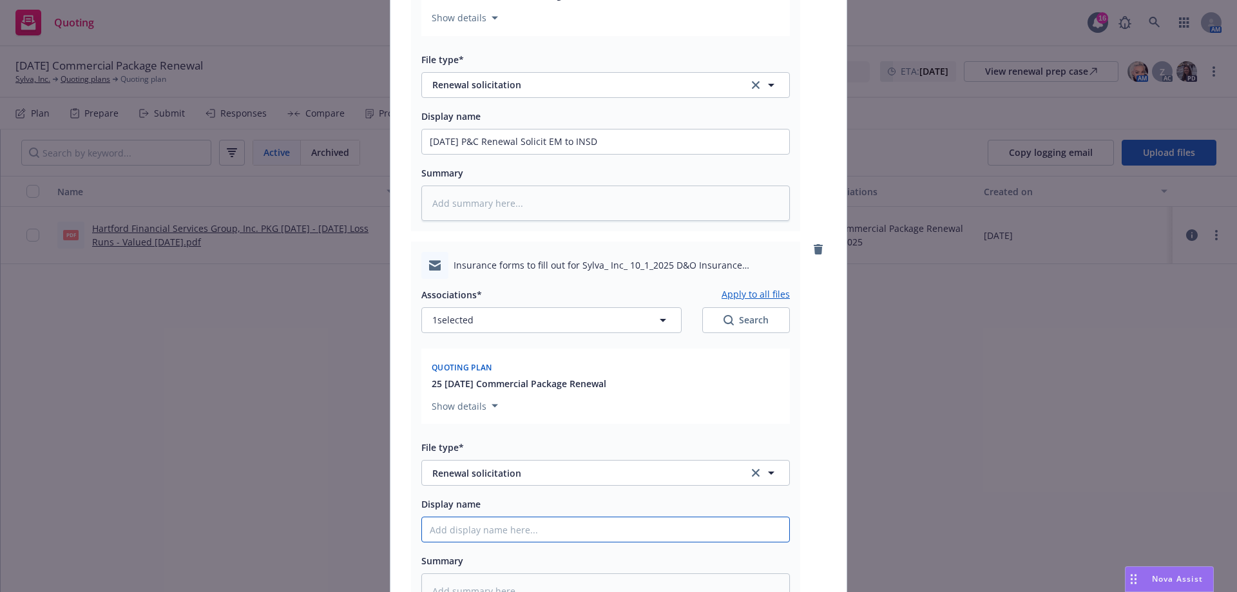
click at [527, 154] on input "Display name" at bounding box center [605, 141] width 367 height 24
type textarea "x"
type input "1"
type textarea "x"
type input "10"
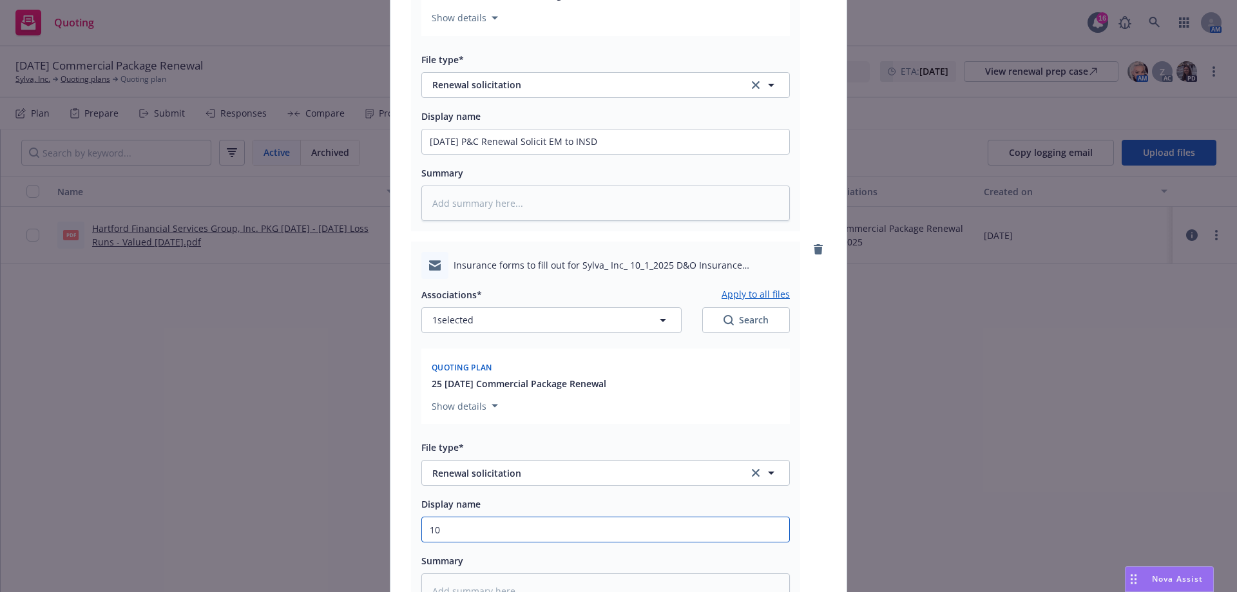
type textarea "x"
type input "10/"
type textarea "x"
type input "10/0"
type textarea "x"
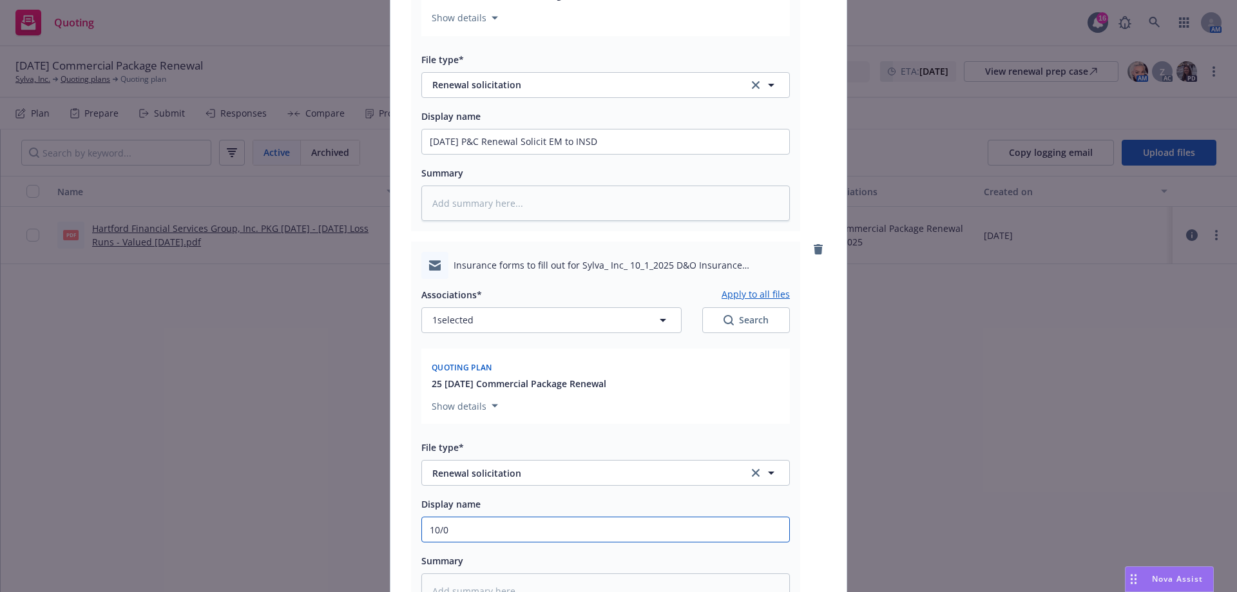
type input "10/01"
type textarea "x"
type input "10/01/"
type textarea "x"
type input "10/01/2"
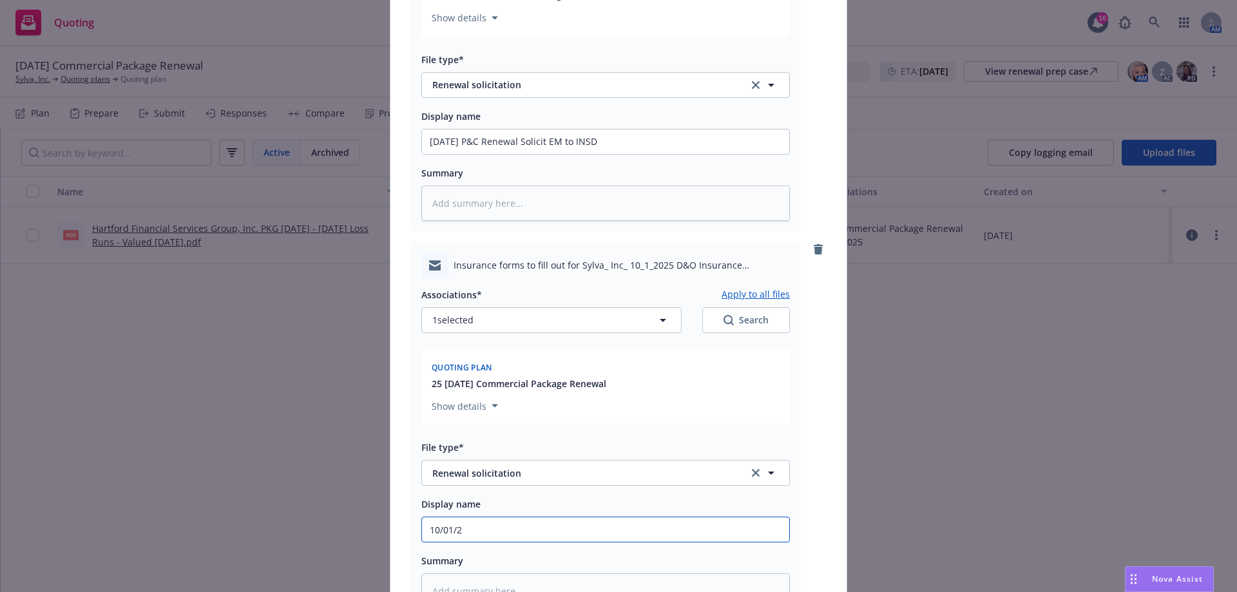
type textarea "x"
type input "10/01/25"
type textarea "x"
type input "10/01/25"
type textarea "x"
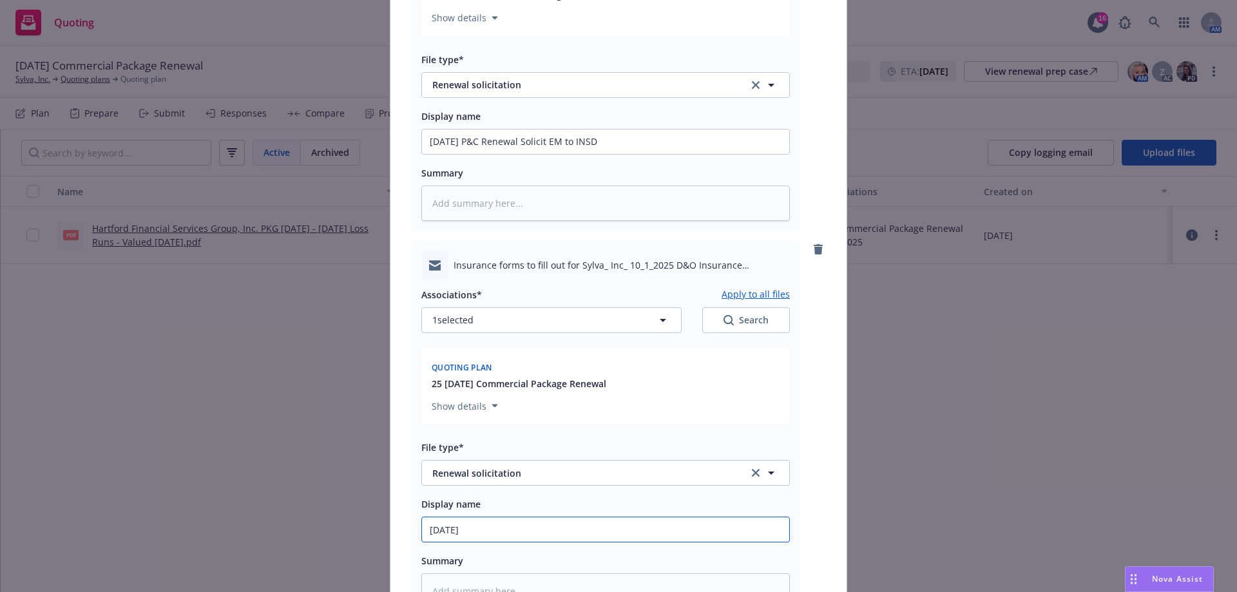
type input "10/01/25 M"
type textarea "x"
type input "10/01/25 ML"
type textarea "x"
type input "10/01/25 ML"
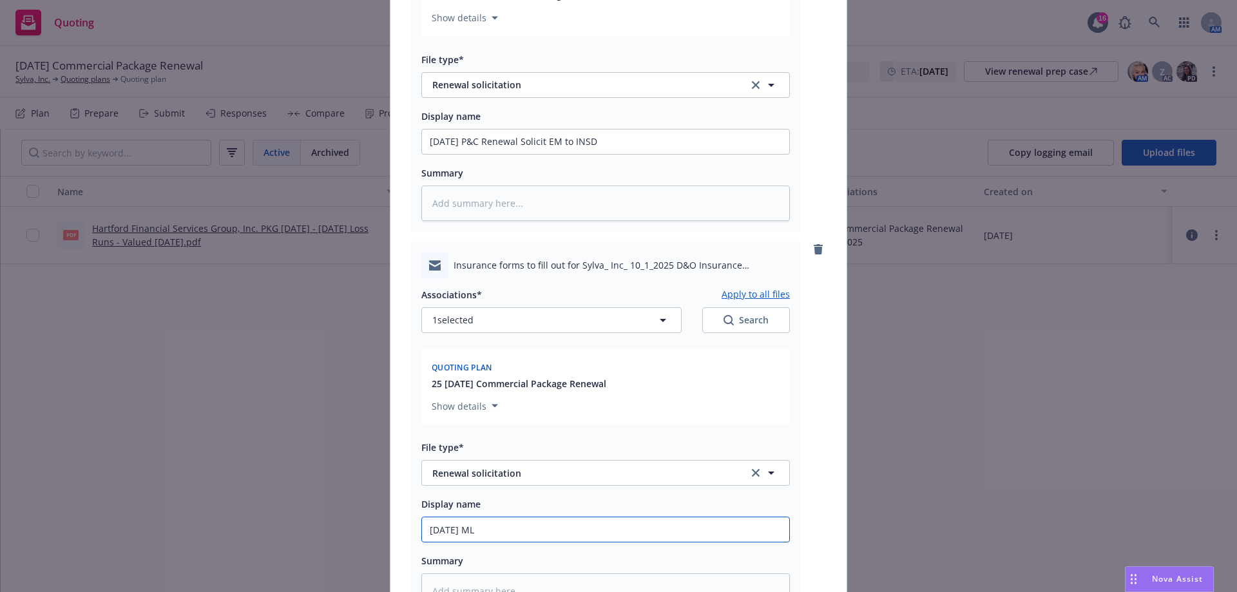
type textarea "x"
type input "10/01/25 ML E"
type textarea "x"
type input "10/01/25 ML"
type textarea "x"
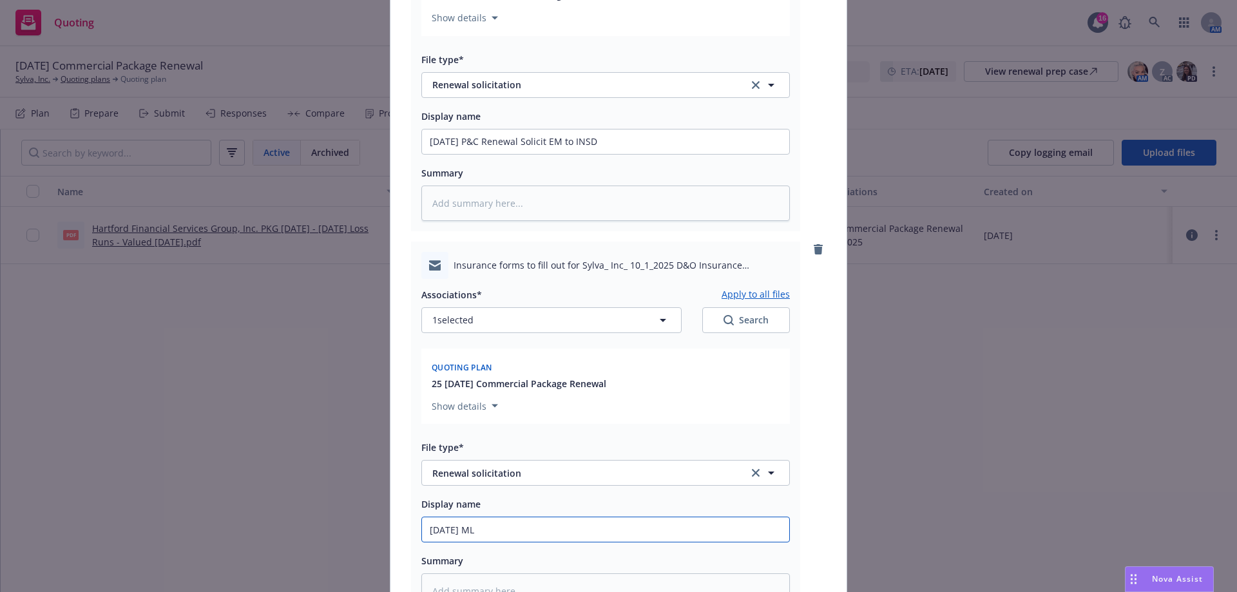
type input "10/01/25 ML"
type textarea "x"
type input "10/01/25 M"
type textarea "x"
type input "10/01/25"
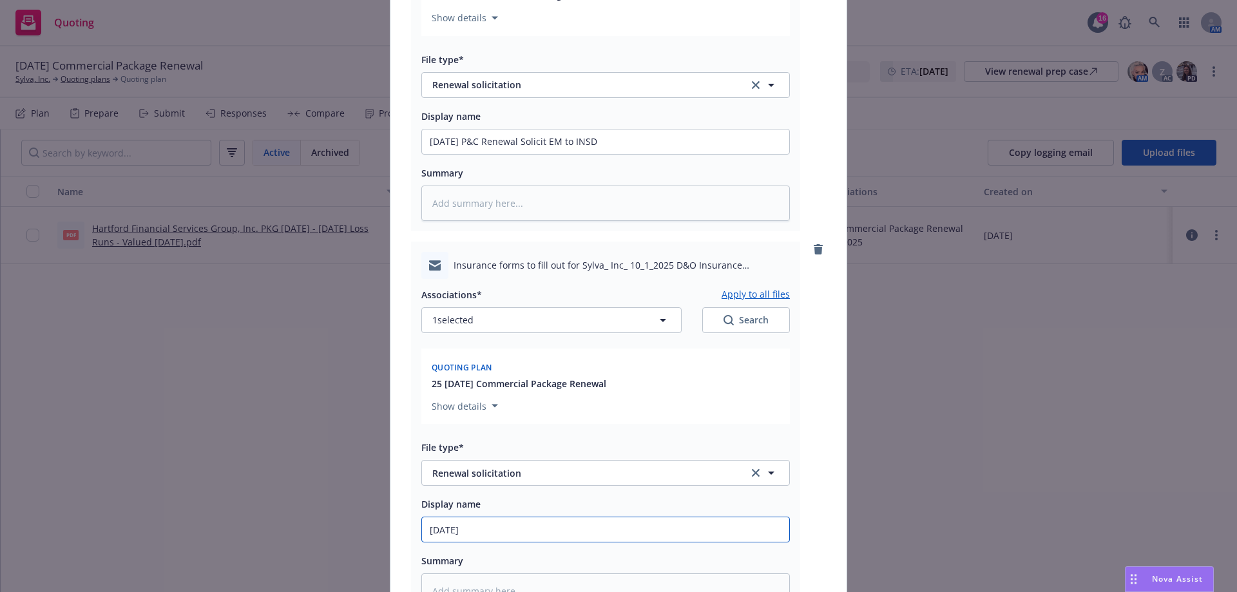
type textarea "x"
type input "10/01/25 D"
type textarea "x"
type input "10/01/25 D&"
type textarea "x"
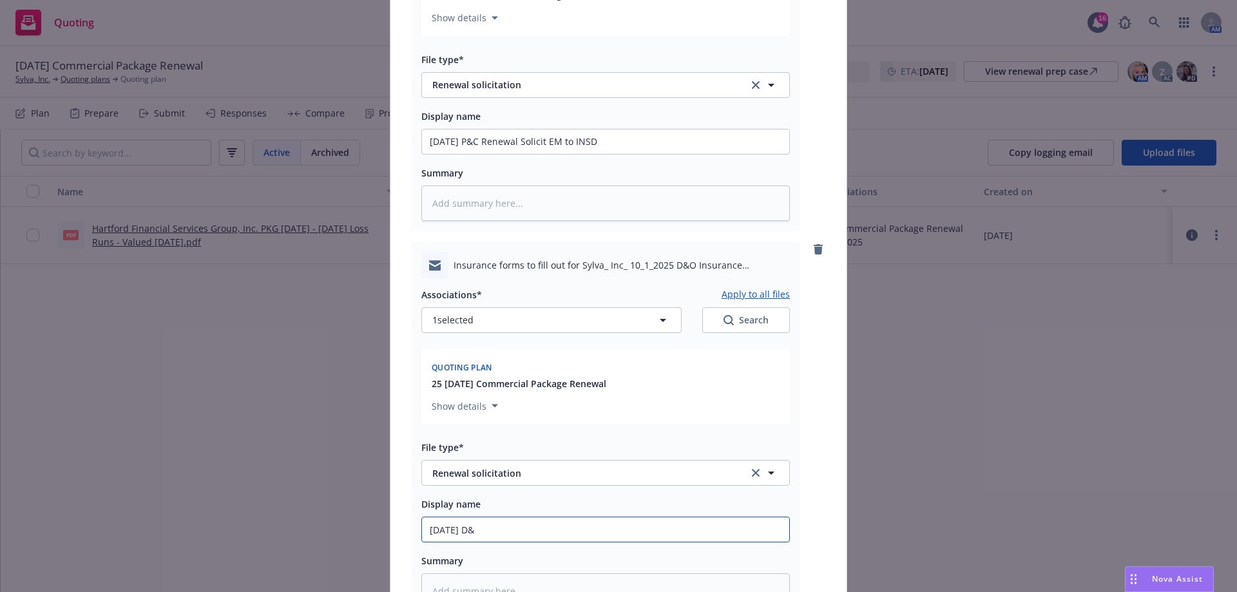
type input "10/01/25 D&O"
type textarea "x"
type input "10/01/25 D&O"
type textarea "x"
type input "10/01/25 D&O S"
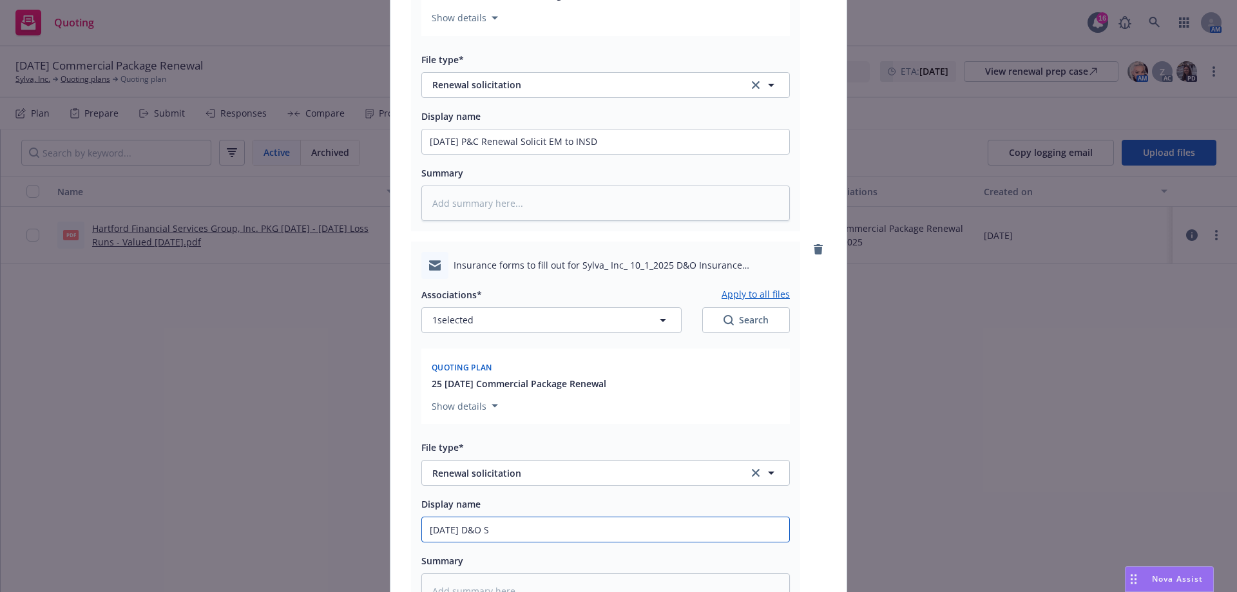
type textarea "x"
type input "10/01/25 D&O"
type textarea "x"
type input "10/01/25 D&O R"
type textarea "x"
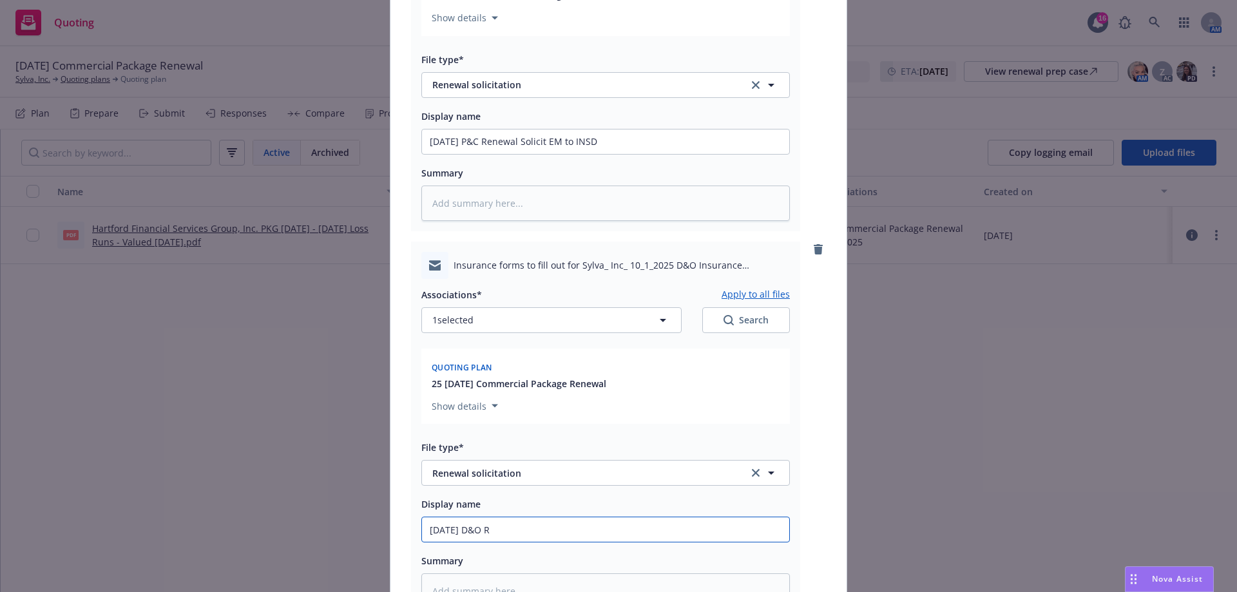
type input "10/01/25 D&O Re"
type textarea "x"
type input "10/01/25 D&O Ren"
type textarea "x"
type input "10/01/25 D&O Rene"
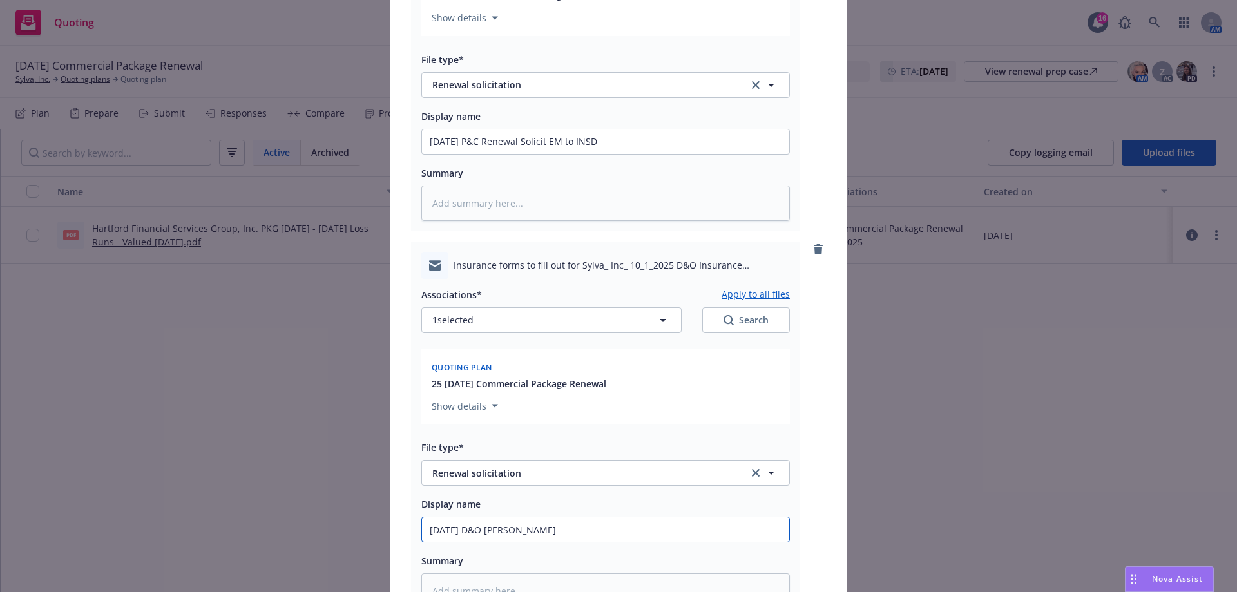
type textarea "x"
type input "10/01/25 D&O Renew"
type textarea "x"
type input "10/01/25 D&O Renewa"
type textarea "x"
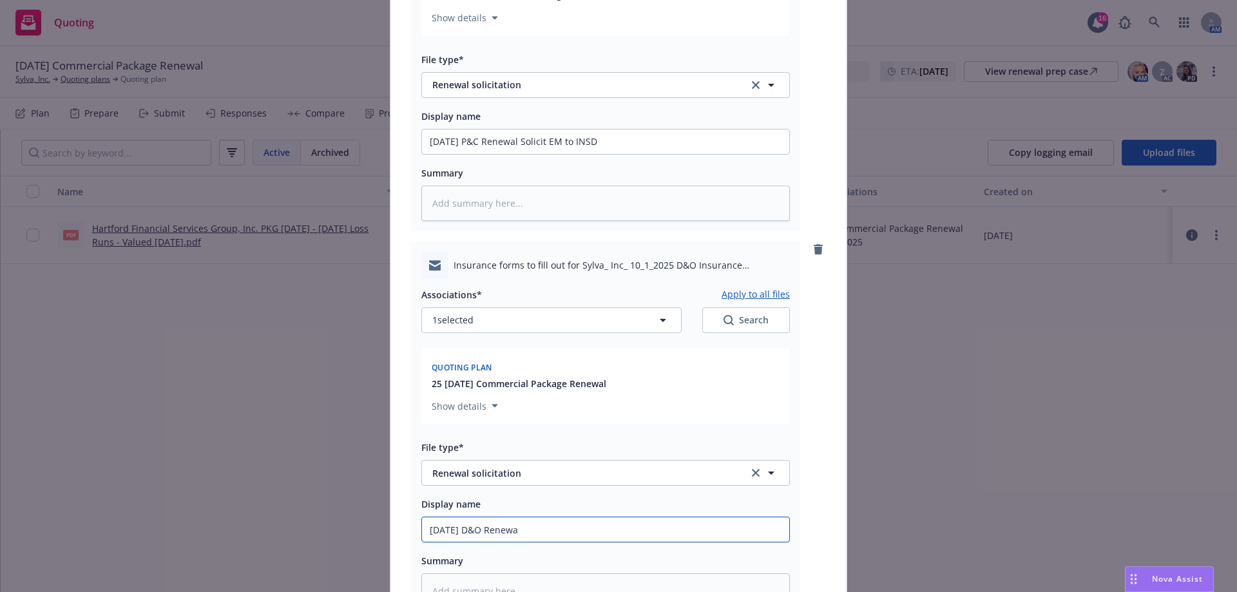
type input "10/01/25 D&O Renewal"
type textarea "x"
type input "10/01/25 D&O Renewal"
type textarea "x"
type input "10/01/25 D&O Renewal S"
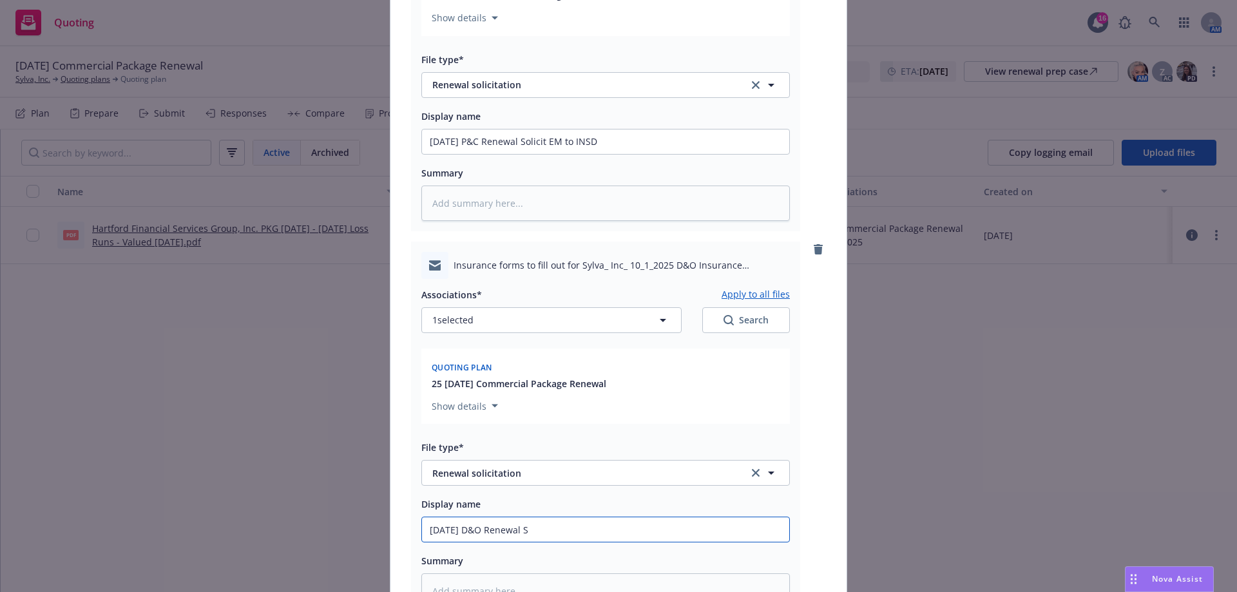
type textarea "x"
type input "10/01/25 D&O Renewal So"
type textarea "x"
type input "10/01/25 D&O Renewal Sol"
type textarea "x"
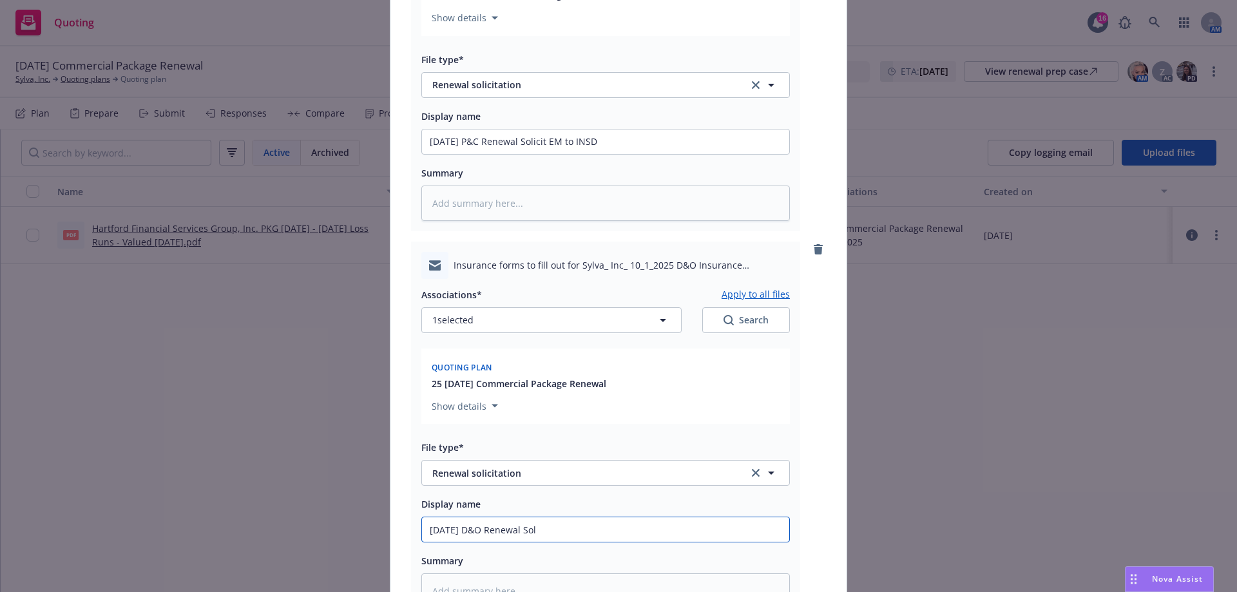
type input "10/01/25 D&O Renewal Soli"
type textarea "x"
type input "10/01/25 D&O Renewal Solic"
type textarea "x"
type input "10/01/25 D&O Renewal Solici"
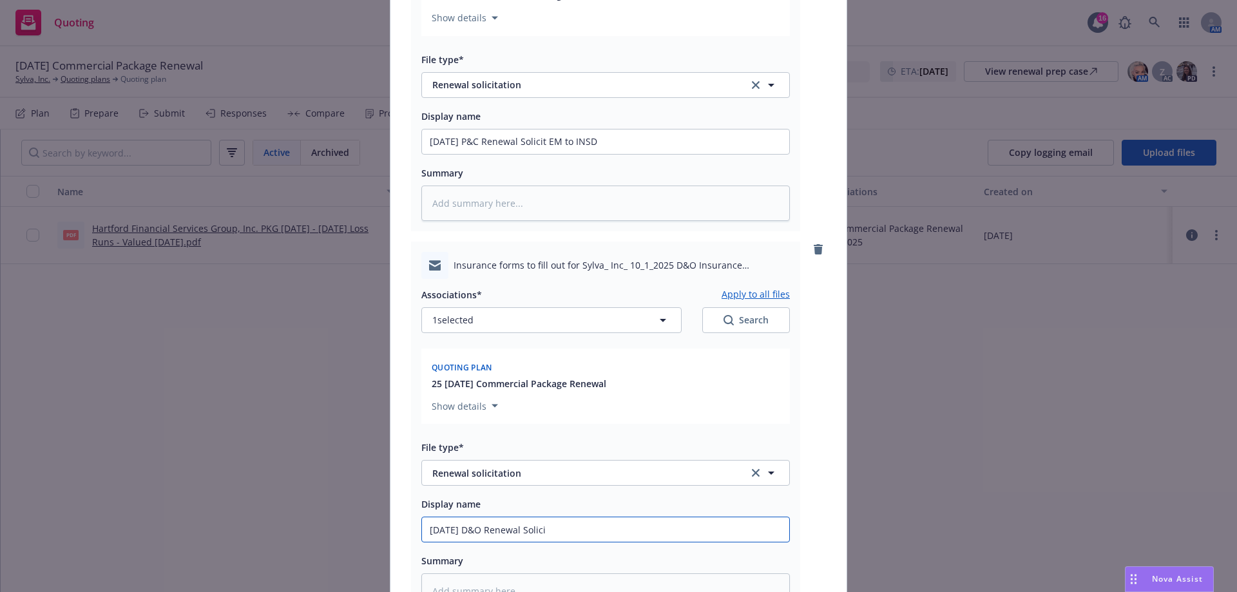
type textarea "x"
type input "10/01/25 D&O Renewal Solicit"
type textarea "x"
type input "10/01/25 D&O Renewal Solicit"
type textarea "x"
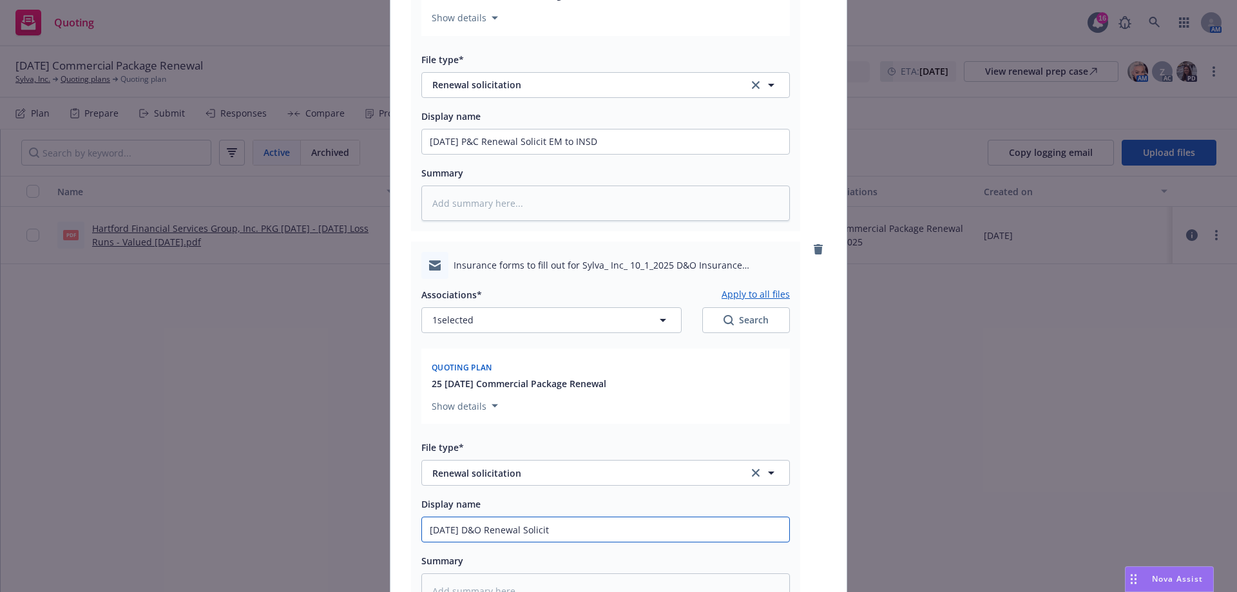
type input "10/01/25 D&O Renewal Solicit E"
type textarea "x"
type input "10/01/25 D&O Renewal Solicit EM"
type textarea "x"
type input "10/01/25 D&O Renewal Solicit EM"
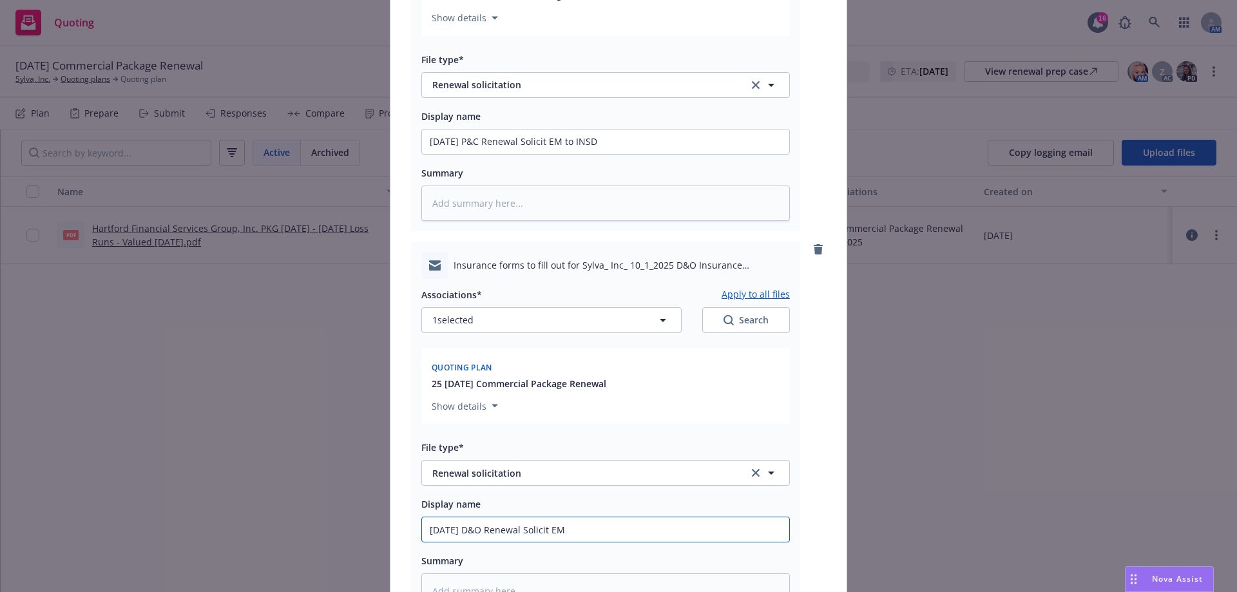
type textarea "x"
type input "10/01/25 D&O Renewal Solicit EM t"
type textarea "x"
type input "10/01/25 D&O Renewal Solicit EM to"
type textarea "x"
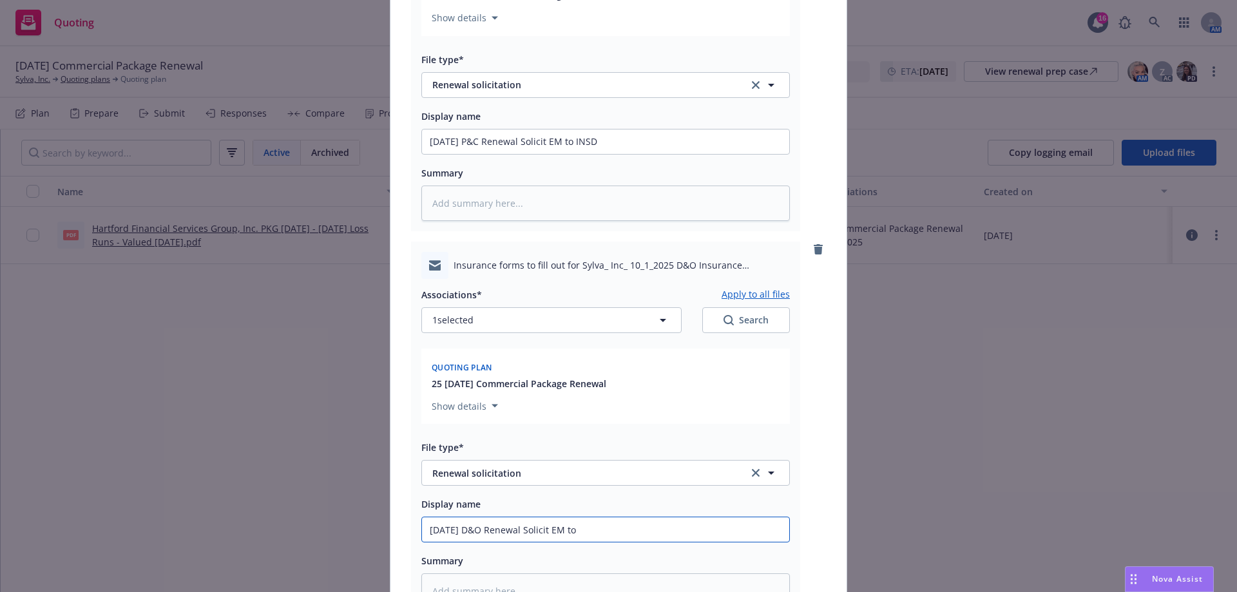
type input "10/01/25 D&O Renewal Solicit EM to"
type textarea "x"
type input "10/01/25 D&O Renewal Solicit EM to I"
type textarea "x"
type input "10/01/25 D&O Renewal Solicit EM to IN"
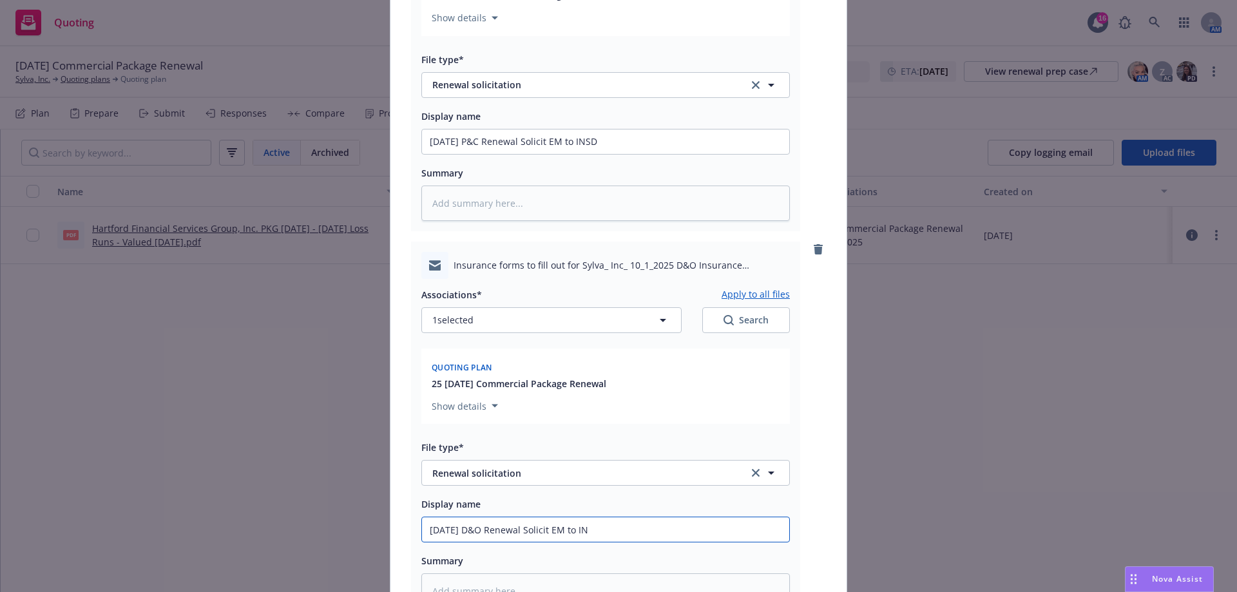
type textarea "x"
type input "10/01/25 D&O Renewal Solicit EM to INS"
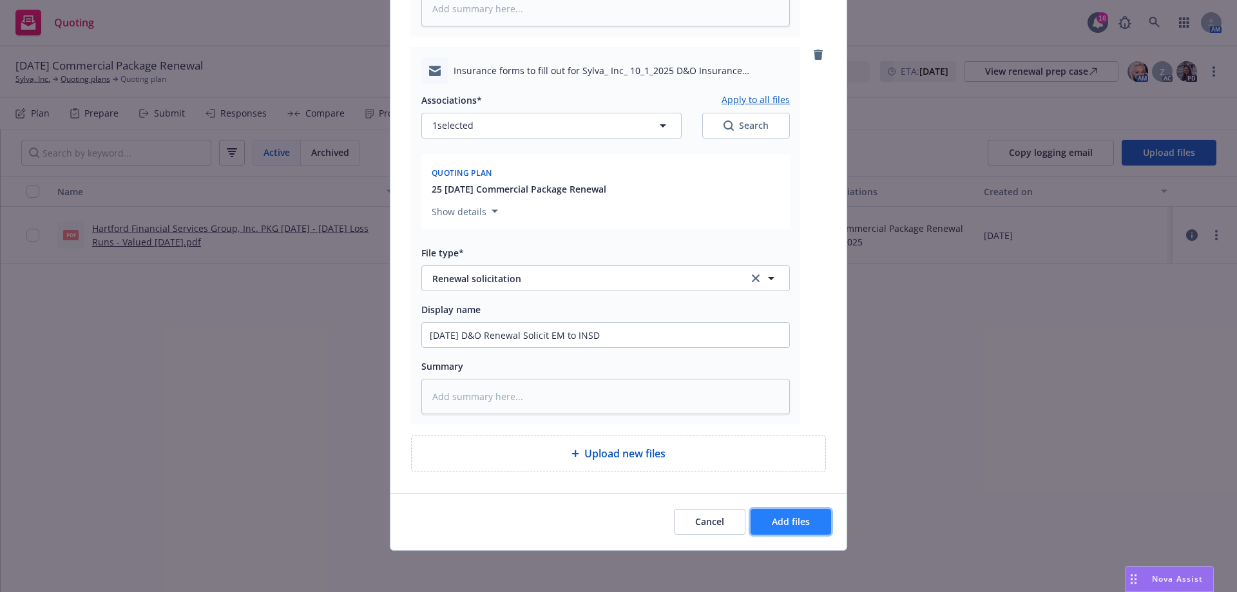
click at [814, 528] on button "Add files" at bounding box center [790, 522] width 81 height 26
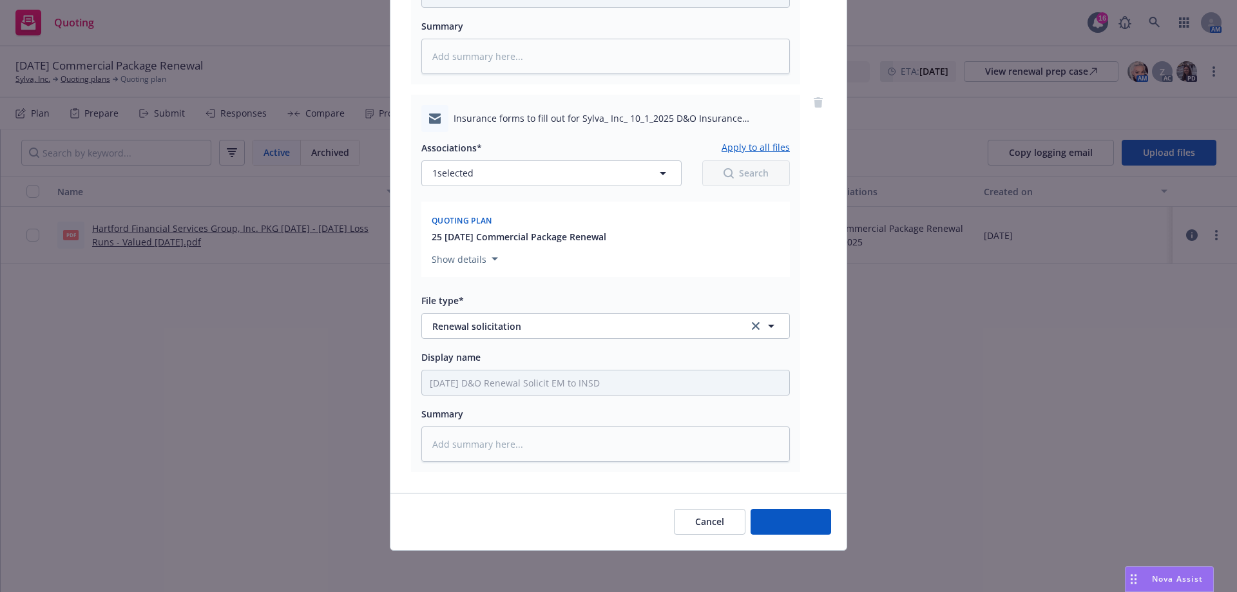
scroll to position [444, 0]
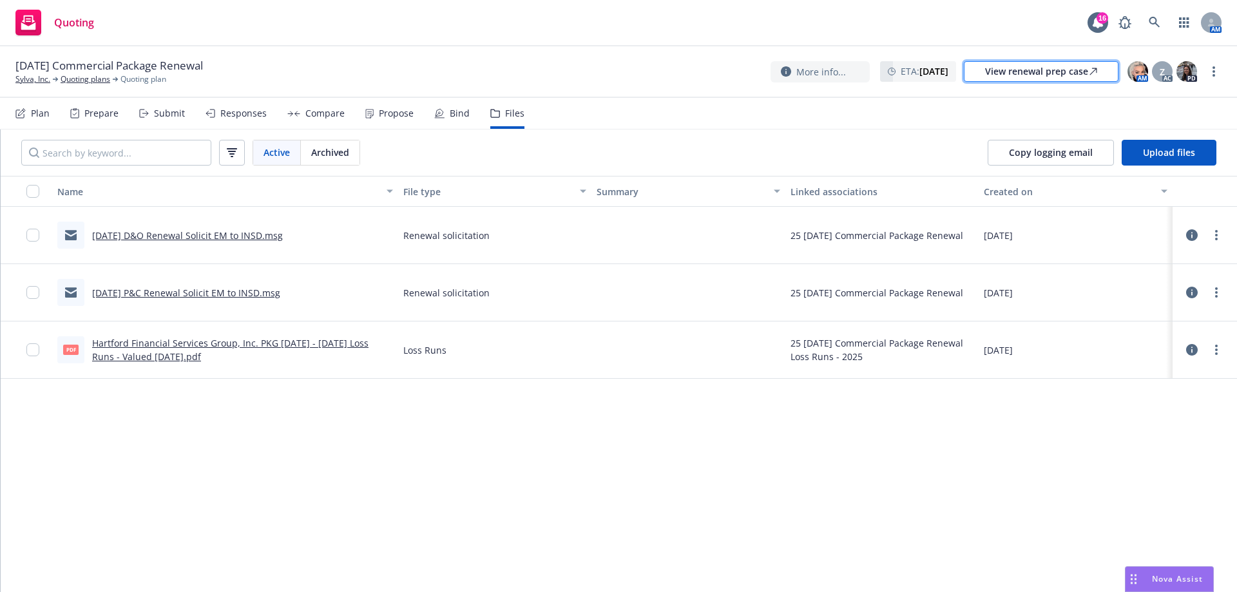
click at [1024, 74] on div "View renewal prep case" at bounding box center [1041, 71] width 112 height 19
click at [108, 77] on link "Quoting plans" at bounding box center [86, 79] width 50 height 12
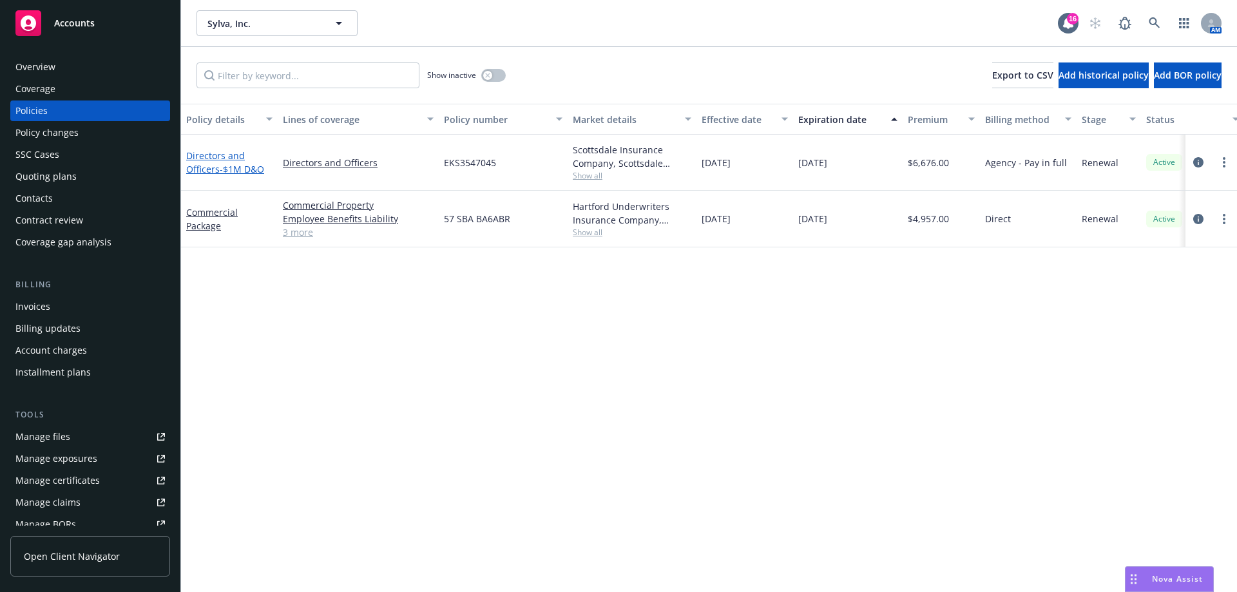
click at [222, 173] on span "- $1M D&O" at bounding box center [242, 169] width 44 height 12
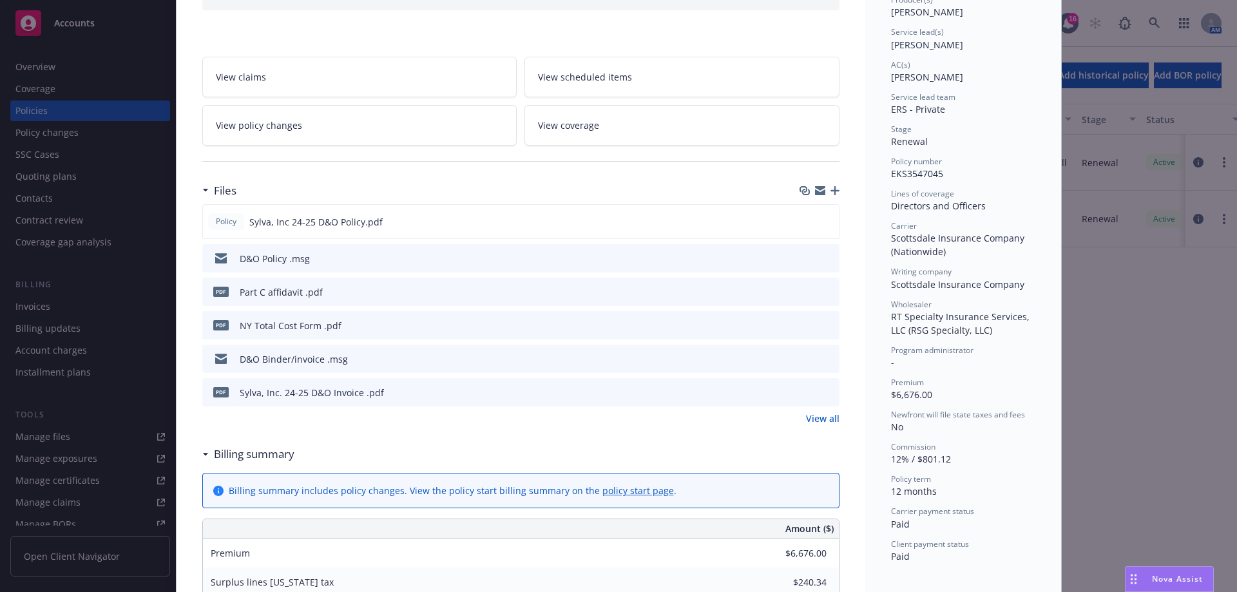
scroll to position [198, 0]
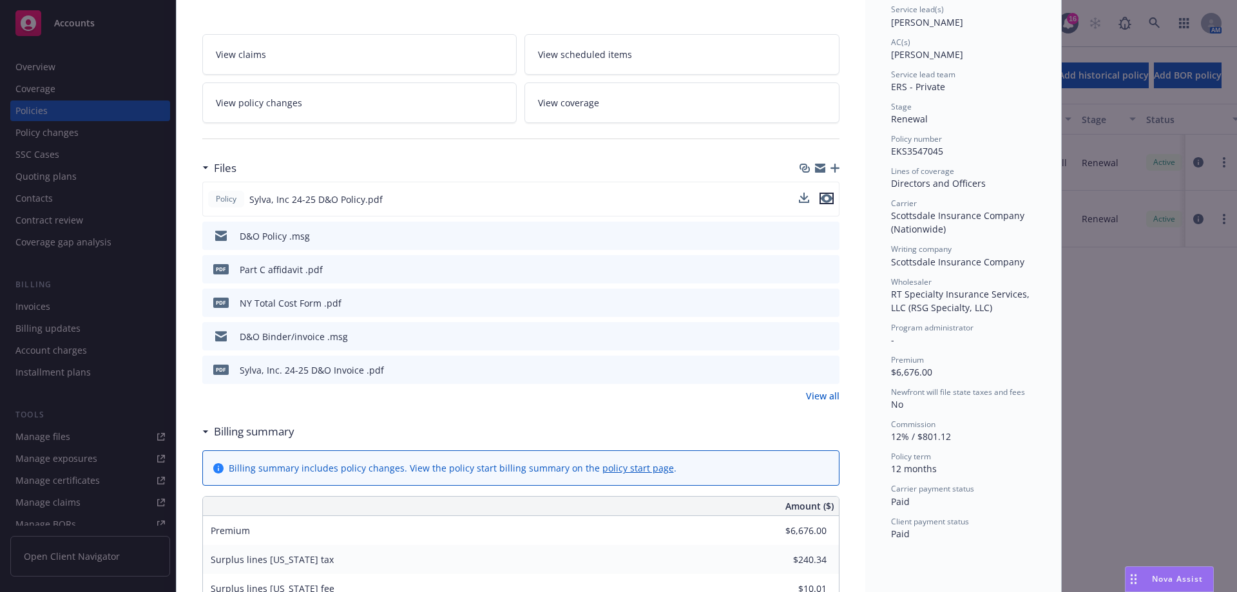
click at [823, 197] on icon "preview file" at bounding box center [827, 198] width 12 height 9
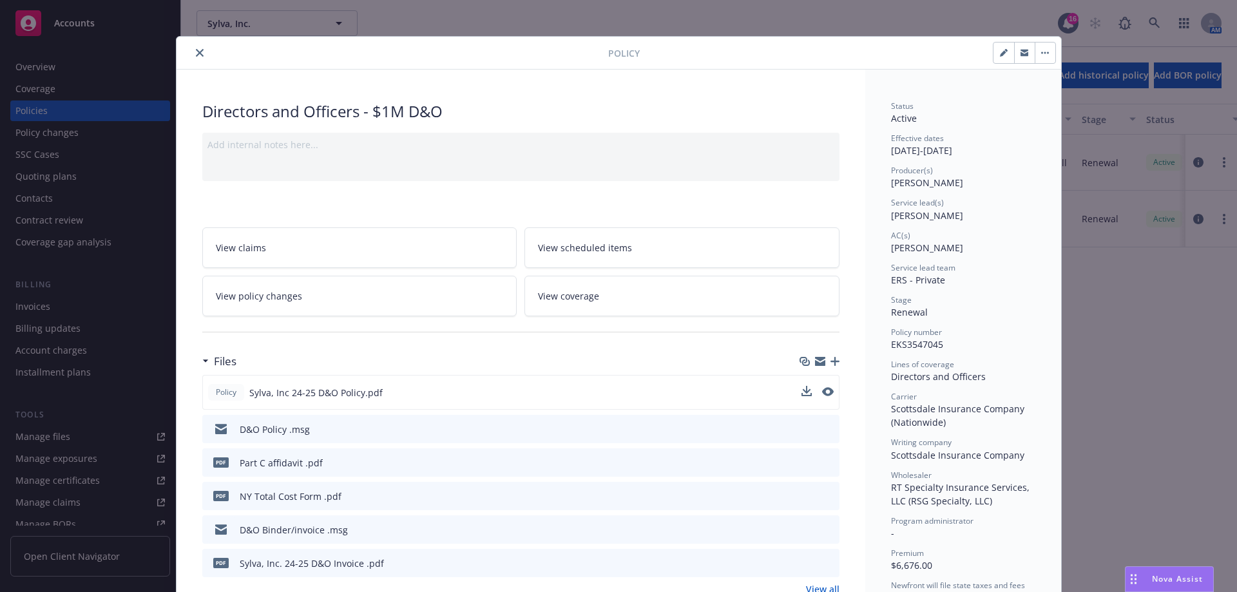
click at [192, 52] on button "close" at bounding box center [199, 52] width 15 height 15
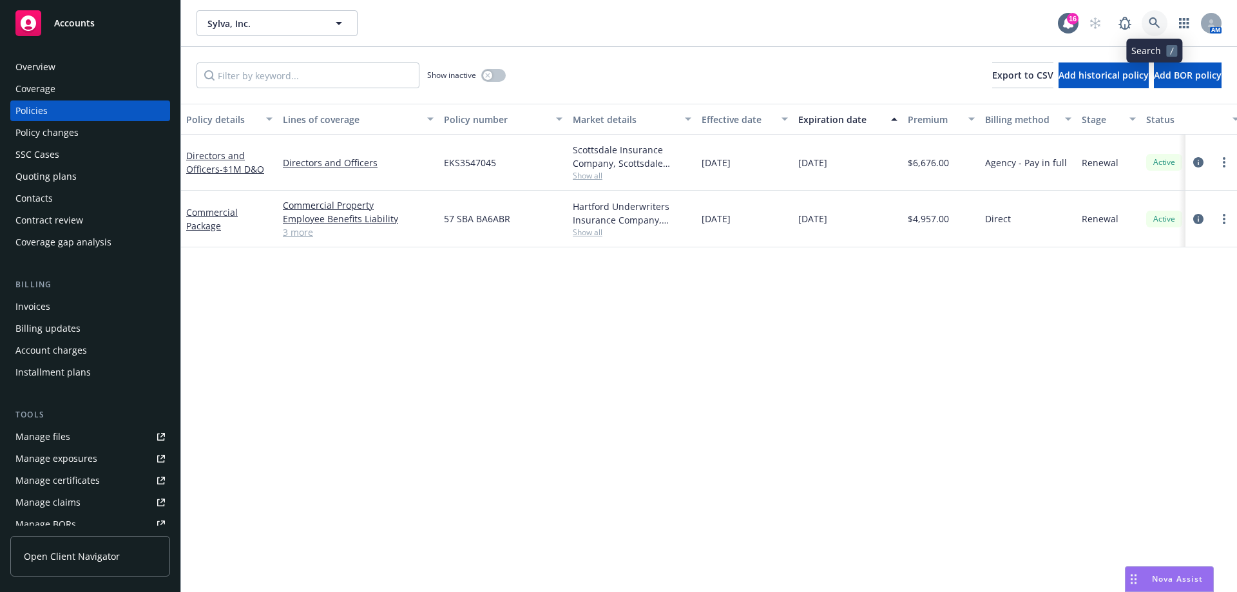
click at [1159, 28] on icon at bounding box center [1154, 22] width 11 height 11
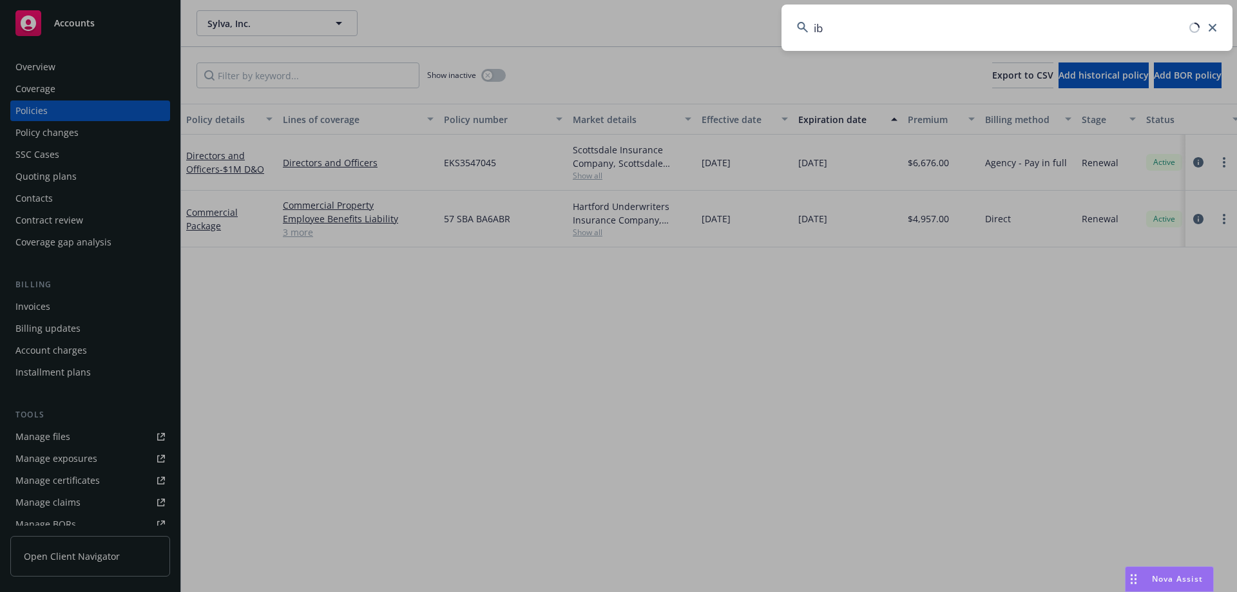
type input "i"
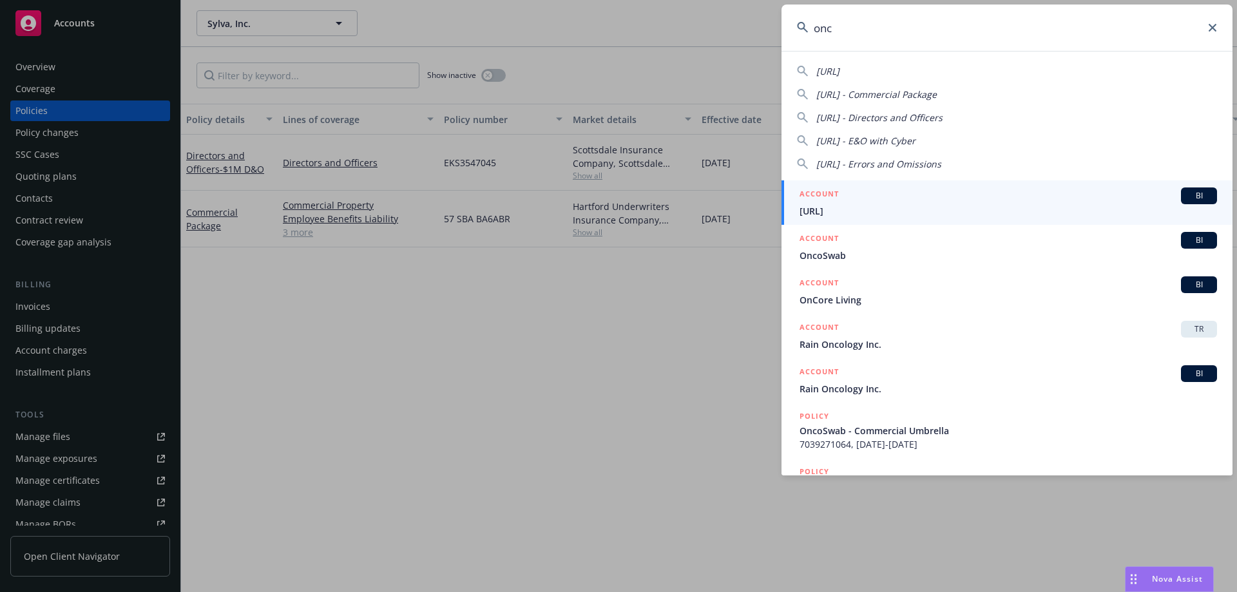
type input "onc"
click at [877, 207] on span "ONC.ai" at bounding box center [1007, 211] width 417 height 14
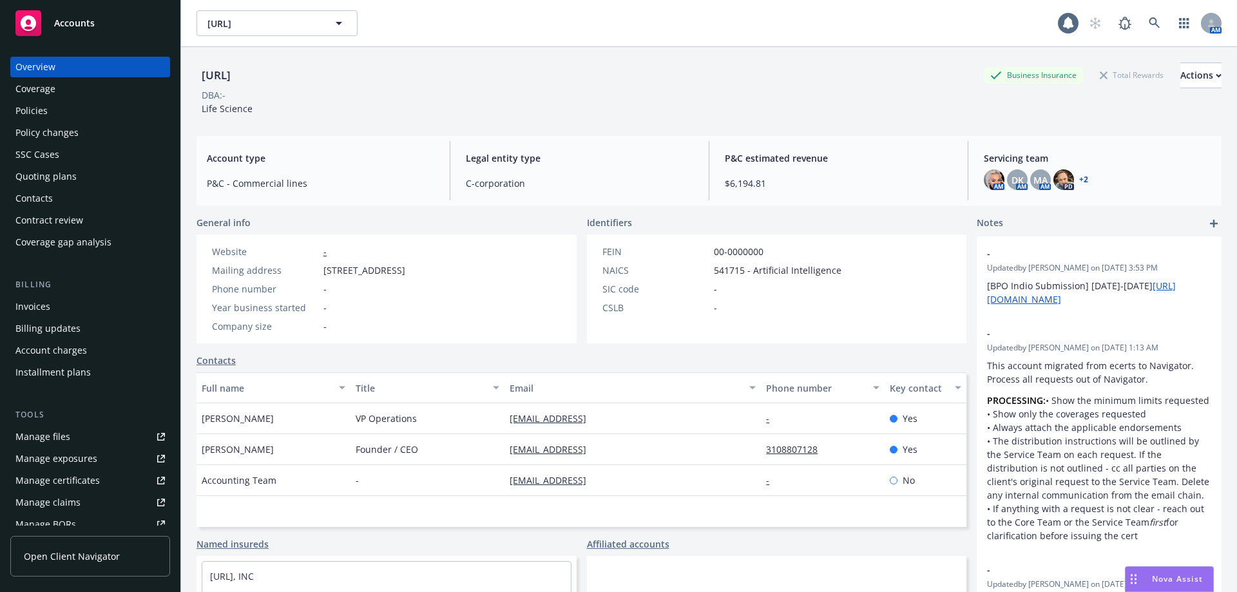
click at [97, 114] on div "Policies" at bounding box center [89, 110] width 149 height 21
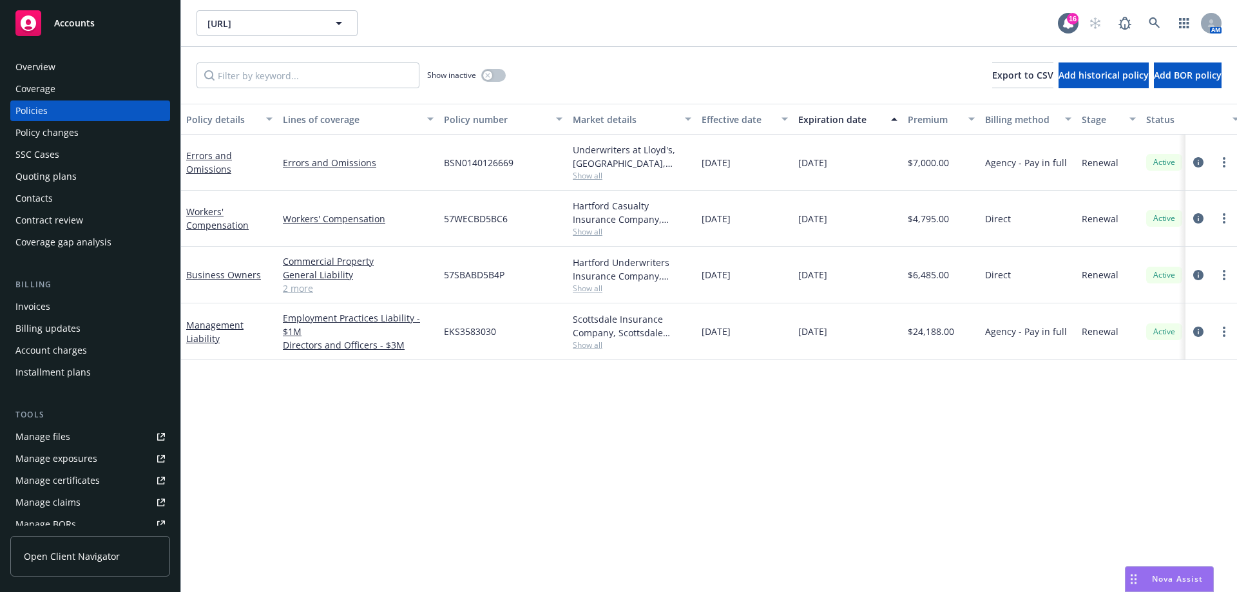
click at [65, 439] on div "Manage files" at bounding box center [42, 436] width 55 height 21
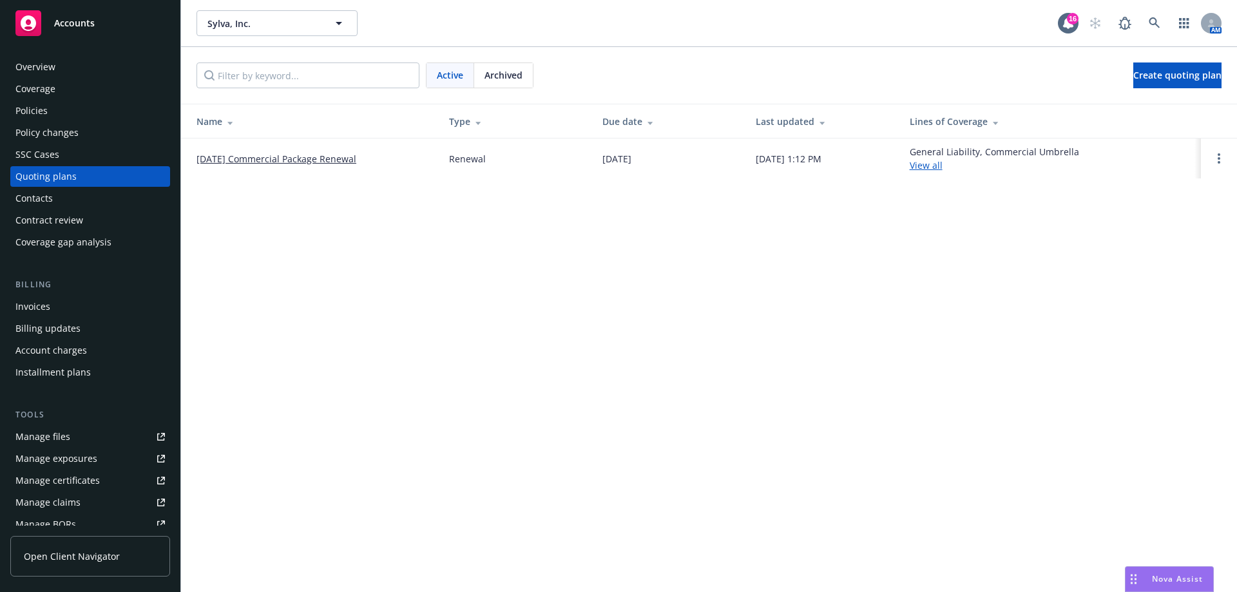
click at [62, 104] on div "Policies" at bounding box center [89, 110] width 149 height 21
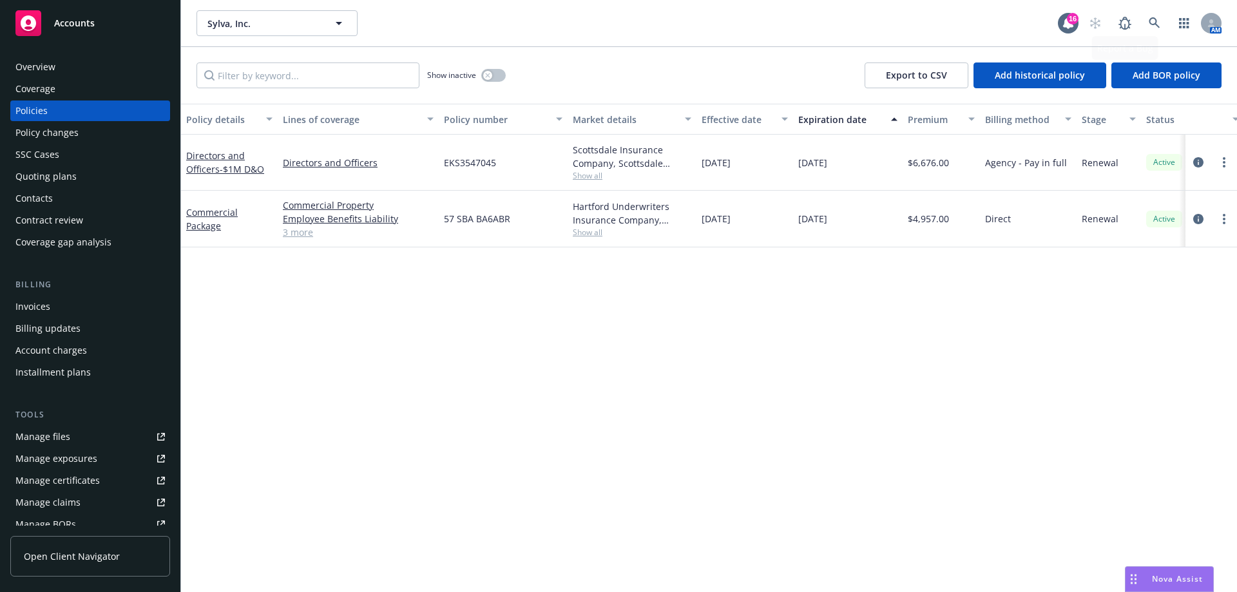
click at [1141, 24] on div "AM" at bounding box center [1151, 23] width 139 height 26
click at [1147, 23] on link at bounding box center [1154, 23] width 26 height 26
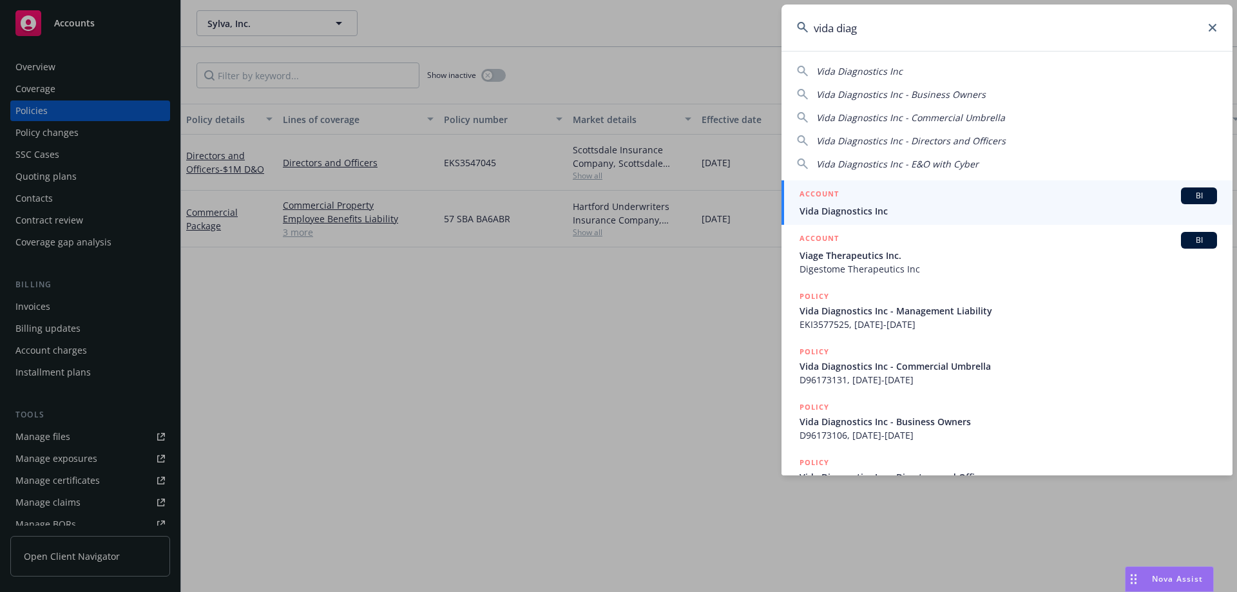
type input "vida diag"
click at [961, 204] on div "ACCOUNT BI" at bounding box center [1007, 195] width 417 height 17
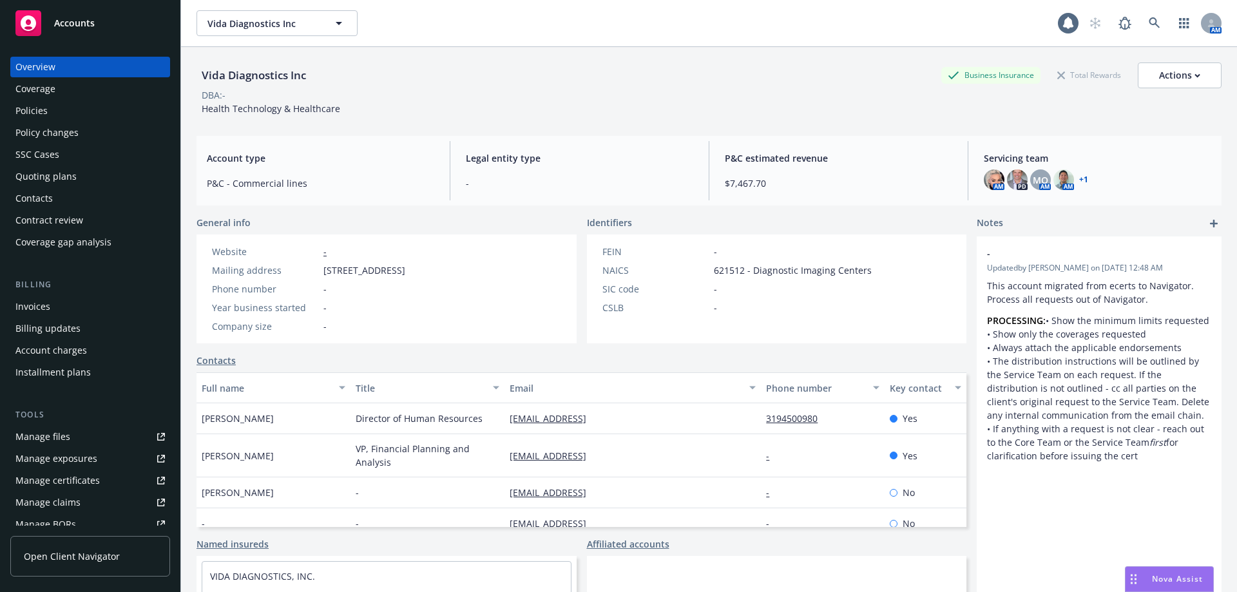
click at [55, 115] on div "Policies" at bounding box center [89, 110] width 149 height 21
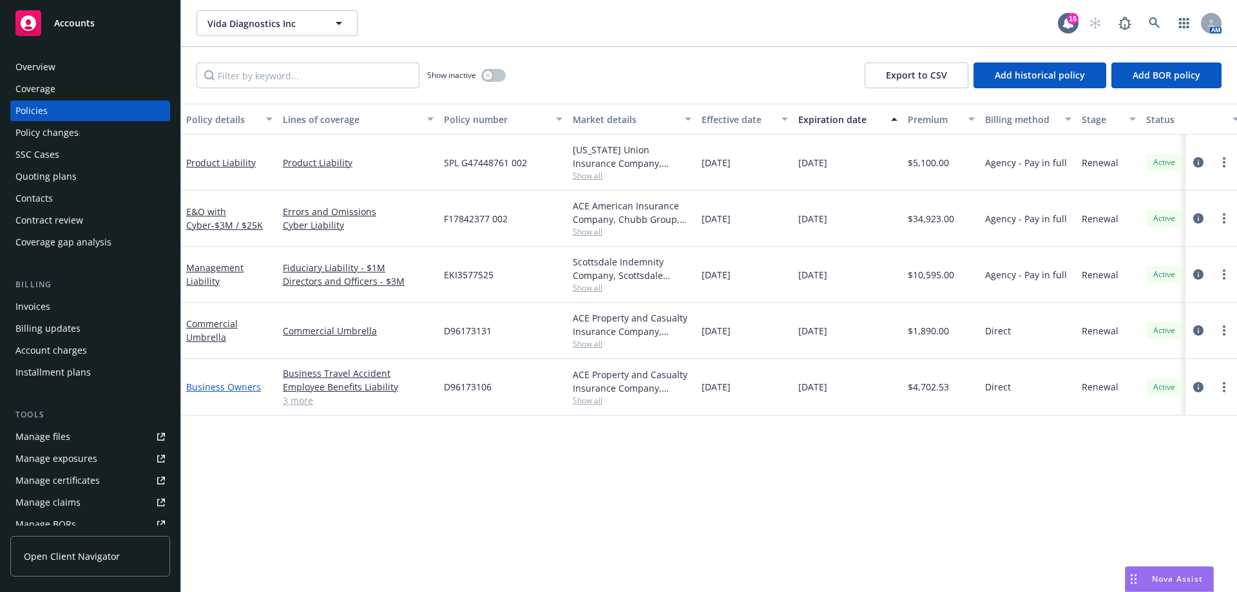
click at [238, 388] on link "Business Owners" at bounding box center [223, 387] width 75 height 12
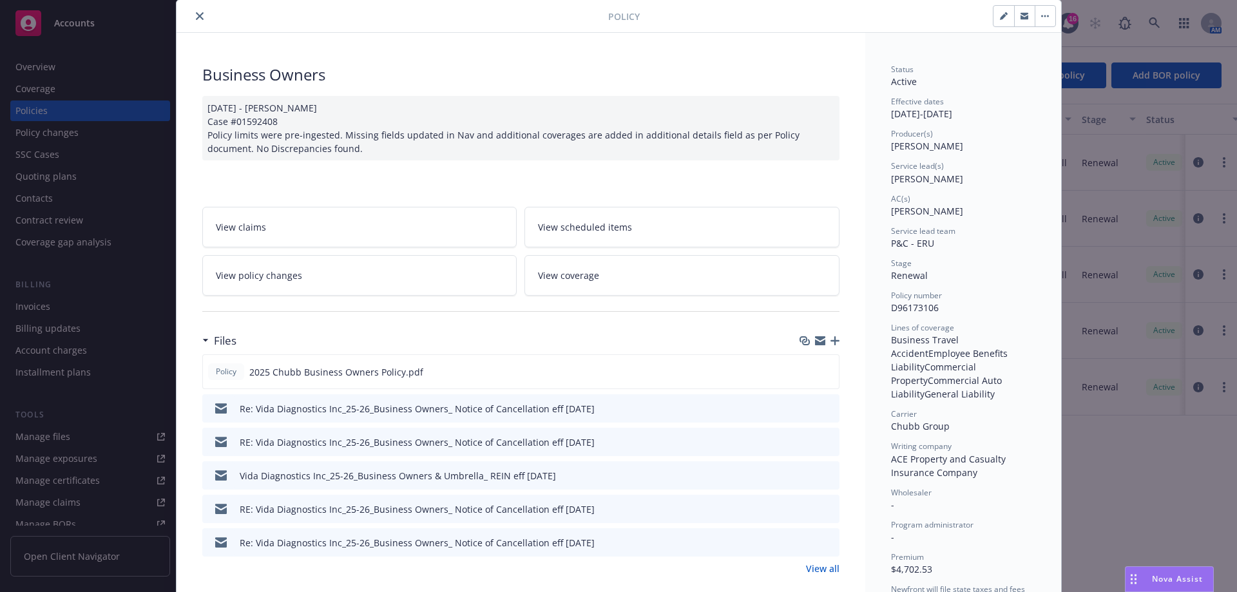
scroll to position [64, 0]
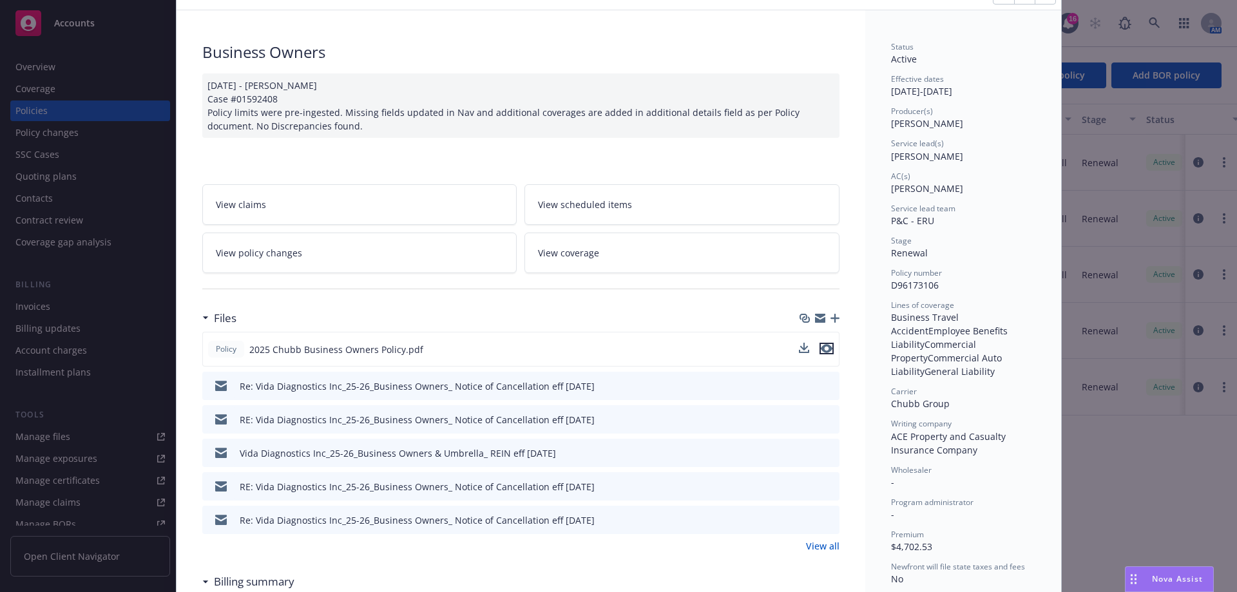
click at [821, 350] on icon "preview file" at bounding box center [827, 348] width 12 height 9
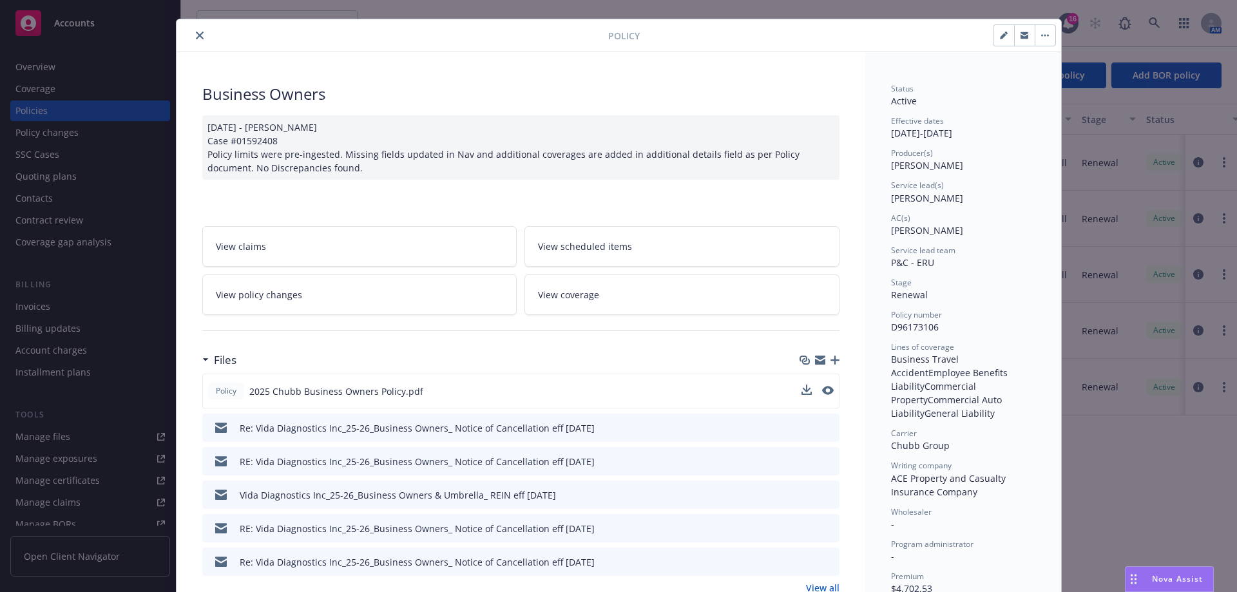
scroll to position [0, 0]
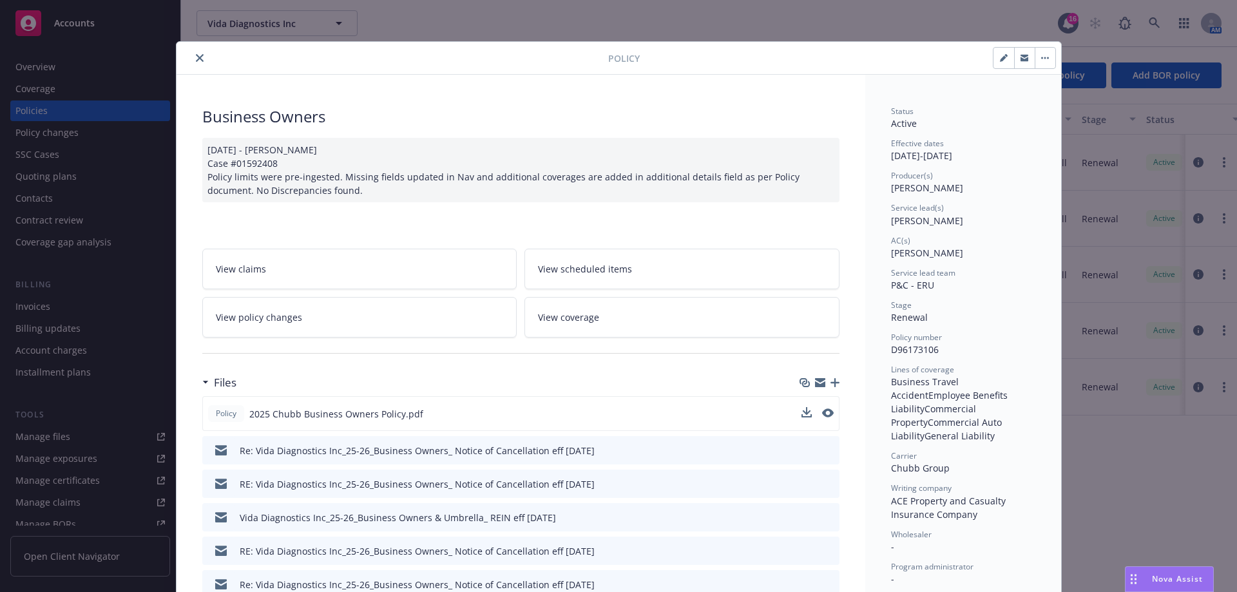
drag, startPoint x: 202, startPoint y: 59, endPoint x: 191, endPoint y: 62, distance: 12.2
click at [202, 59] on div at bounding box center [395, 57] width 426 height 15
click at [192, 62] on button "close" at bounding box center [199, 57] width 15 height 15
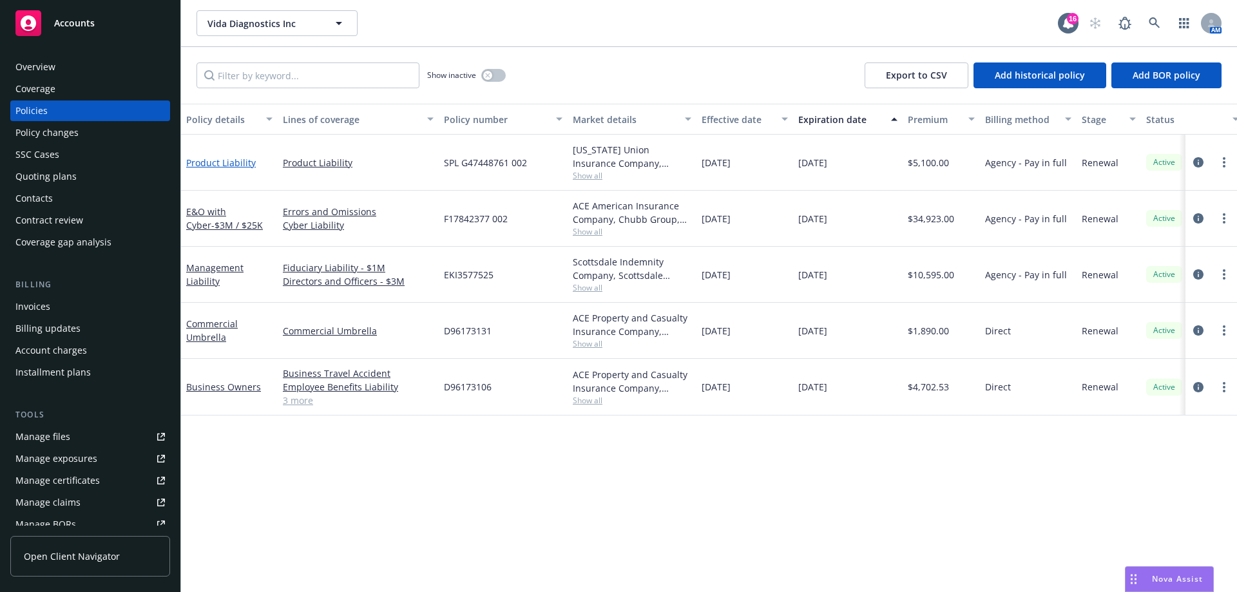
click at [216, 162] on link "Product Liability" at bounding box center [221, 163] width 70 height 12
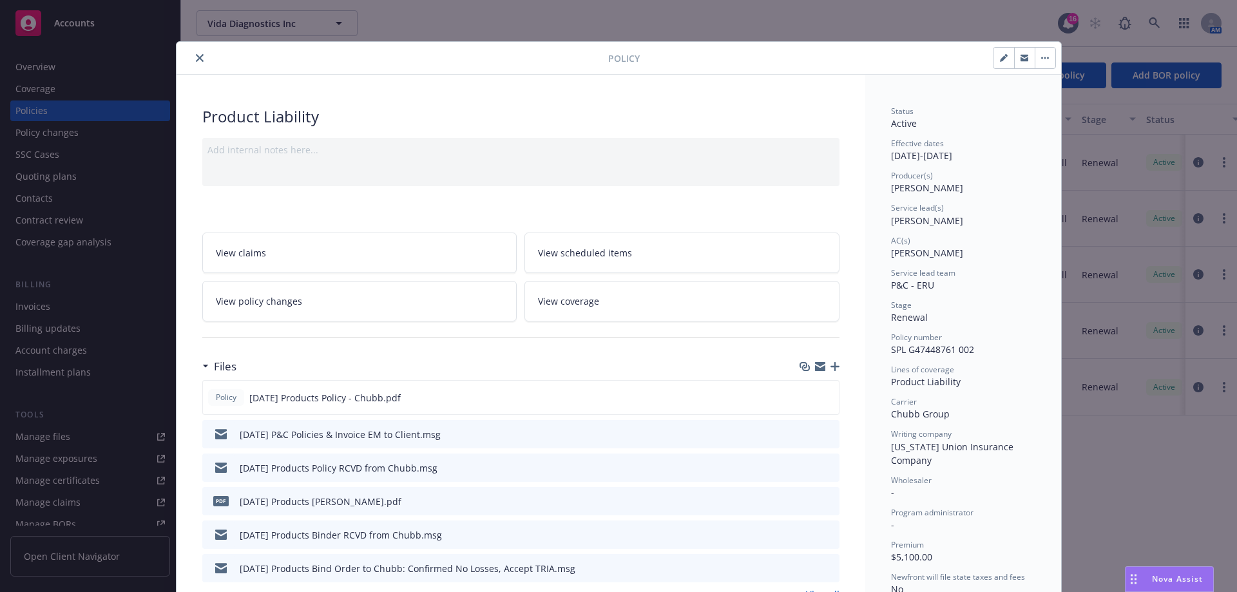
scroll to position [64, 0]
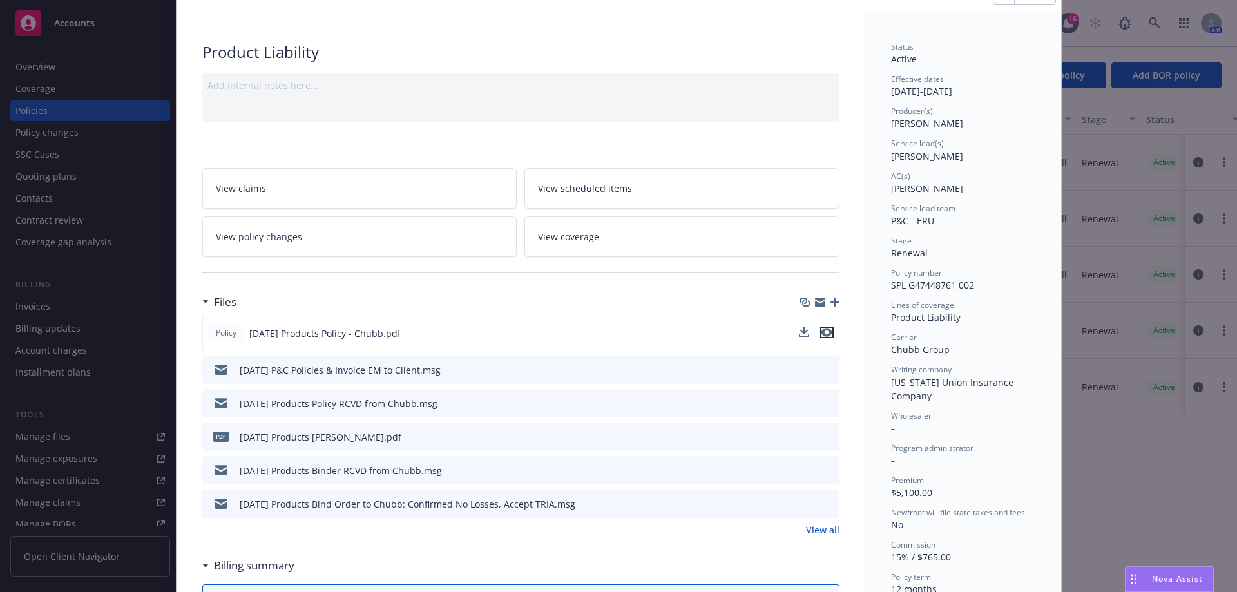
click at [822, 328] on icon "preview file" at bounding box center [827, 332] width 12 height 9
